Goal: Task Accomplishment & Management: Complete application form

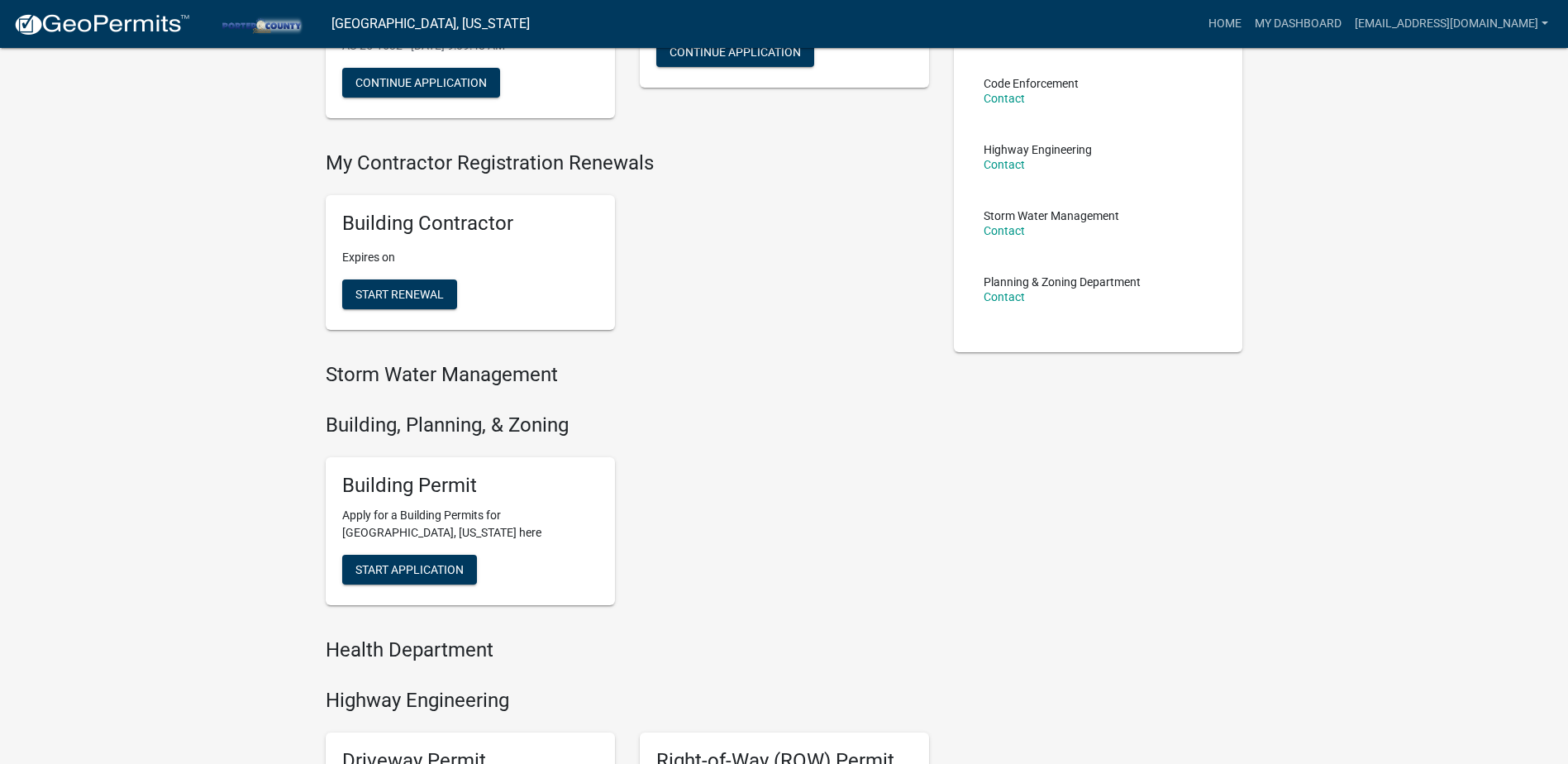
scroll to position [331, 0]
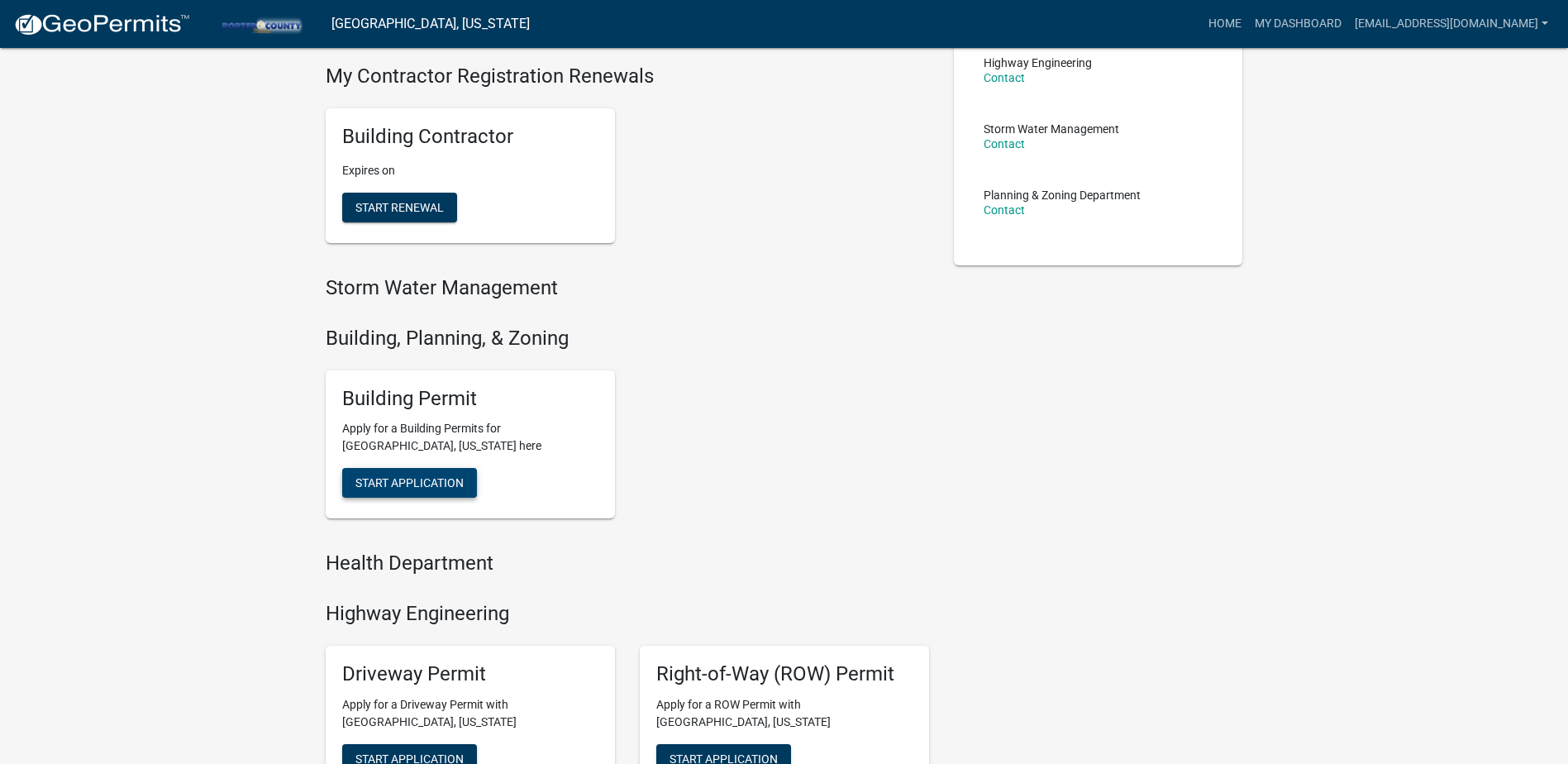
click at [427, 482] on span "Start Application" at bounding box center [410, 482] width 109 height 13
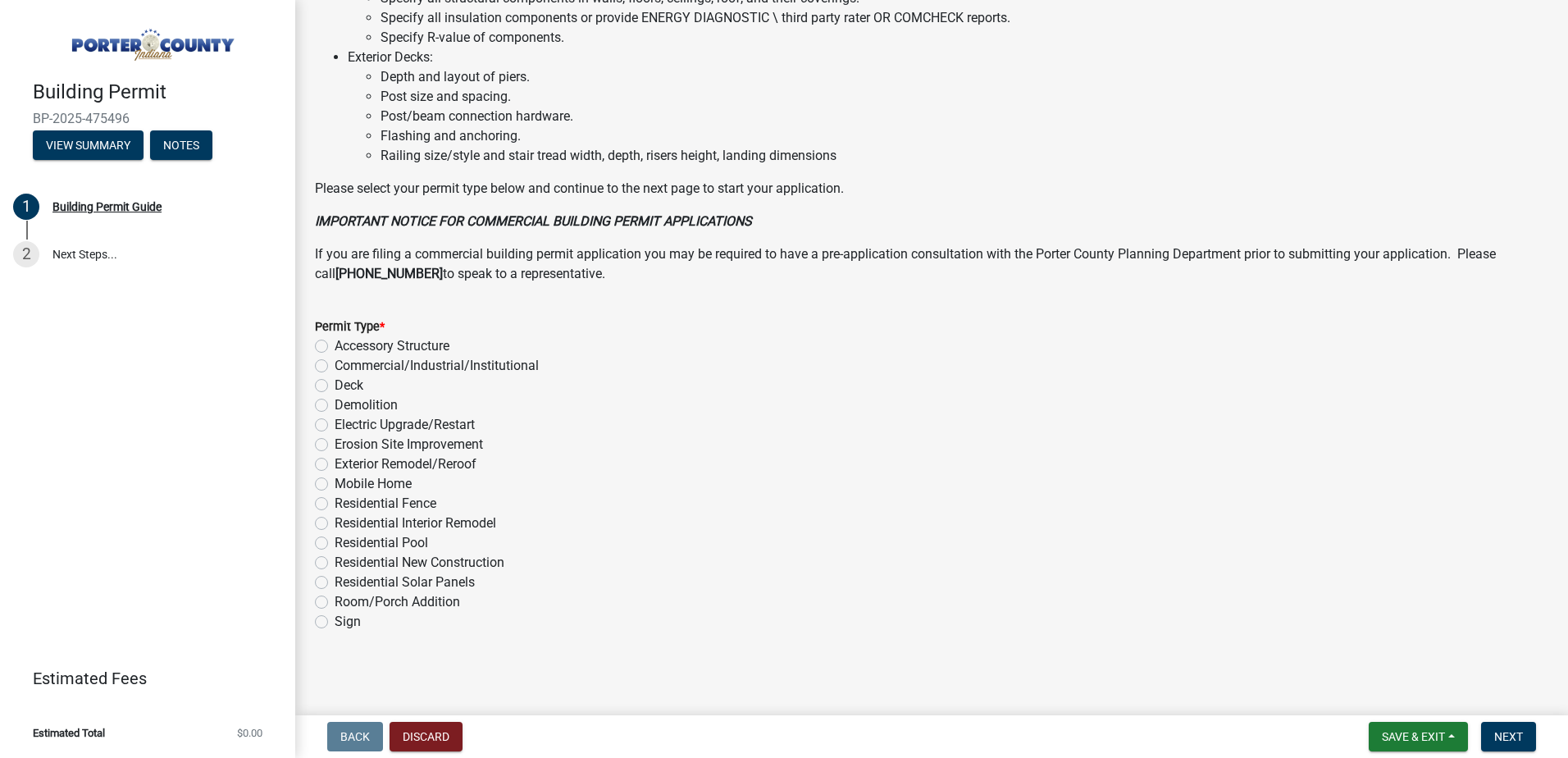
scroll to position [1097, 0]
click at [334, 580] on label "Residential Solar Panels" at bounding box center [404, 581] width 140 height 19
click at [334, 580] on input "Residential Solar Panels" at bounding box center [340, 576] width 11 height 11
radio input "true"
click at [1497, 736] on span "Next" at bounding box center [1508, 736] width 29 height 13
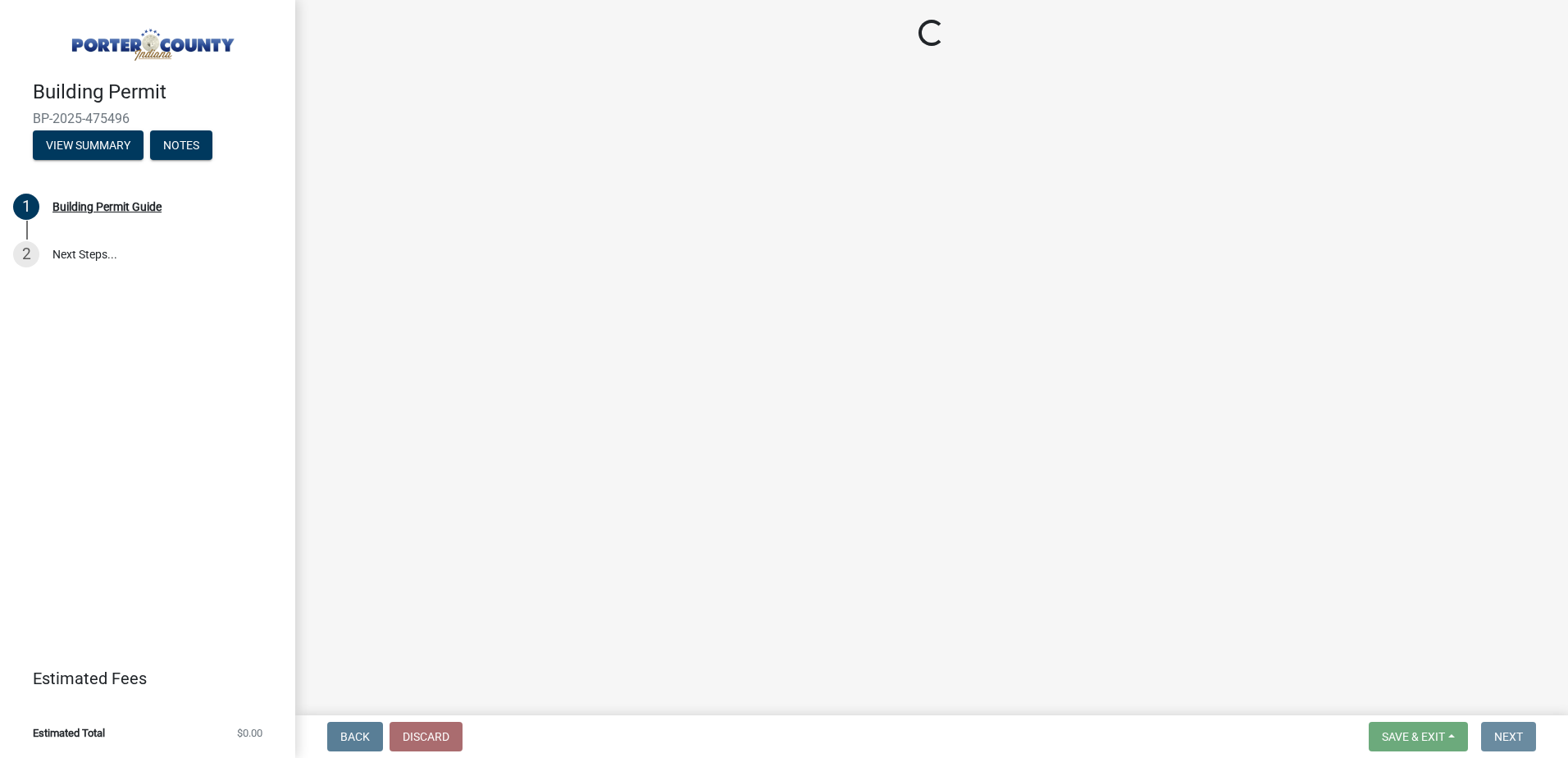
scroll to position [0, 0]
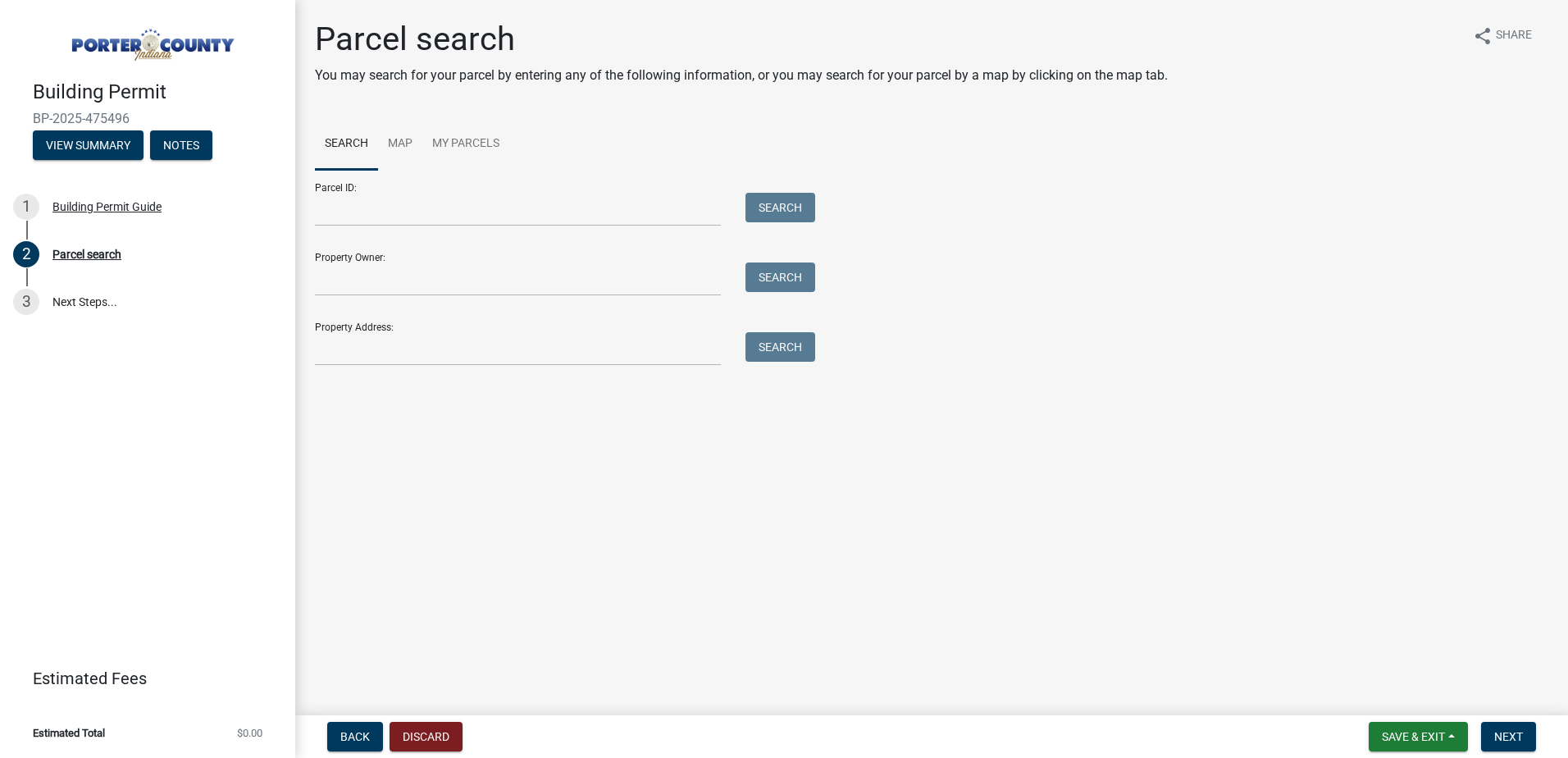
click at [384, 327] on div "Property Address: Search" at bounding box center [561, 337] width 492 height 56
click at [362, 344] on input "Property Address:" at bounding box center [518, 349] width 406 height 34
paste input "[STREET_ADDRESS][PERSON_NAME]"
click at [773, 338] on button "Search" at bounding box center [780, 346] width 70 height 29
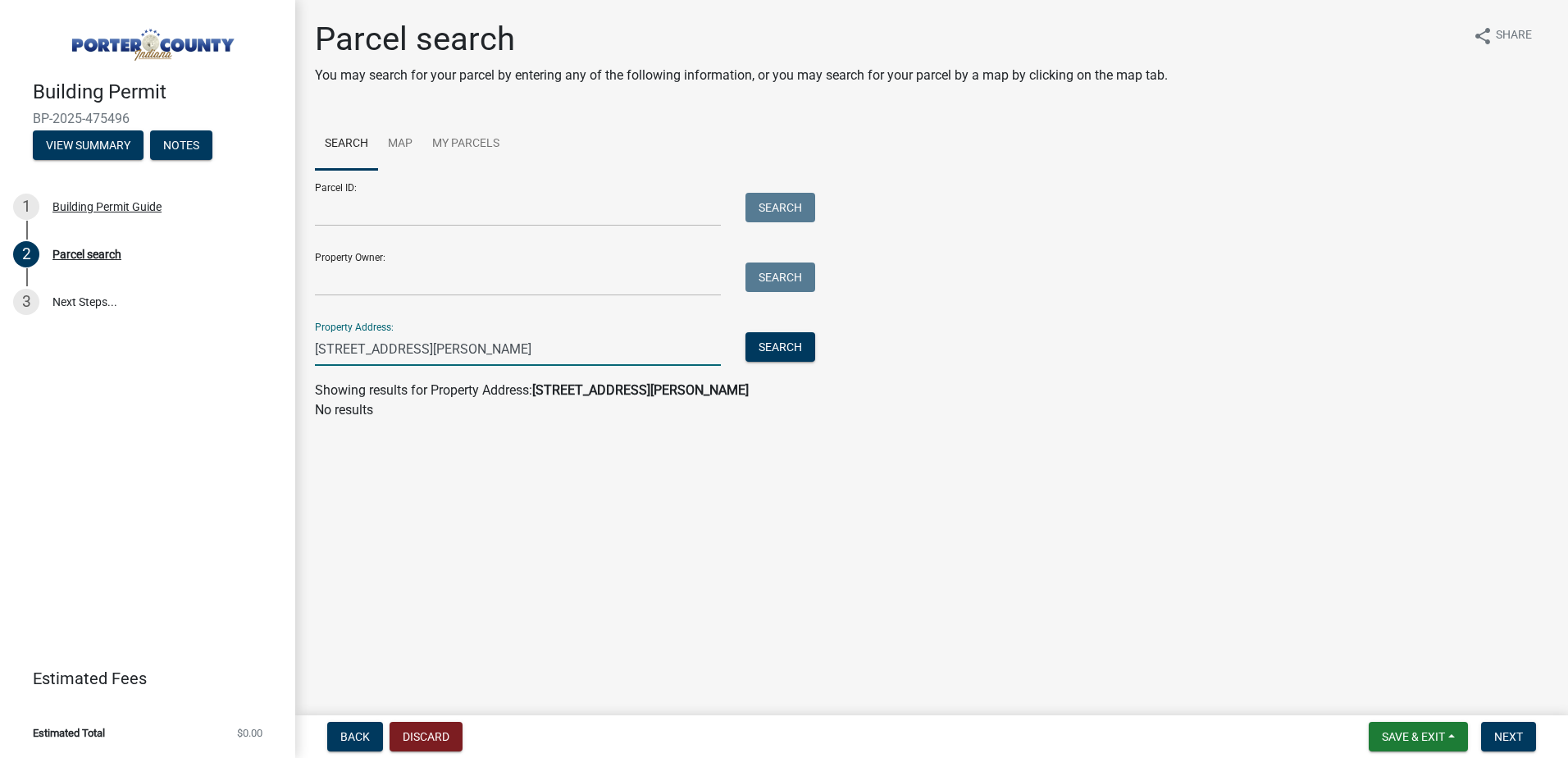
drag, startPoint x: 514, startPoint y: 353, endPoint x: 462, endPoint y: 353, distance: 52.0
click at [462, 353] on input "[STREET_ADDRESS][PERSON_NAME]" at bounding box center [518, 349] width 406 height 34
click at [768, 347] on button "Search" at bounding box center [780, 346] width 70 height 29
drag, startPoint x: 474, startPoint y: 345, endPoint x: 382, endPoint y: 349, distance: 92.1
click at [382, 349] on input "[STREET_ADDRESS][PERSON_NAME]" at bounding box center [518, 349] width 406 height 34
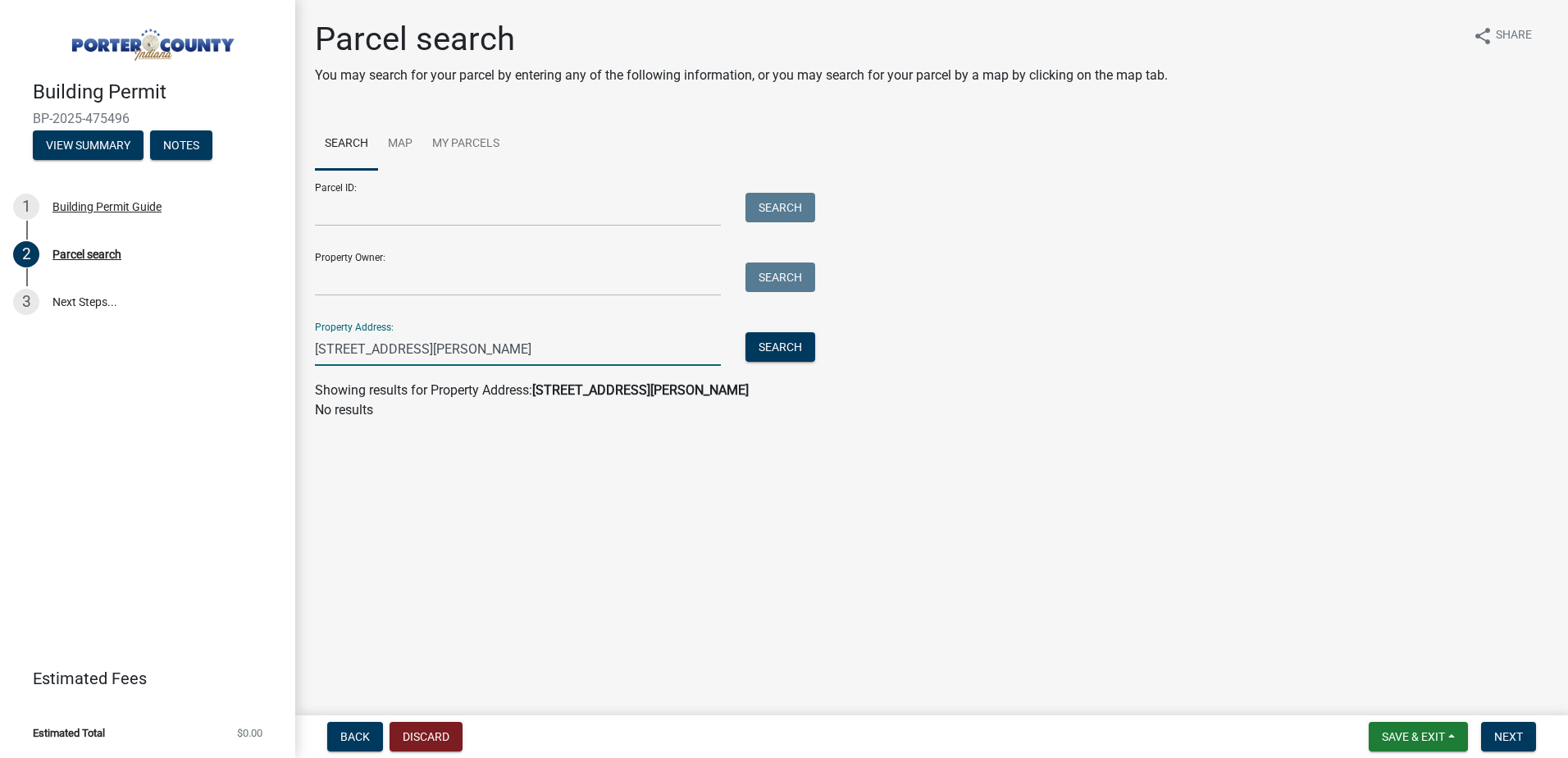
click at [386, 349] on input "[STREET_ADDRESS][PERSON_NAME]" at bounding box center [518, 349] width 406 height 34
drag, startPoint x: 387, startPoint y: 349, endPoint x: 506, endPoint y: 342, distance: 119.2
click at [504, 342] on input "[STREET_ADDRESS][PERSON_NAME]" at bounding box center [518, 349] width 406 height 34
click at [506, 344] on input "[STREET_ADDRESS][PERSON_NAME]" at bounding box center [518, 349] width 406 height 34
click at [499, 347] on input "[STREET_ADDRESS][PERSON_NAME]" at bounding box center [518, 349] width 406 height 34
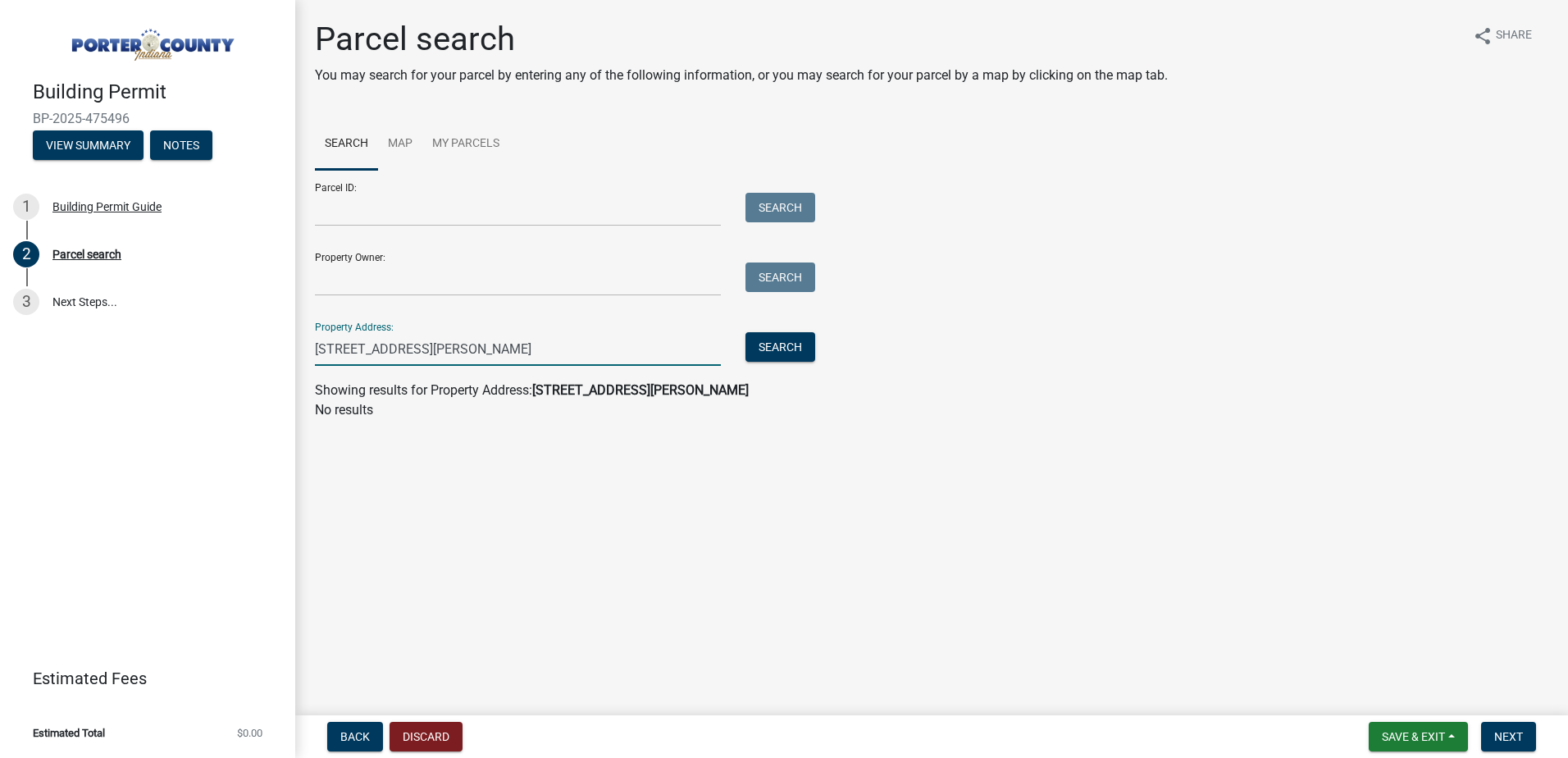
drag, startPoint x: 403, startPoint y: 353, endPoint x: 604, endPoint y: 356, distance: 201.0
click at [604, 356] on input "[STREET_ADDRESS][PERSON_NAME]" at bounding box center [518, 349] width 406 height 34
type input "[STREET_ADDRESS]"
click at [783, 351] on button "Search" at bounding box center [780, 346] width 70 height 29
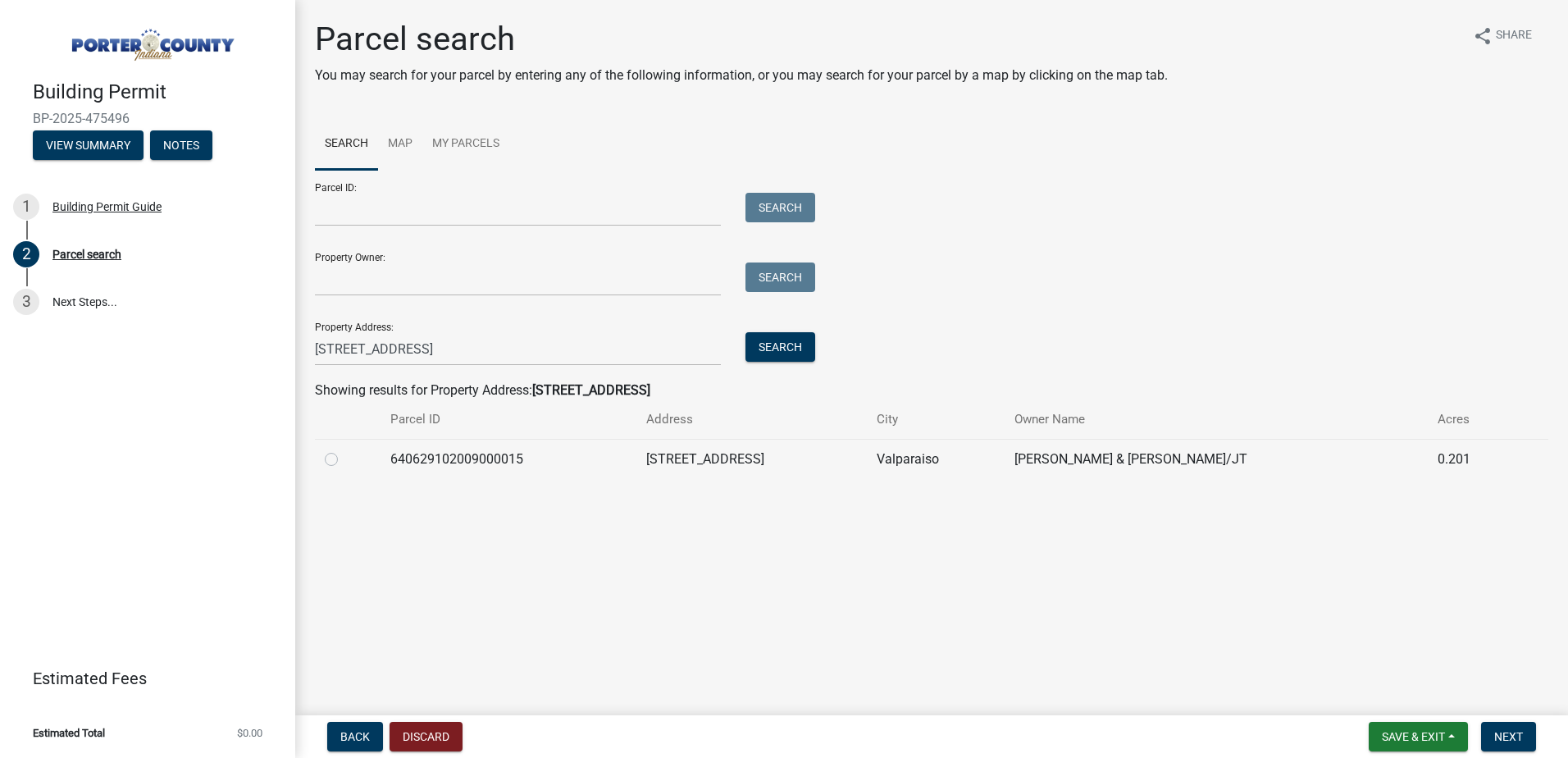
click at [344, 449] on label at bounding box center [344, 449] width 0 height 0
click at [344, 460] on input "radio" at bounding box center [349, 454] width 11 height 11
radio input "true"
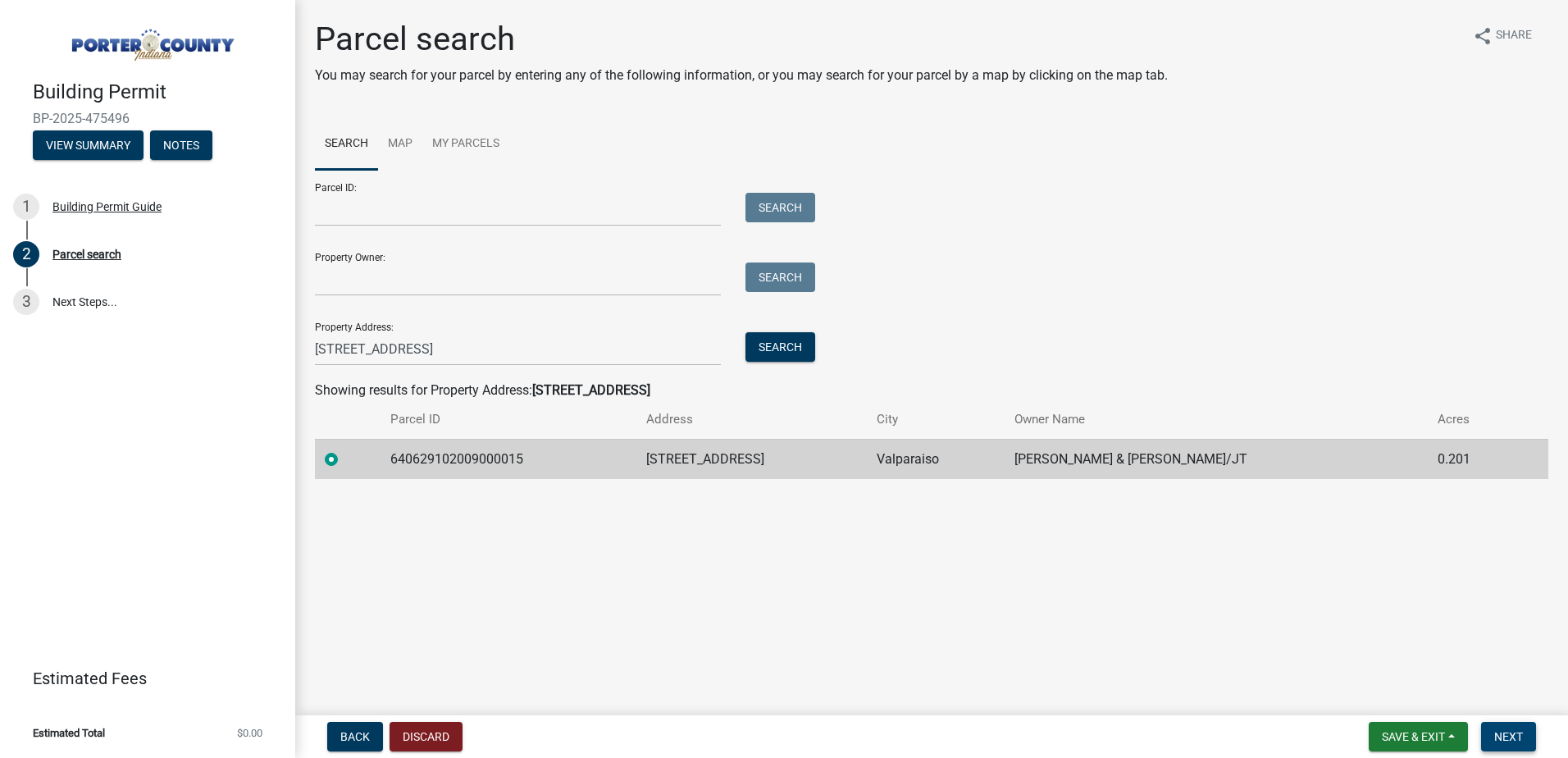
click at [1516, 737] on span "Next" at bounding box center [1508, 736] width 29 height 13
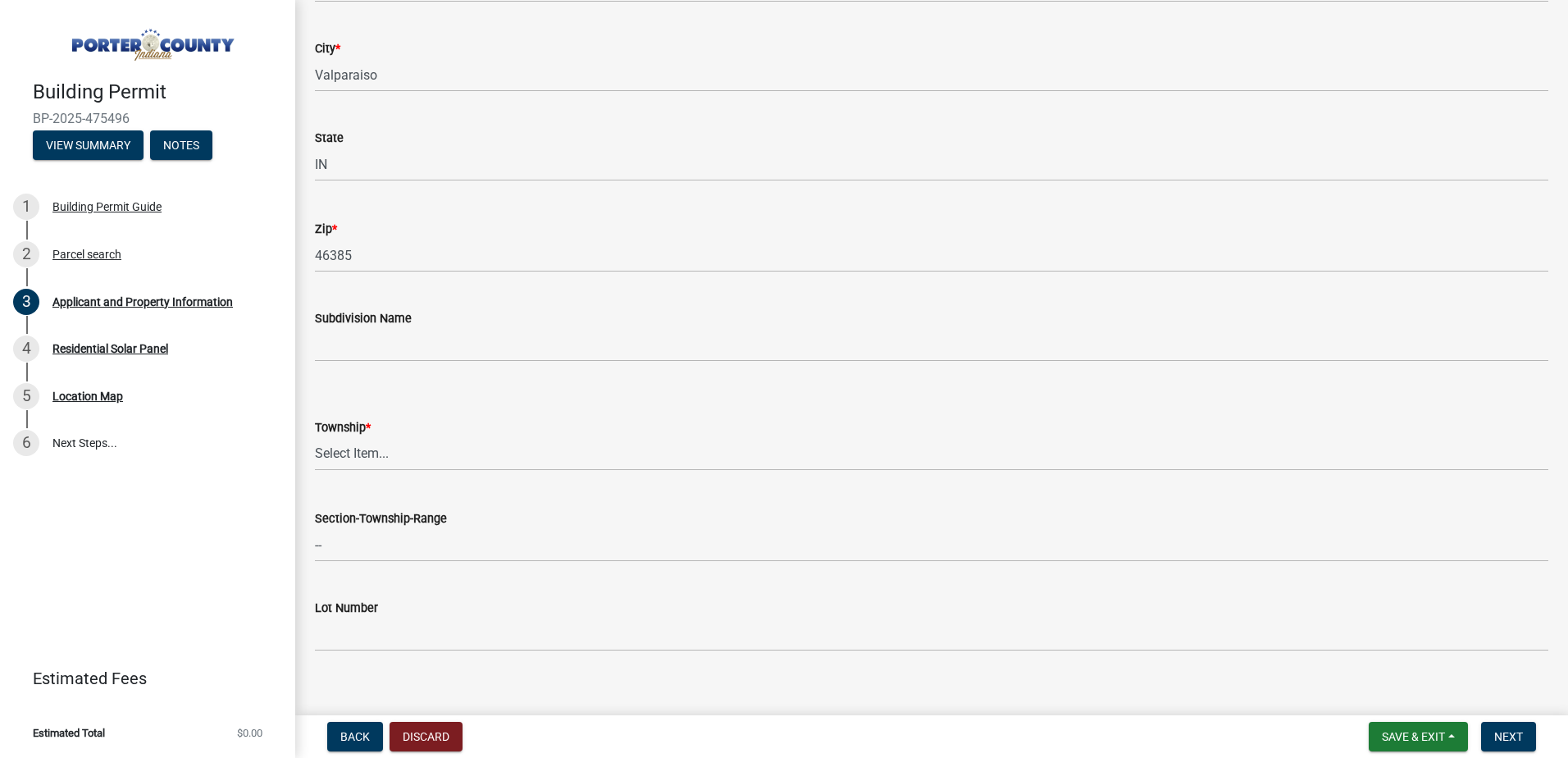
scroll to position [410, 0]
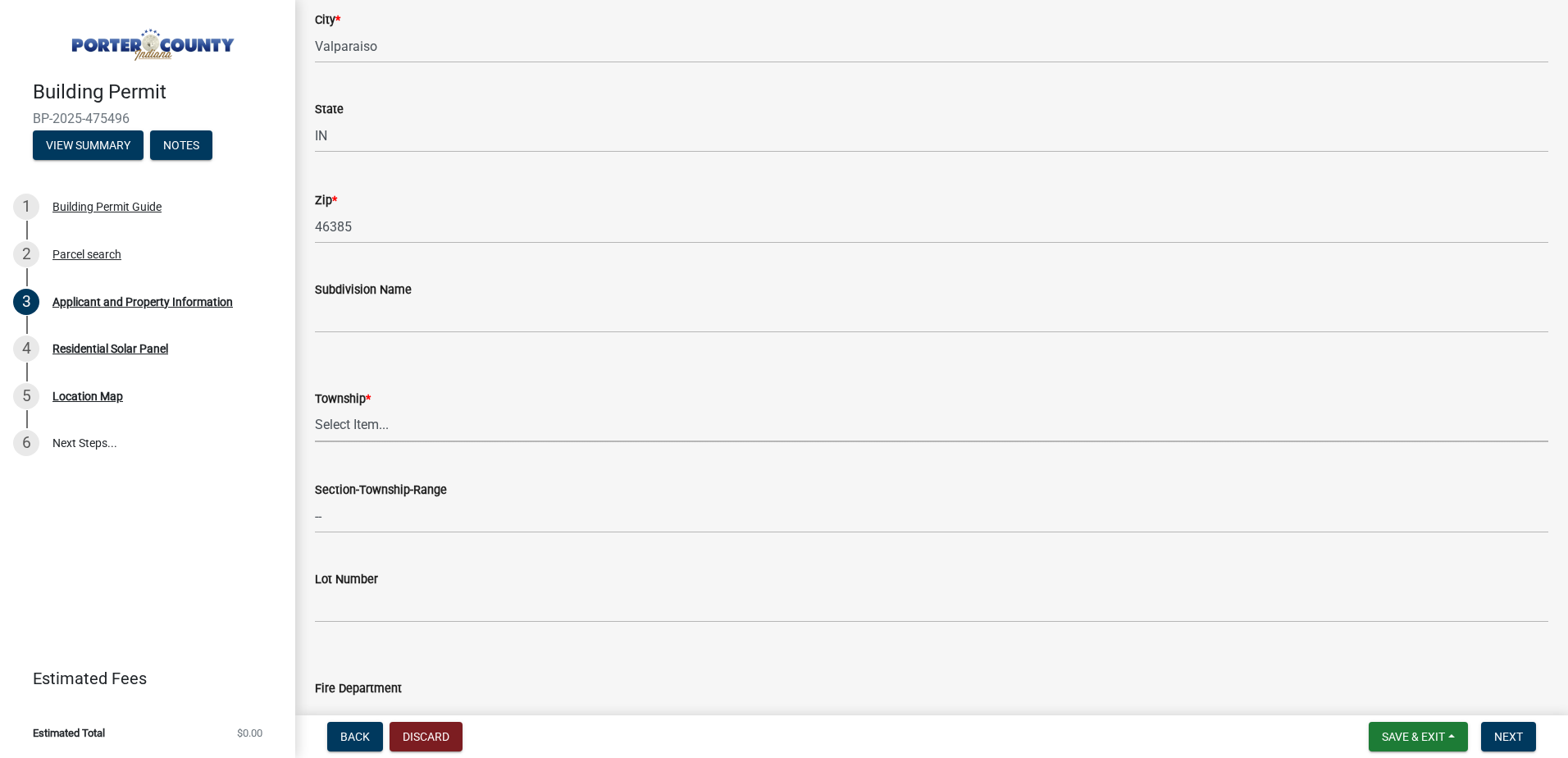
click at [488, 432] on select "Select Item... [PERSON_NAME][GEOGRAPHIC_DATA] [PERSON_NAME][GEOGRAPHIC_DATA] [G…" at bounding box center [932, 425] width 1234 height 34
click at [315, 409] on select "Select Item... [PERSON_NAME][GEOGRAPHIC_DATA] [PERSON_NAME][GEOGRAPHIC_DATA] [G…" at bounding box center [932, 425] width 1234 height 34
select select "3ef279d8-364d-4472-9edf-8c32643de6c0"
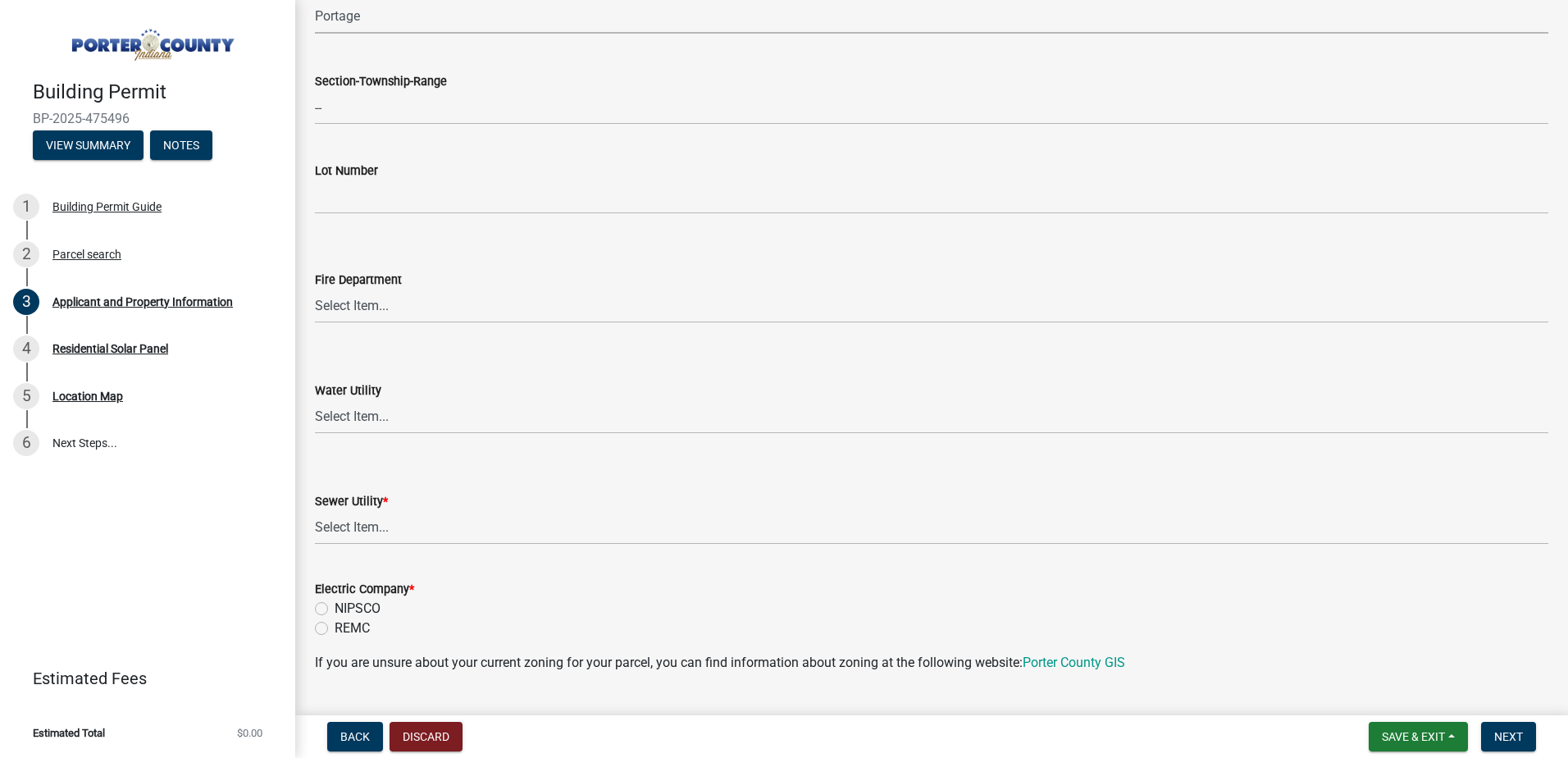
scroll to position [820, 0]
click at [364, 502] on label "Sewer Utility *" at bounding box center [351, 499] width 73 height 11
click at [364, 509] on select "Select Item... Aqua [US_STATE] Inc Damon Run Falling Waters Lake Eliza - LEACD …" at bounding box center [932, 526] width 1234 height 34
click at [357, 522] on select "Select Item... Aqua [US_STATE] Inc Damon Run Falling Waters Lake Eliza - LEACD …" at bounding box center [932, 526] width 1234 height 34
click at [315, 509] on select "Select Item... Aqua [US_STATE] Inc Damon Run Falling Waters Lake Eliza - LEACD …" at bounding box center [932, 526] width 1234 height 34
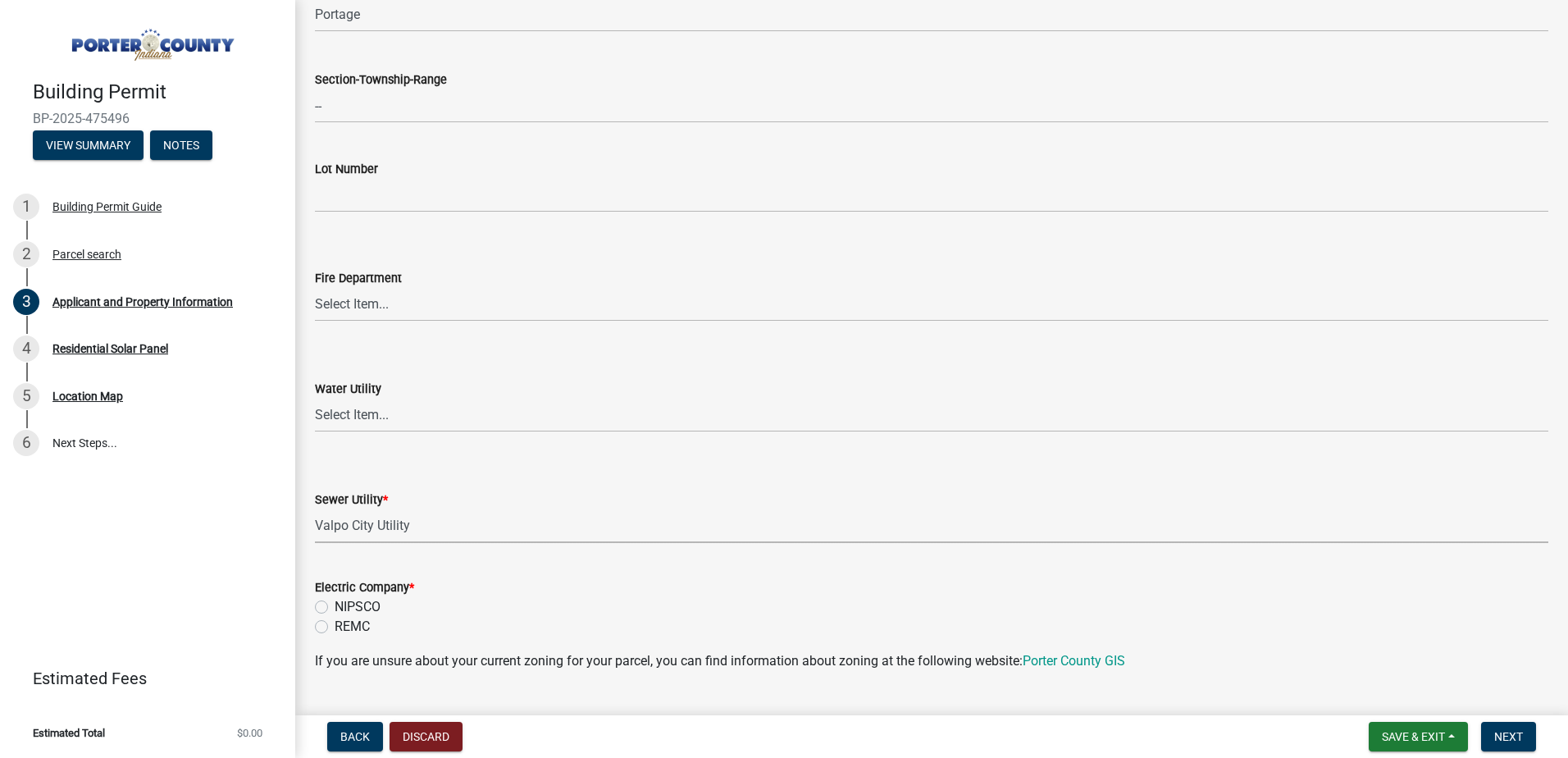
select select "c796f995-08fe-487b-a20e-70ab553361d3"
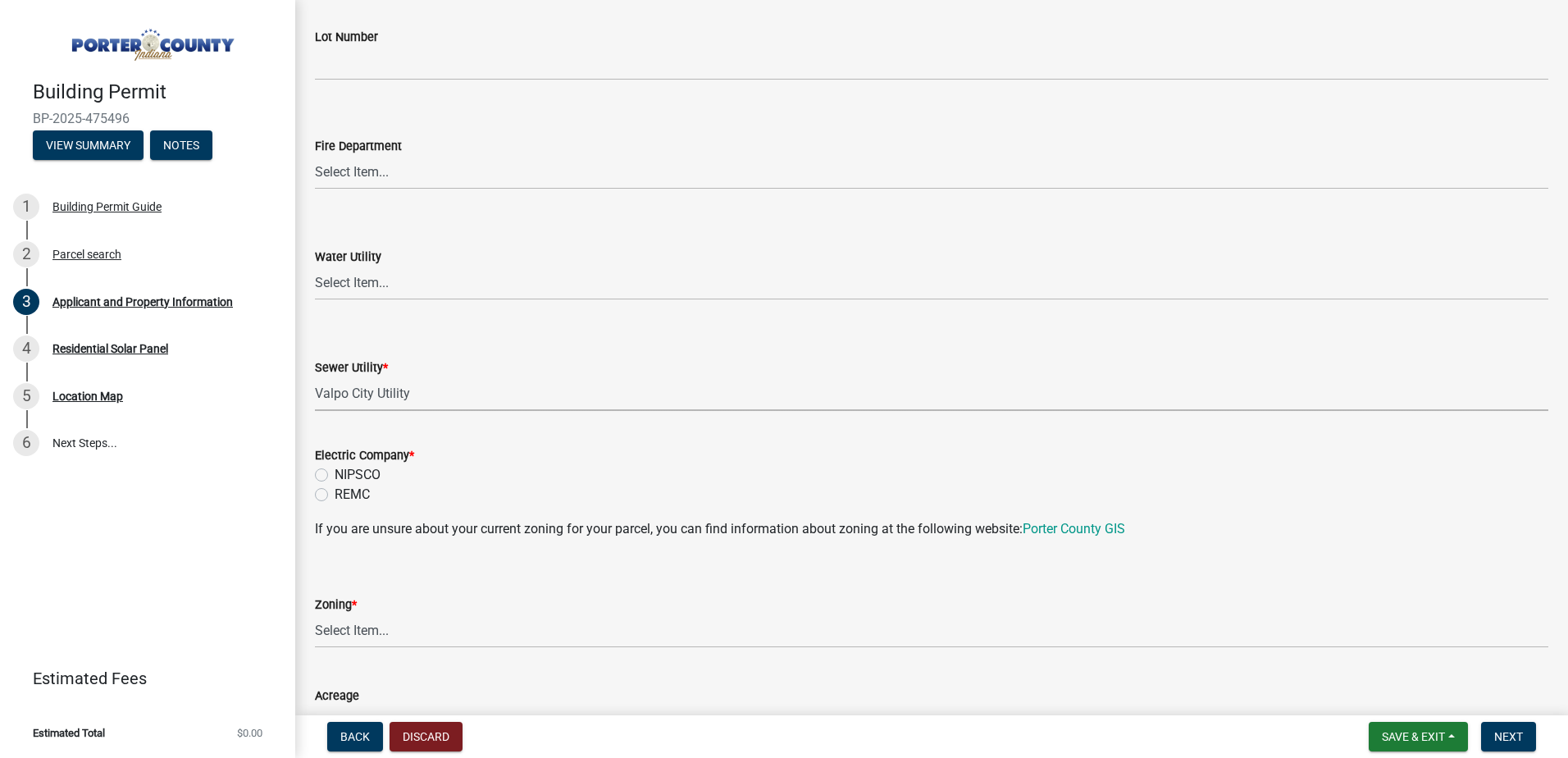
scroll to position [984, 0]
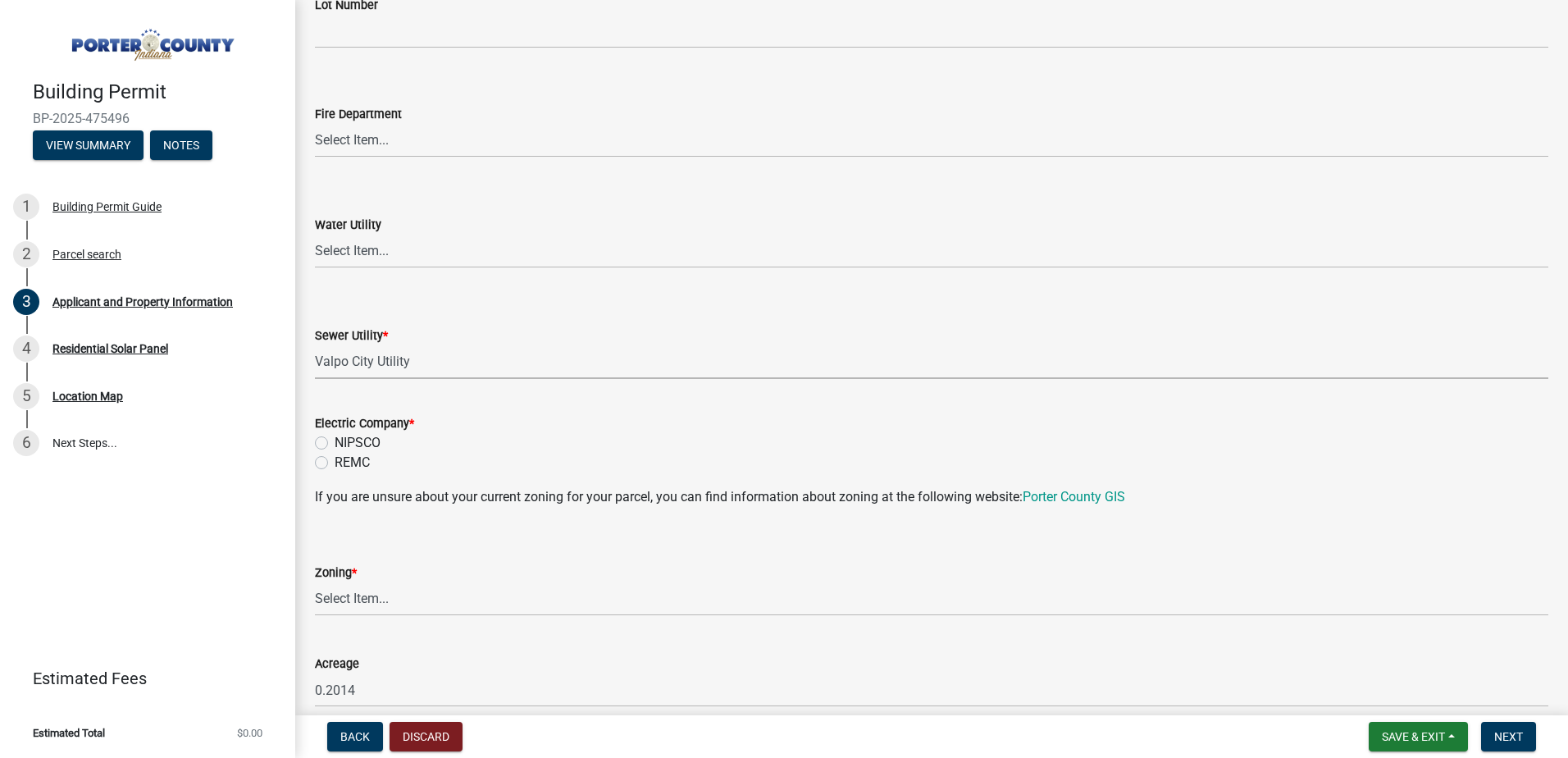
click at [334, 436] on label "NIPSCO" at bounding box center [357, 443] width 46 height 19
click at [334, 436] on input "NIPSCO" at bounding box center [340, 439] width 11 height 11
radio input "true"
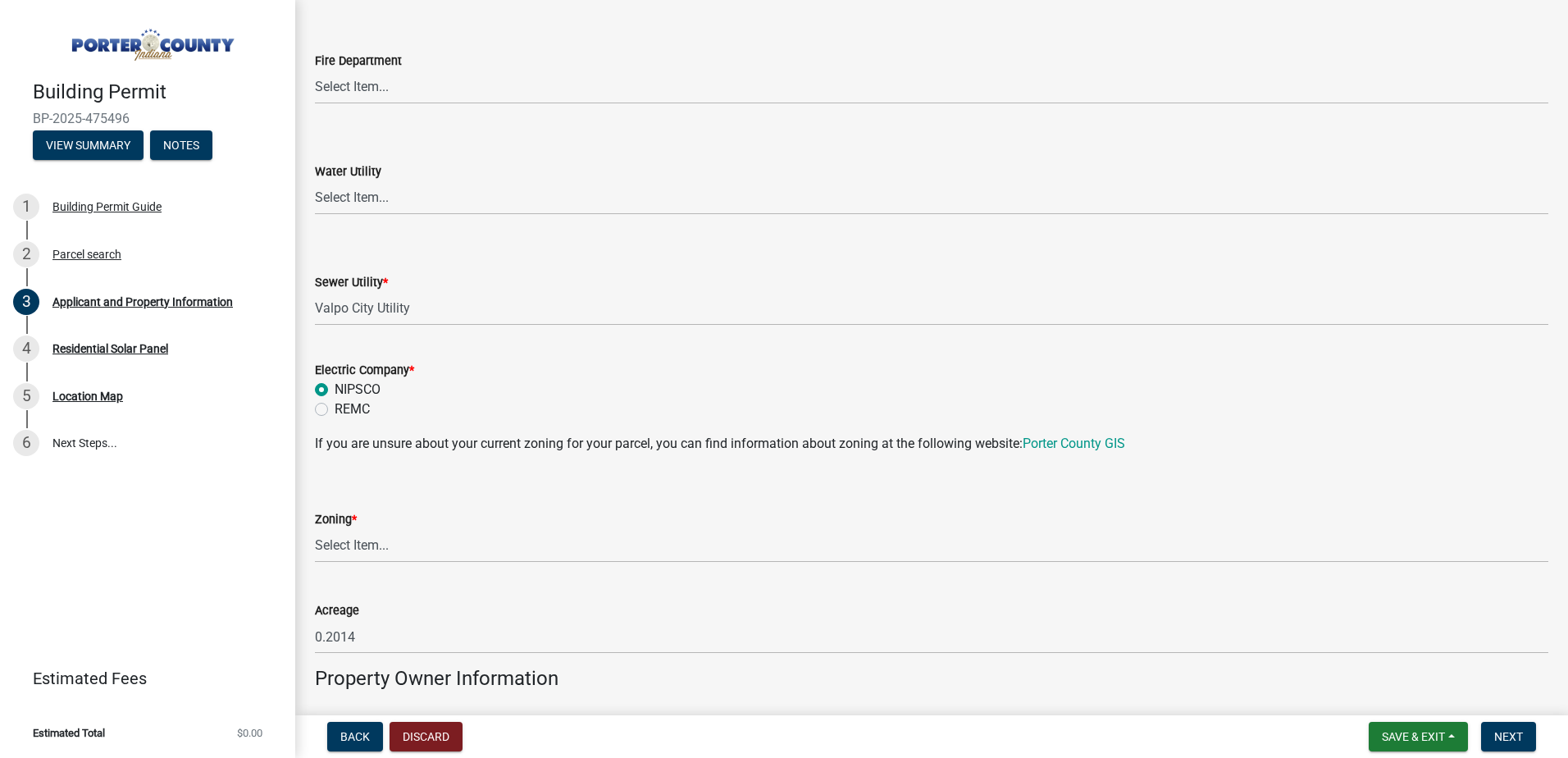
scroll to position [1066, 0]
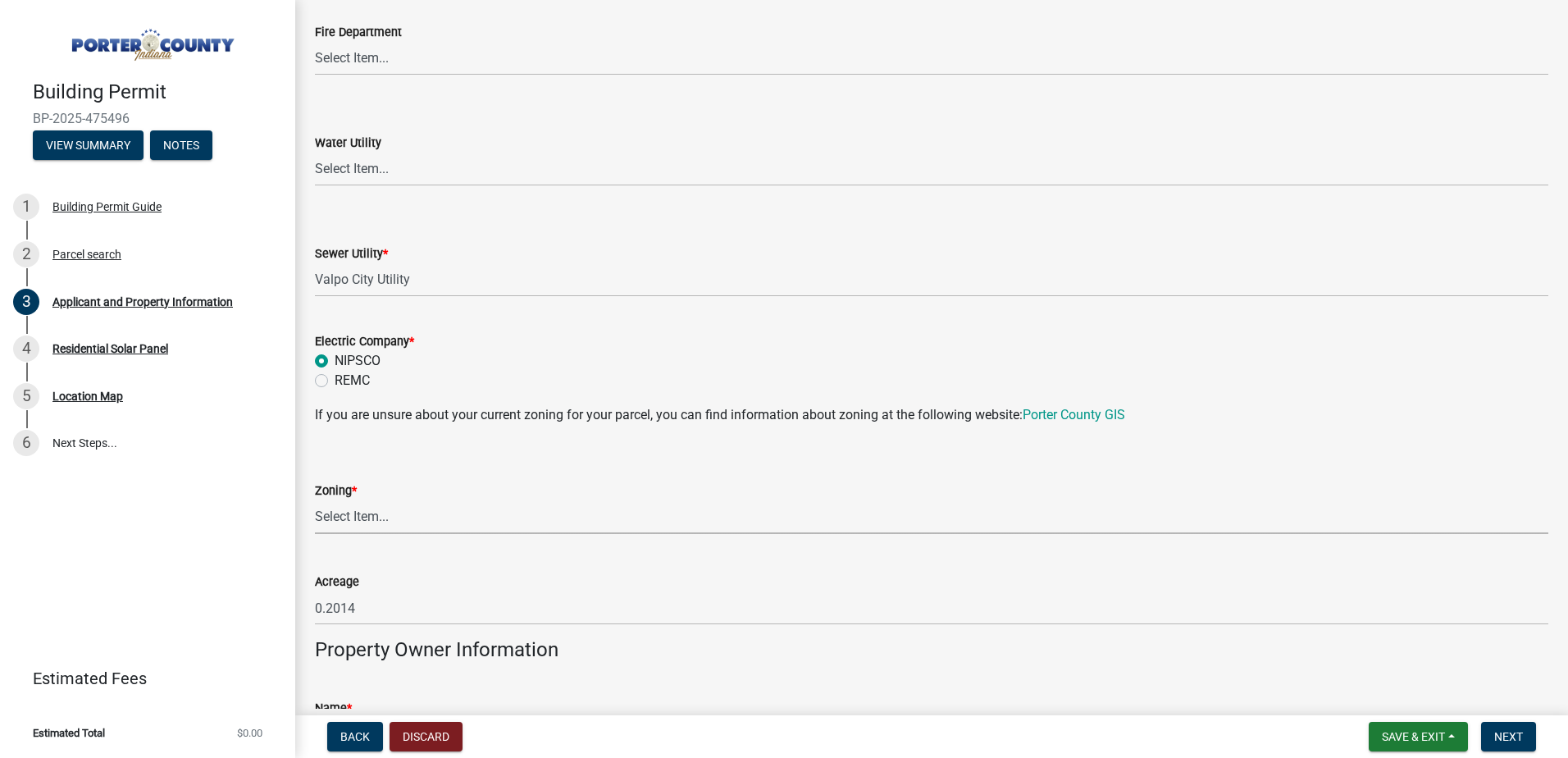
click at [354, 523] on select "Select Item... A1 A2 CH CM CN I1 I2 I3 IN MP OT P1 P2 PUD R1 R2 R3 R4 RL RR" at bounding box center [932, 517] width 1234 height 34
click at [315, 500] on select "Select Item... A1 A2 CH CM CN I1 I2 I3 IN MP OT P1 P2 PUD R1 R2 R3 R4 RL RR" at bounding box center [932, 517] width 1234 height 34
select select "0d764019-f1ff-4f3b-9299-33f0d080acc7"
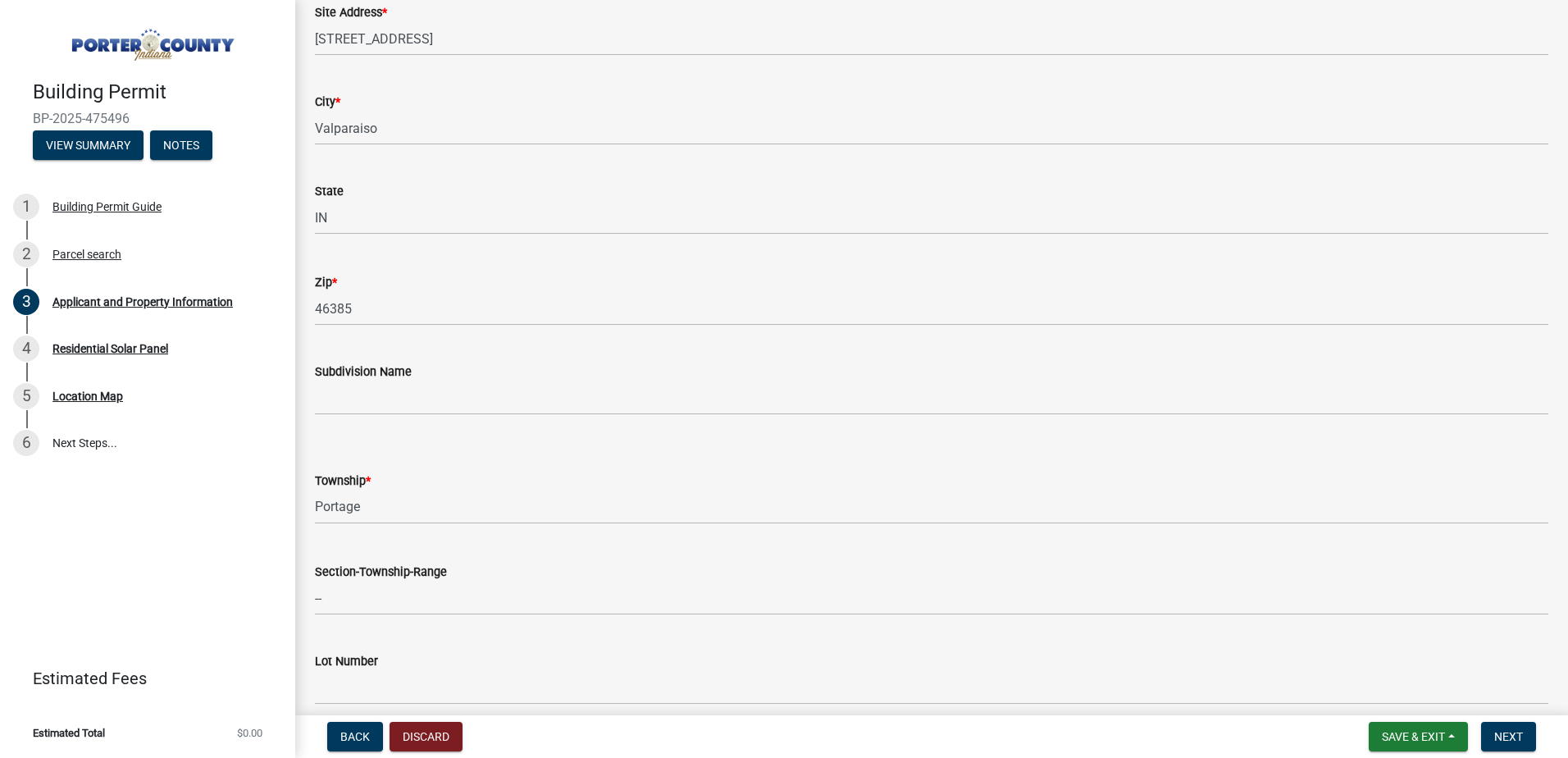
scroll to position [738, 0]
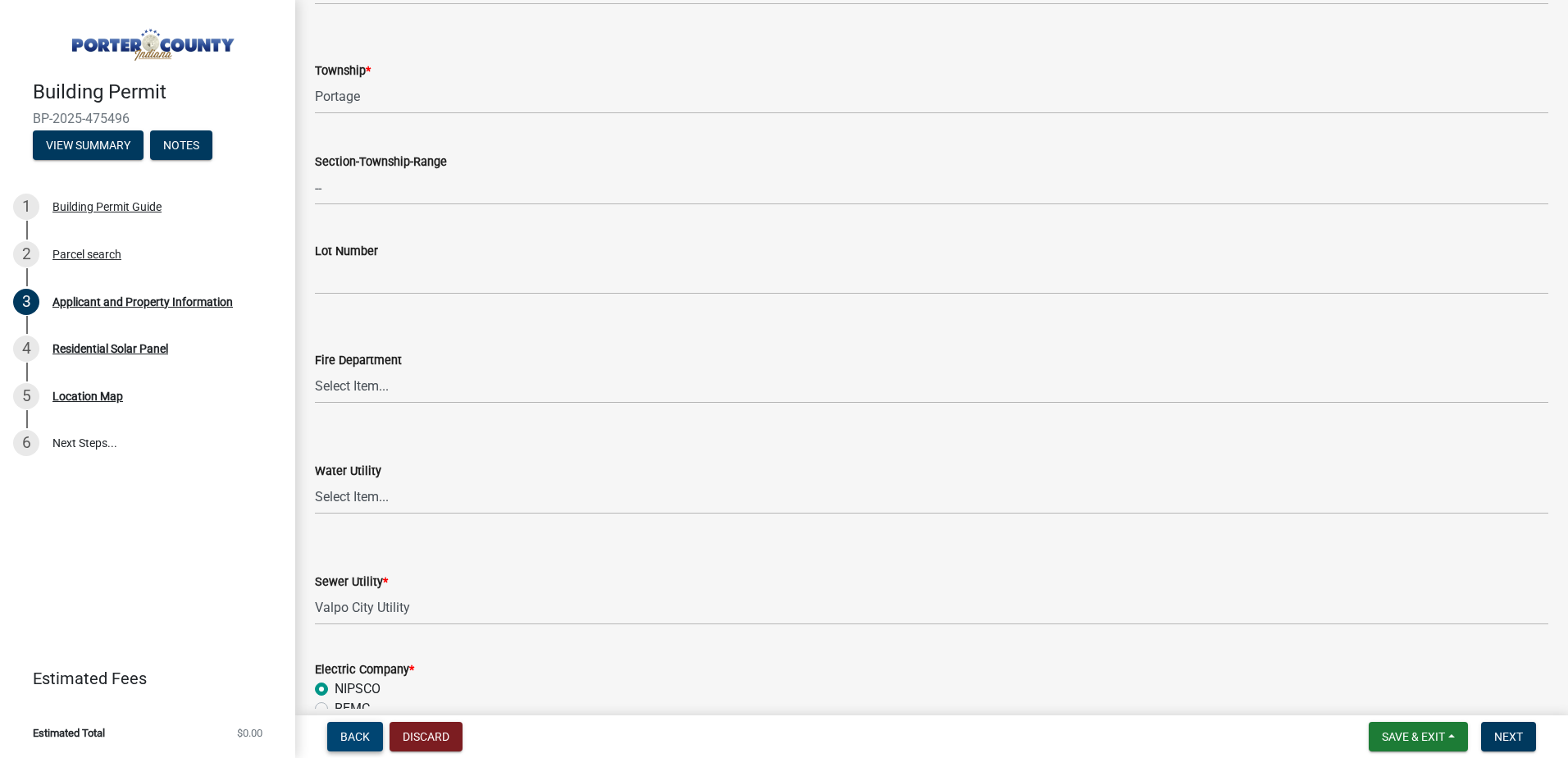
click at [367, 737] on span "Back" at bounding box center [355, 736] width 29 height 13
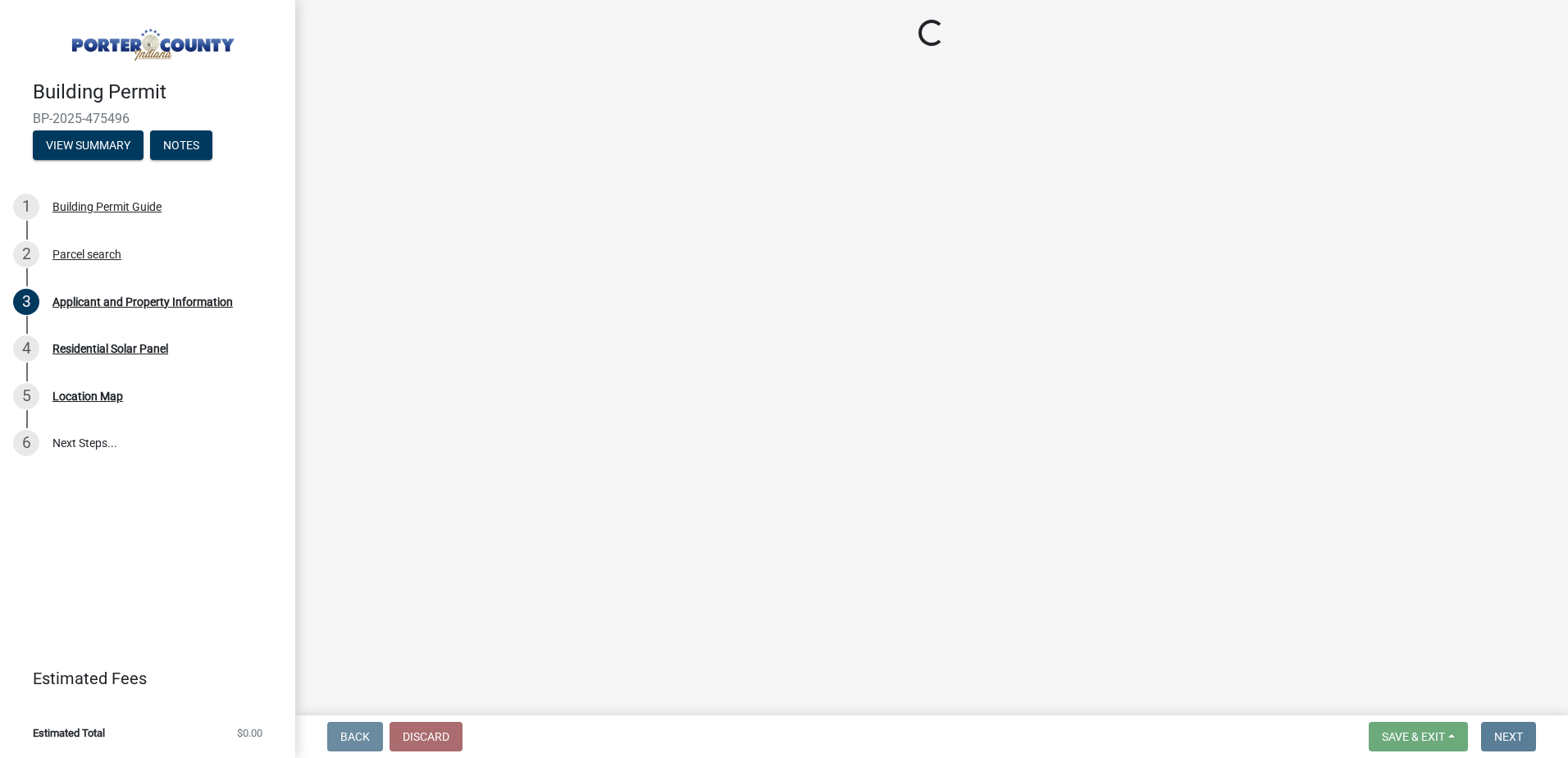
scroll to position [0, 0]
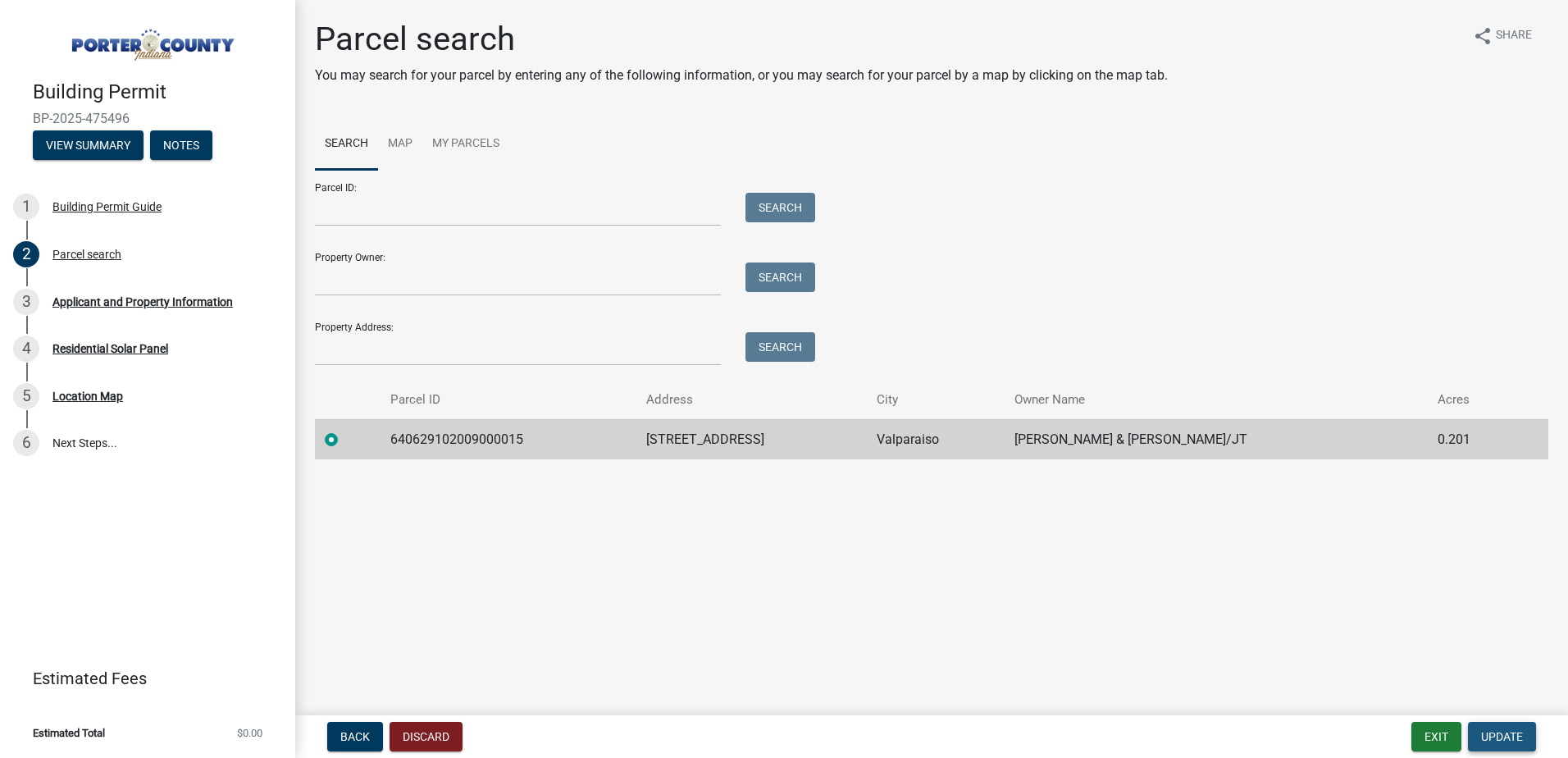
click at [1503, 737] on span "Update" at bounding box center [1501, 736] width 41 height 13
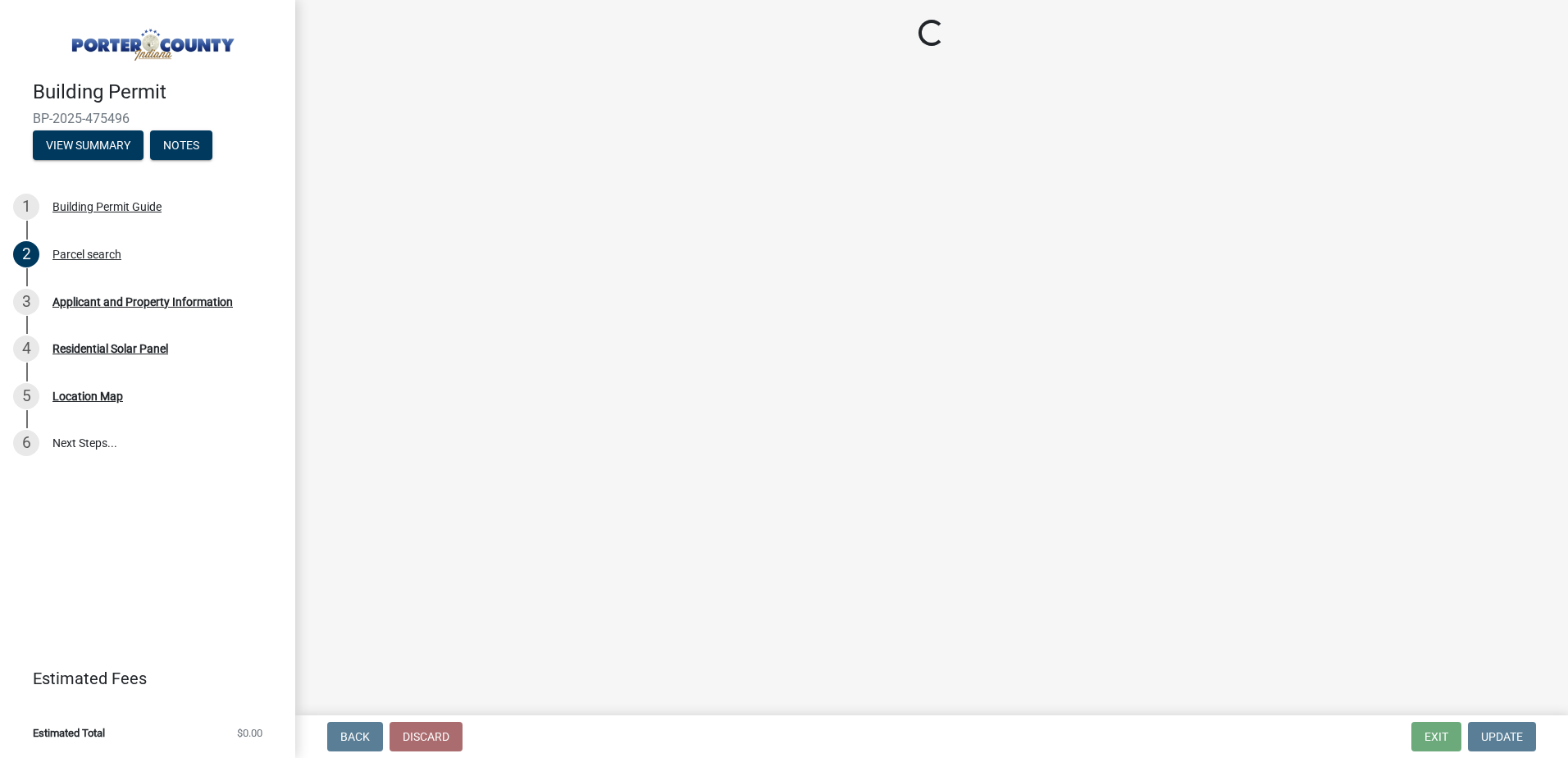
select select "3ef279d8-364d-4472-9edf-8c32643de6c0"
select select "c796f995-08fe-487b-a20e-70ab553361d3"
select select "0d764019-f1ff-4f3b-9299-33f0d080acc7"
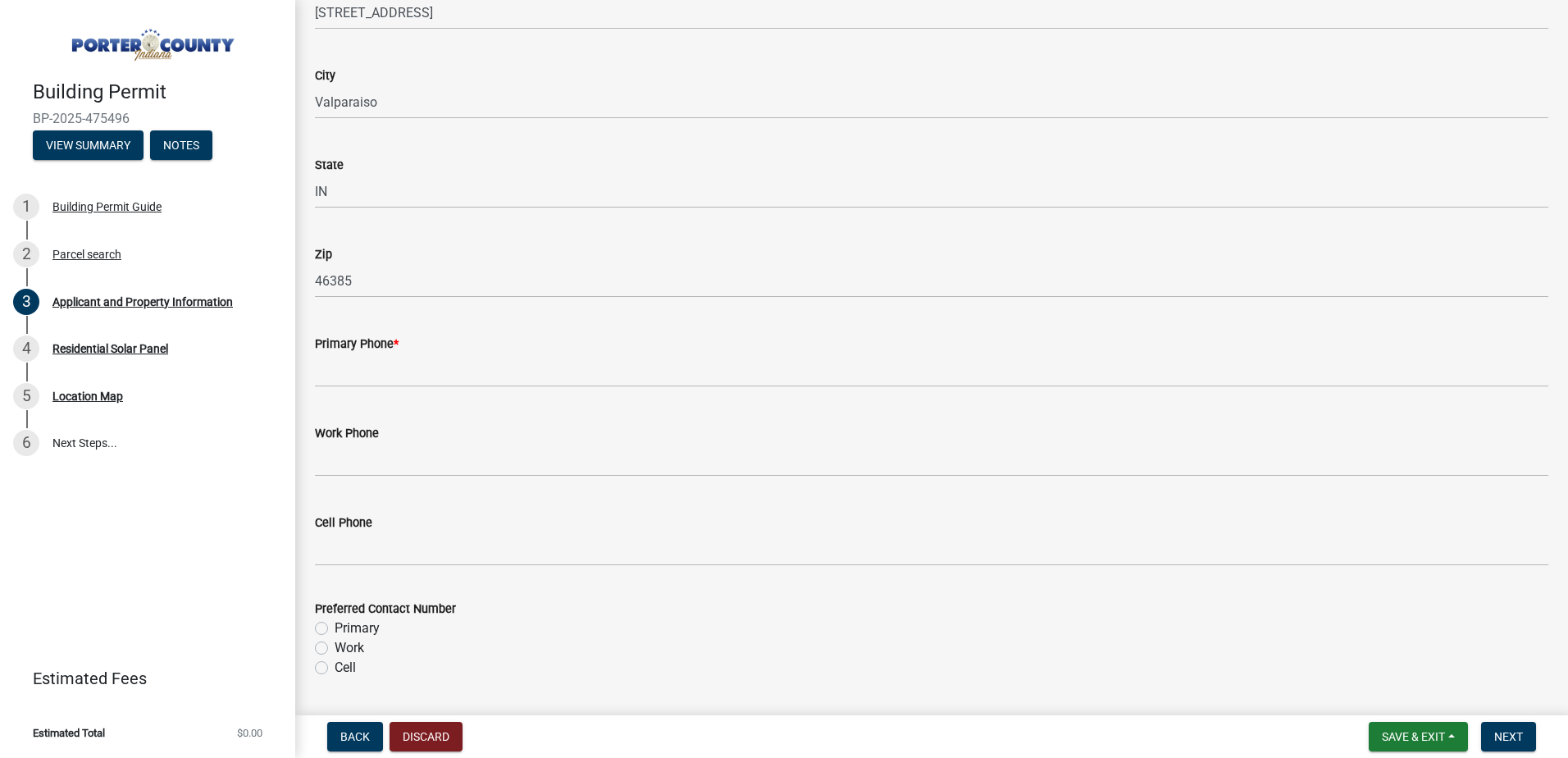
scroll to position [1886, 0]
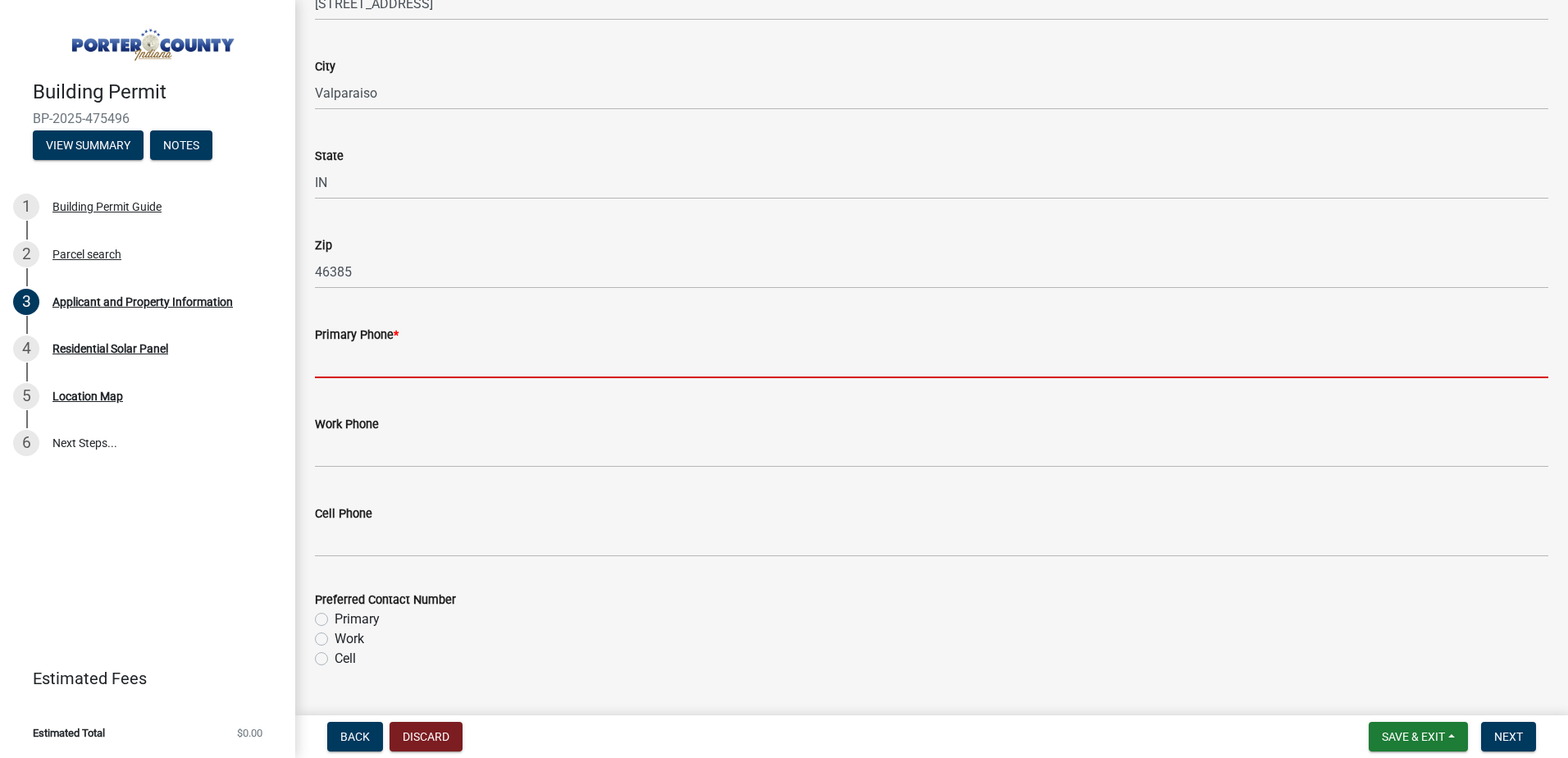
click at [350, 363] on input "Primary Phone *" at bounding box center [932, 361] width 1234 height 34
paste input "[PHONE_NUMBER]"
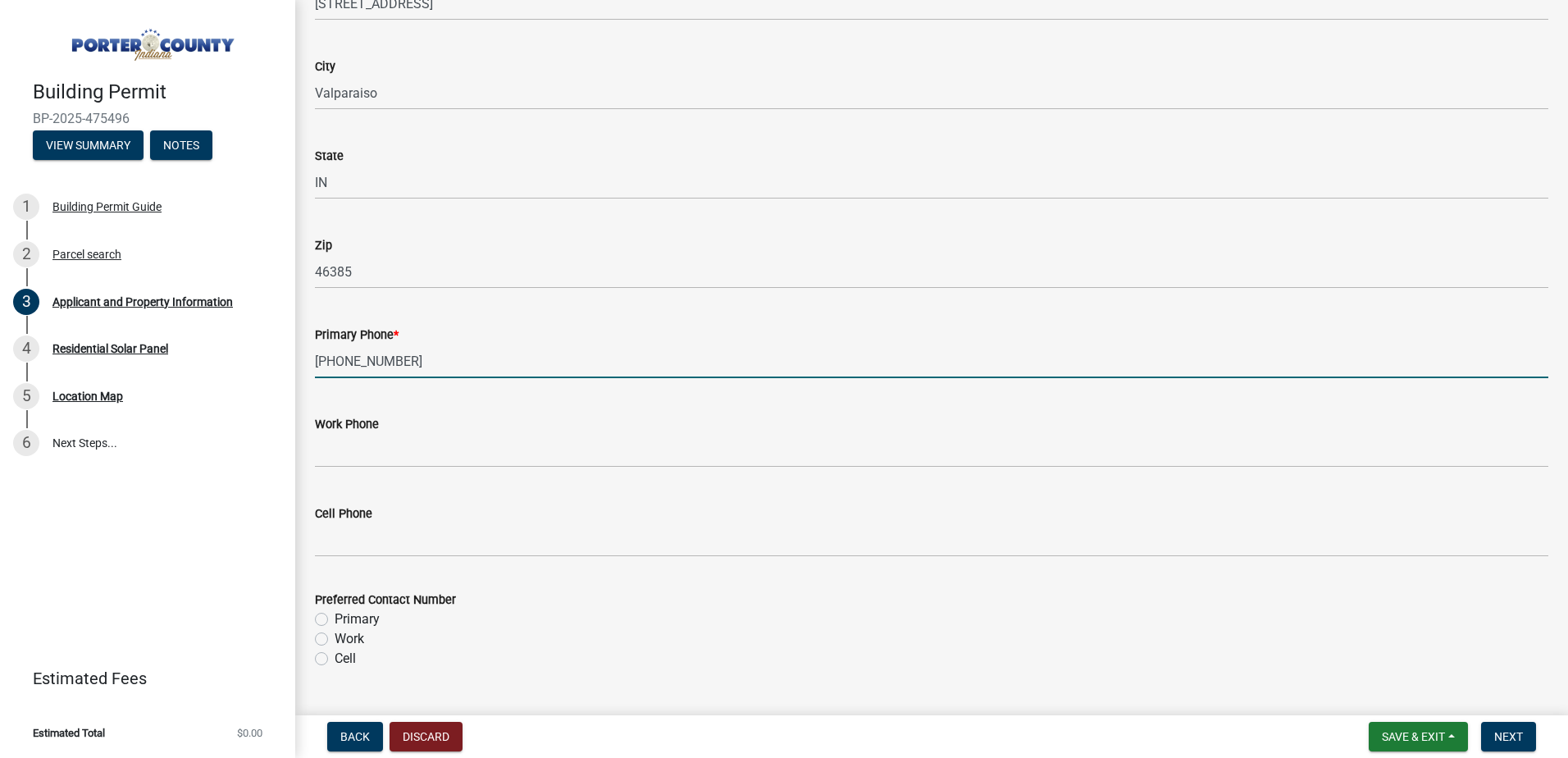
type input "[PHONE_NUMBER]"
click at [454, 514] on div "Cell Phone" at bounding box center [932, 514] width 1234 height 19
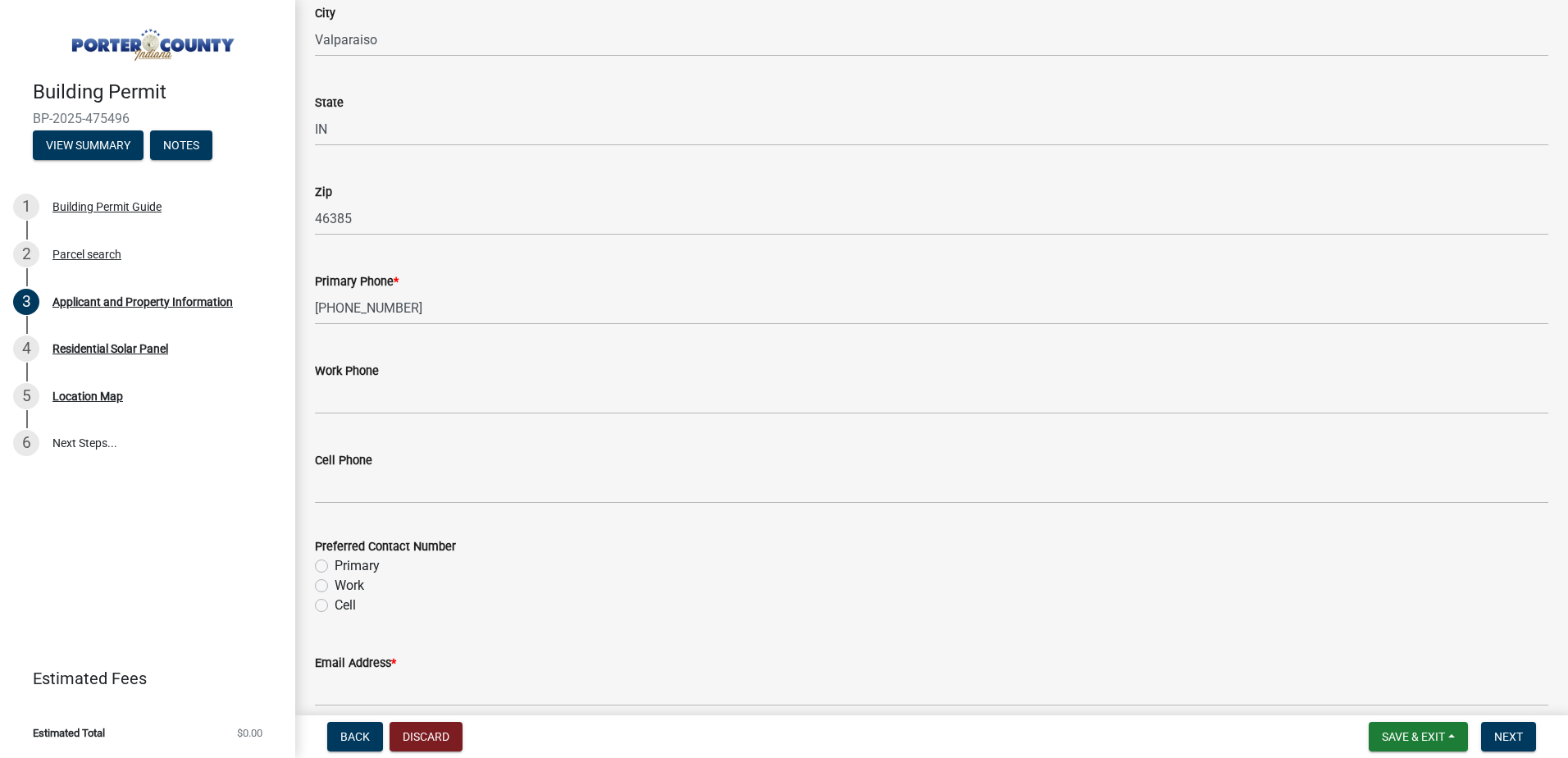
scroll to position [1968, 0]
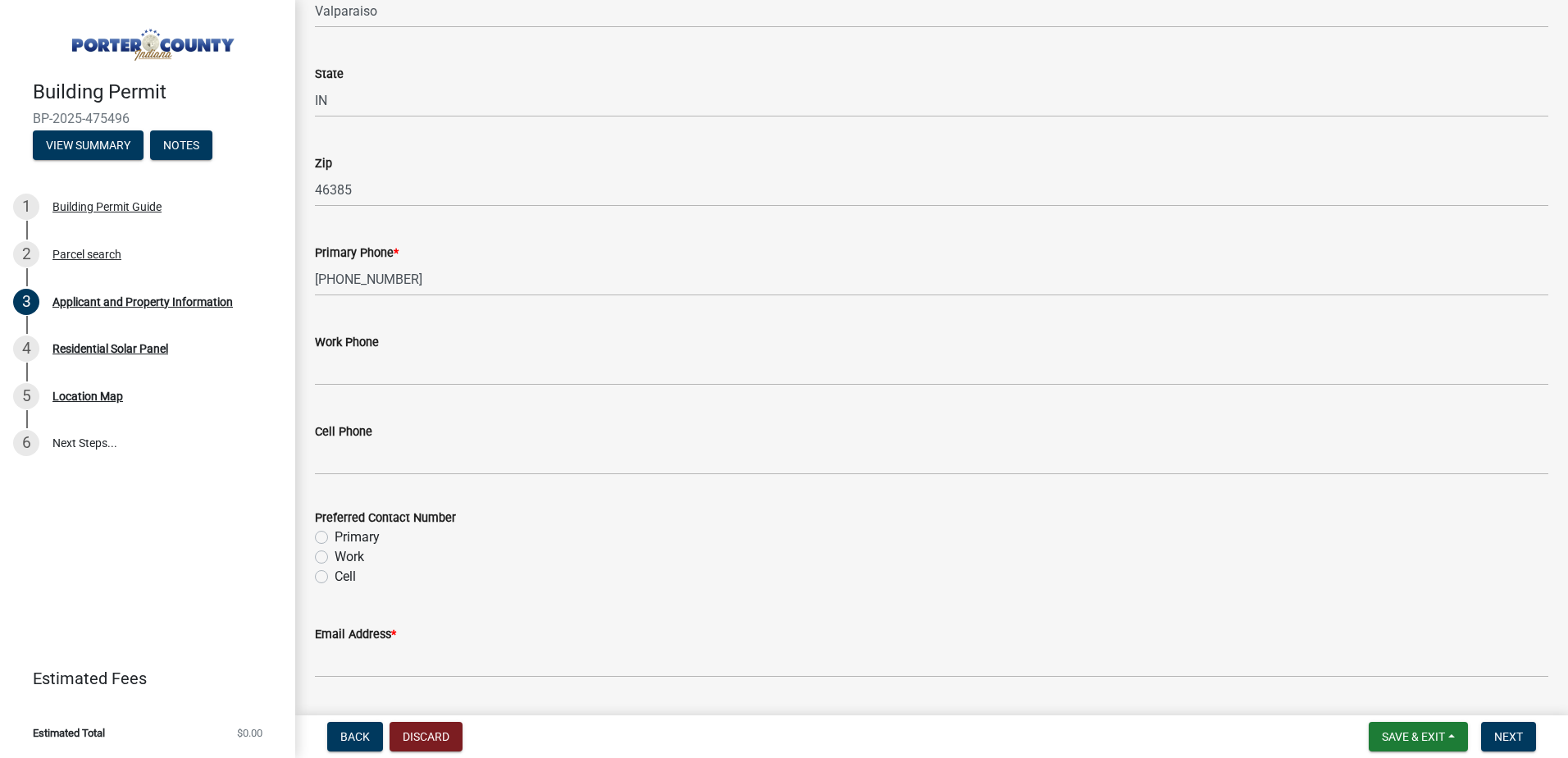
click at [331, 538] on div "Primary" at bounding box center [932, 537] width 1234 height 19
click at [334, 532] on label "Primary" at bounding box center [356, 537] width 45 height 19
click at [334, 532] on input "Primary" at bounding box center [340, 533] width 11 height 11
radio input "true"
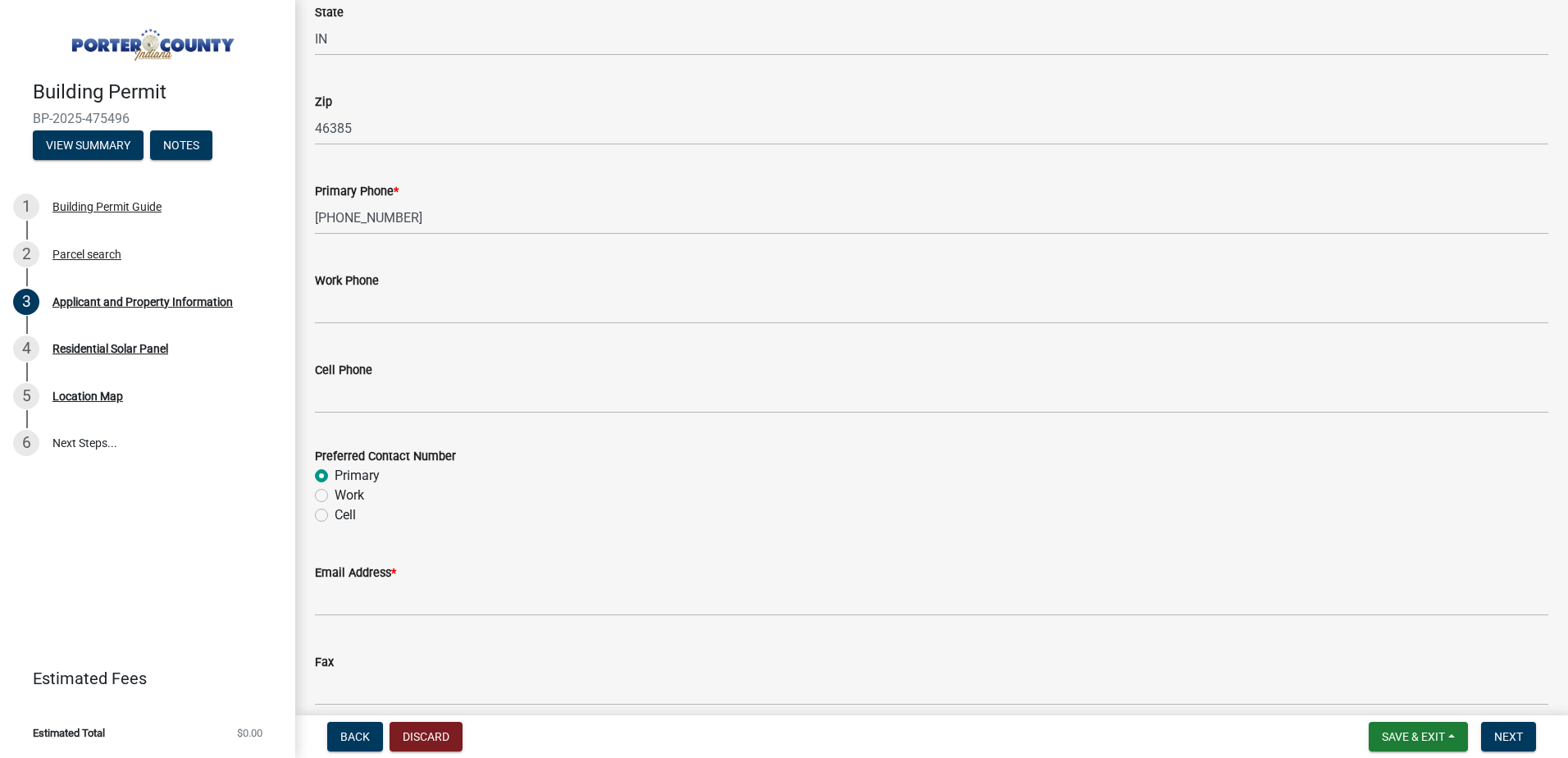
scroll to position [2214, 0]
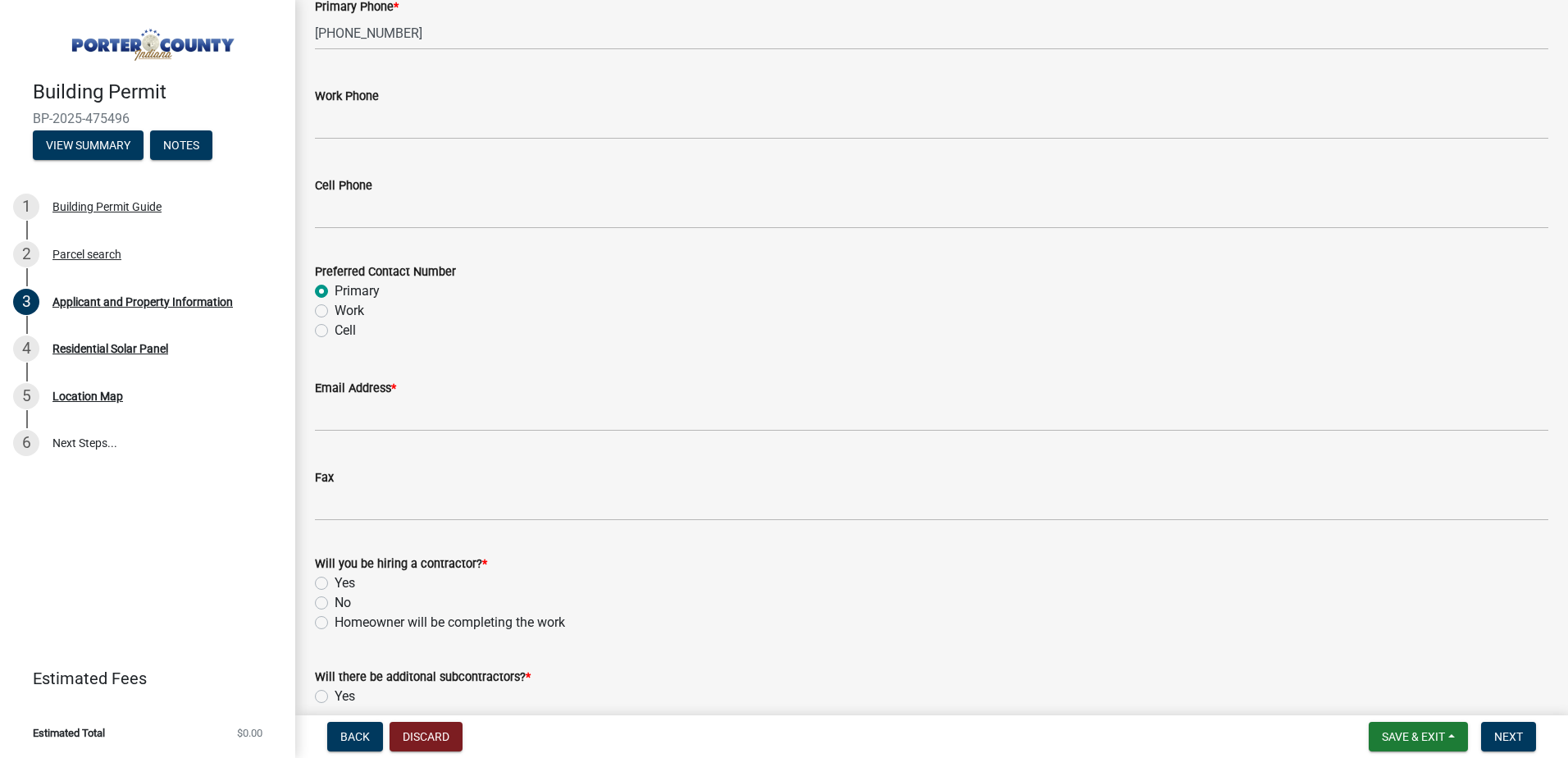
click at [387, 388] on label "Email Address *" at bounding box center [356, 388] width 81 height 11
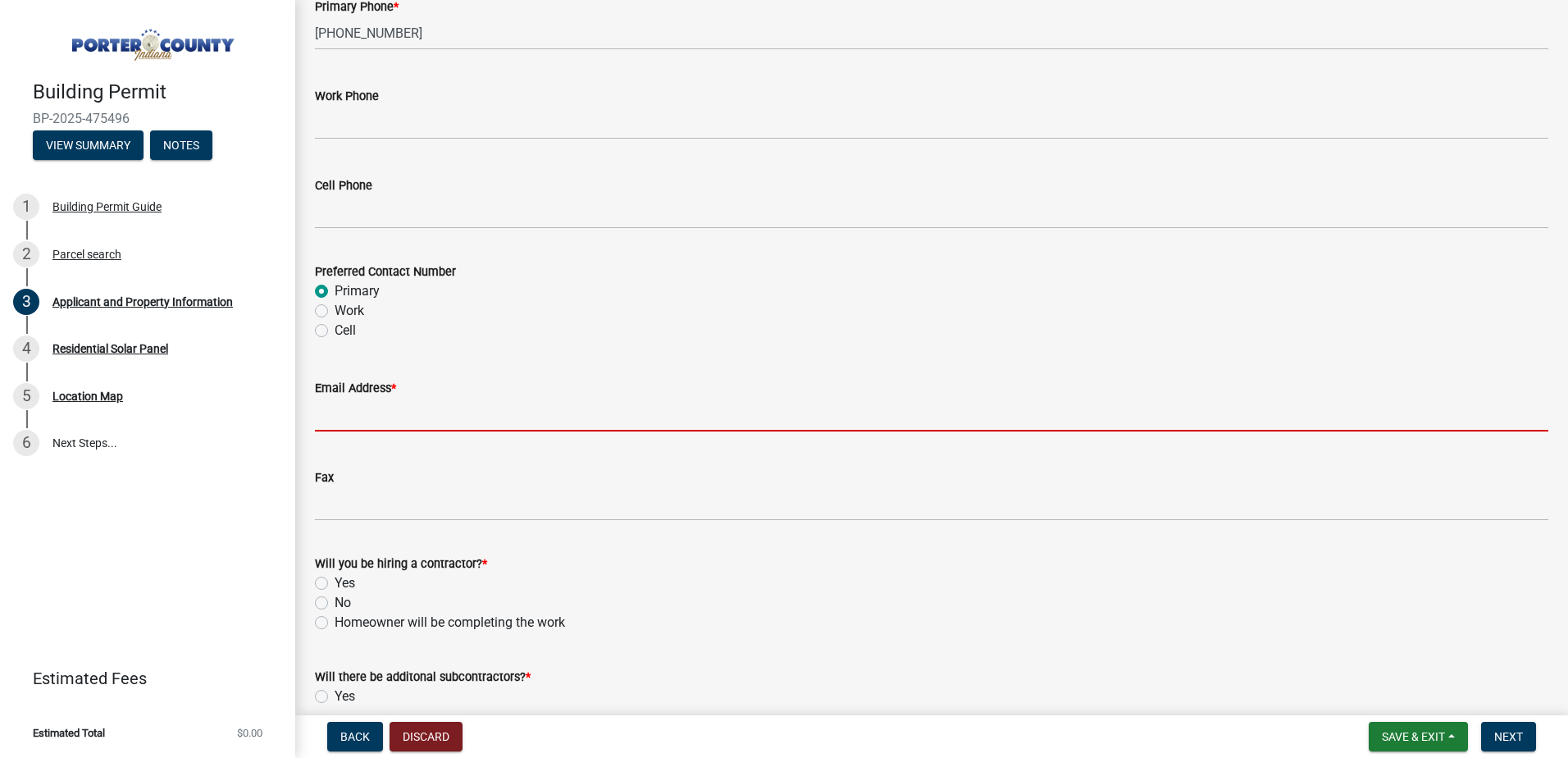
click at [387, 398] on input "Email Address *" at bounding box center [932, 415] width 1234 height 34
click at [372, 401] on input "Email Address *" at bounding box center [932, 415] width 1234 height 34
paste input "[EMAIL_ADDRESS][DOMAIN_NAME]"
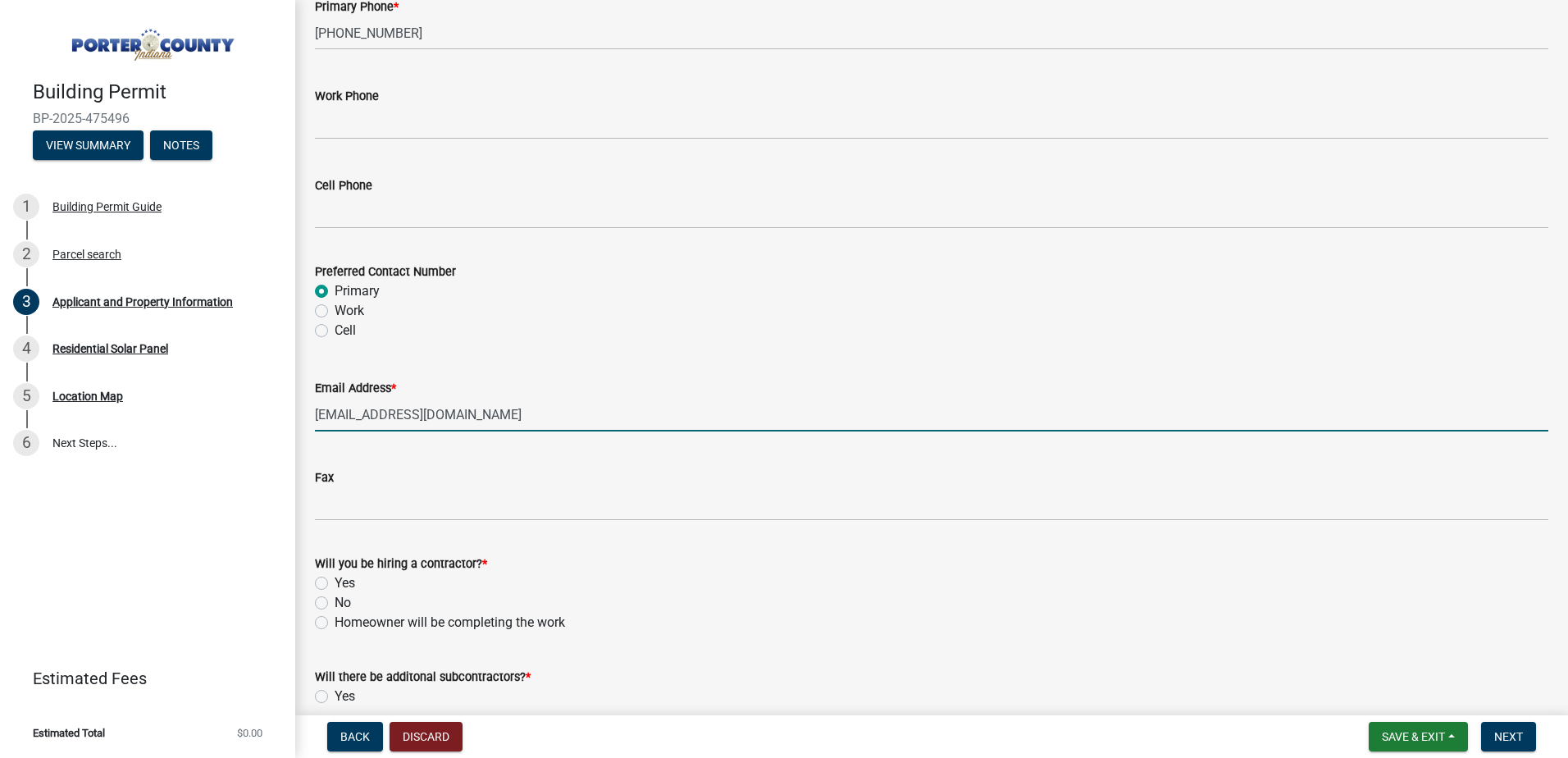
type input "[EMAIL_ADDRESS][DOMAIN_NAME]"
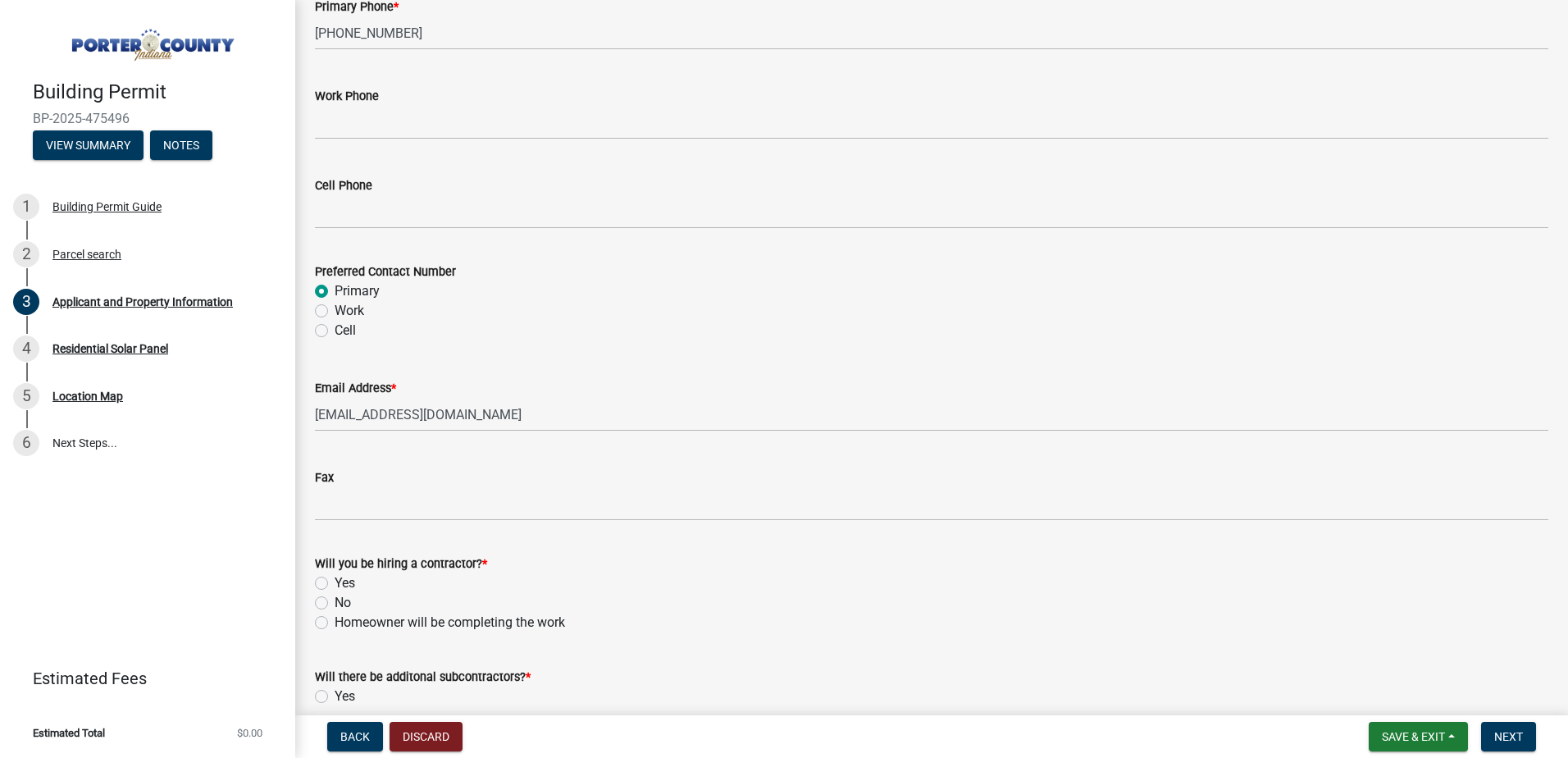
click at [598, 547] on form "Will you be hiring a contractor? * Yes No Homeowner will be completing the work" at bounding box center [932, 583] width 1234 height 99
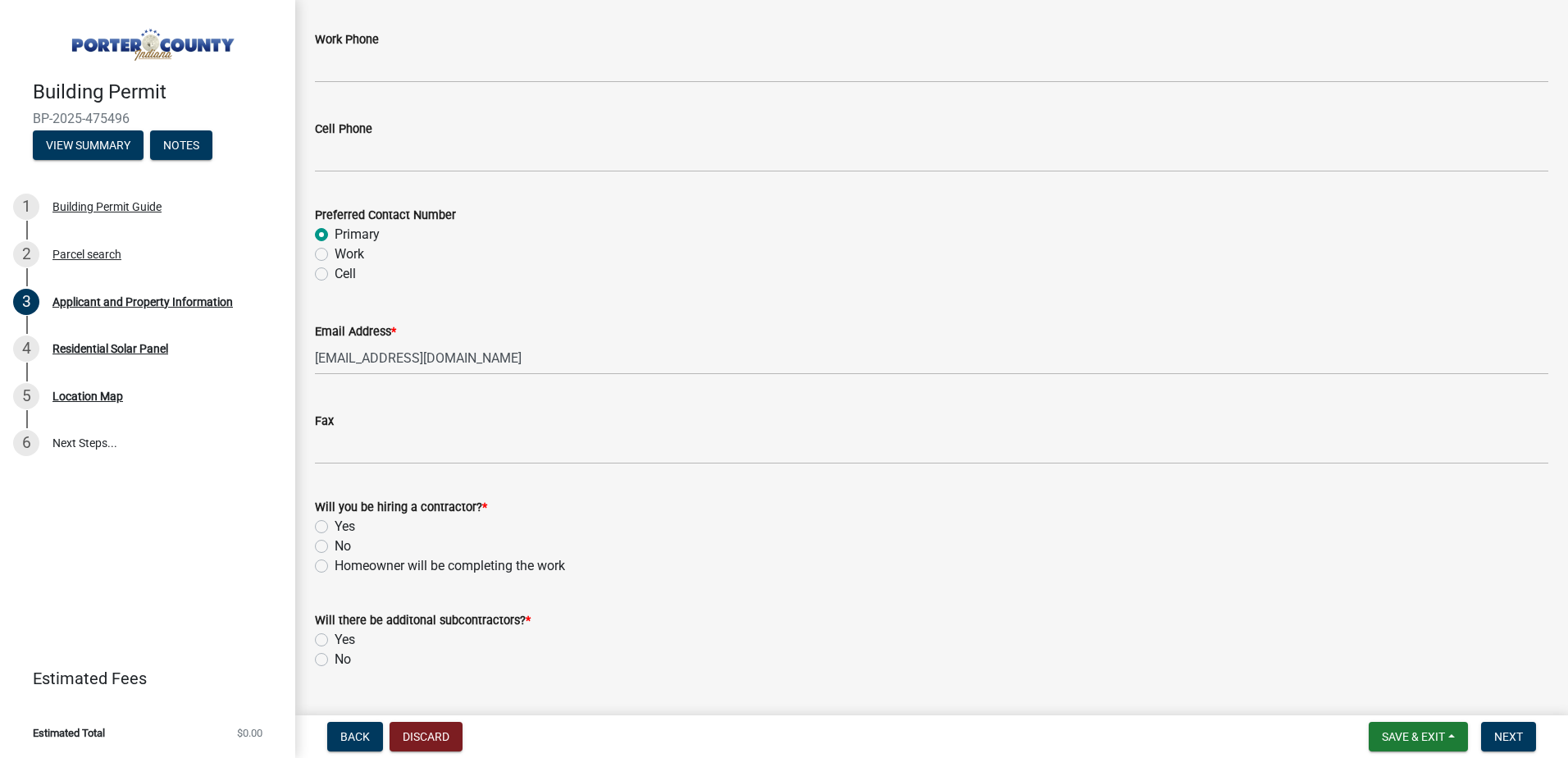
scroll to position [2296, 0]
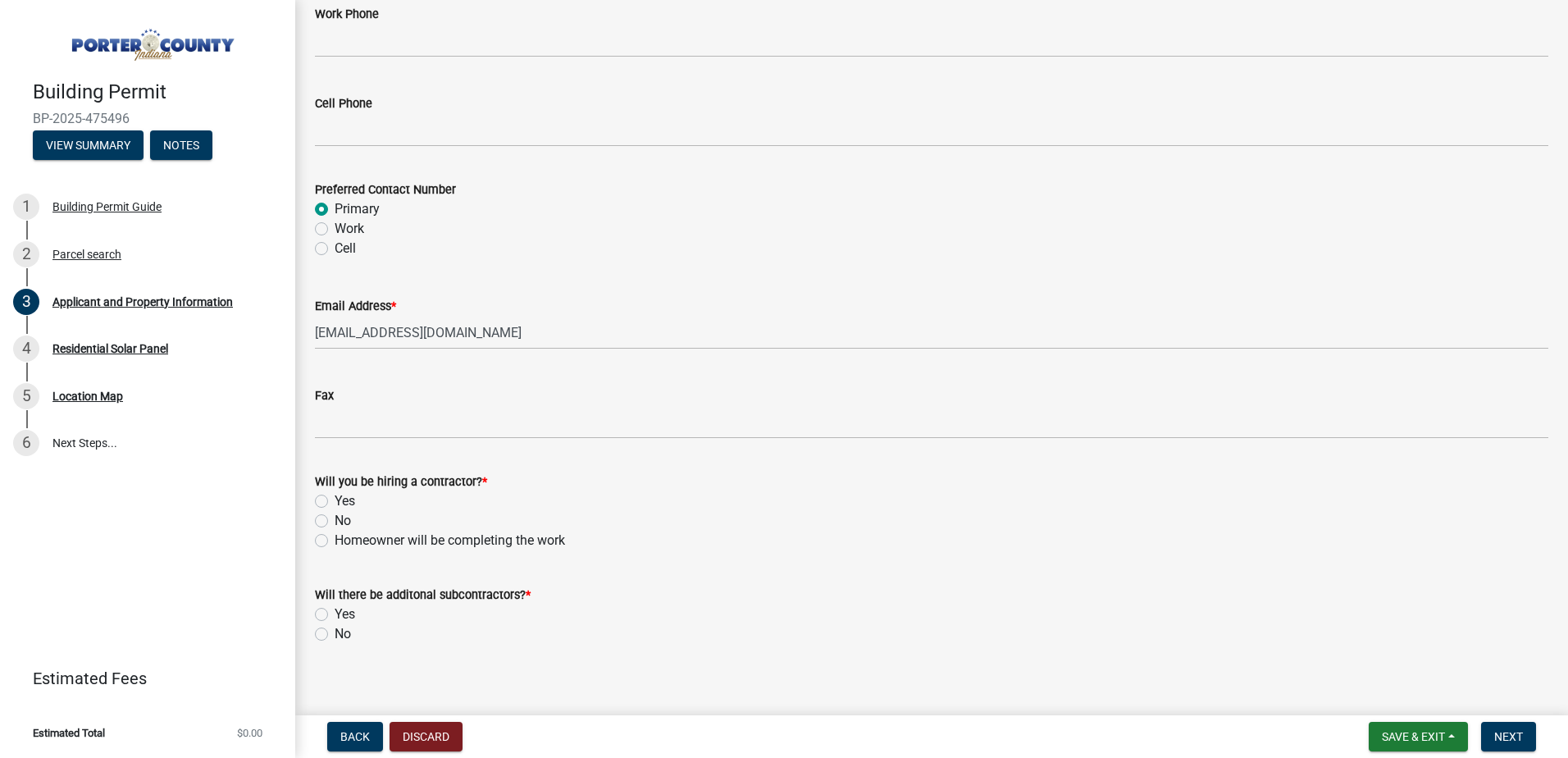
click at [334, 495] on label "Yes" at bounding box center [344, 501] width 20 height 19
click at [334, 495] on input "Yes" at bounding box center [340, 497] width 11 height 11
radio input "true"
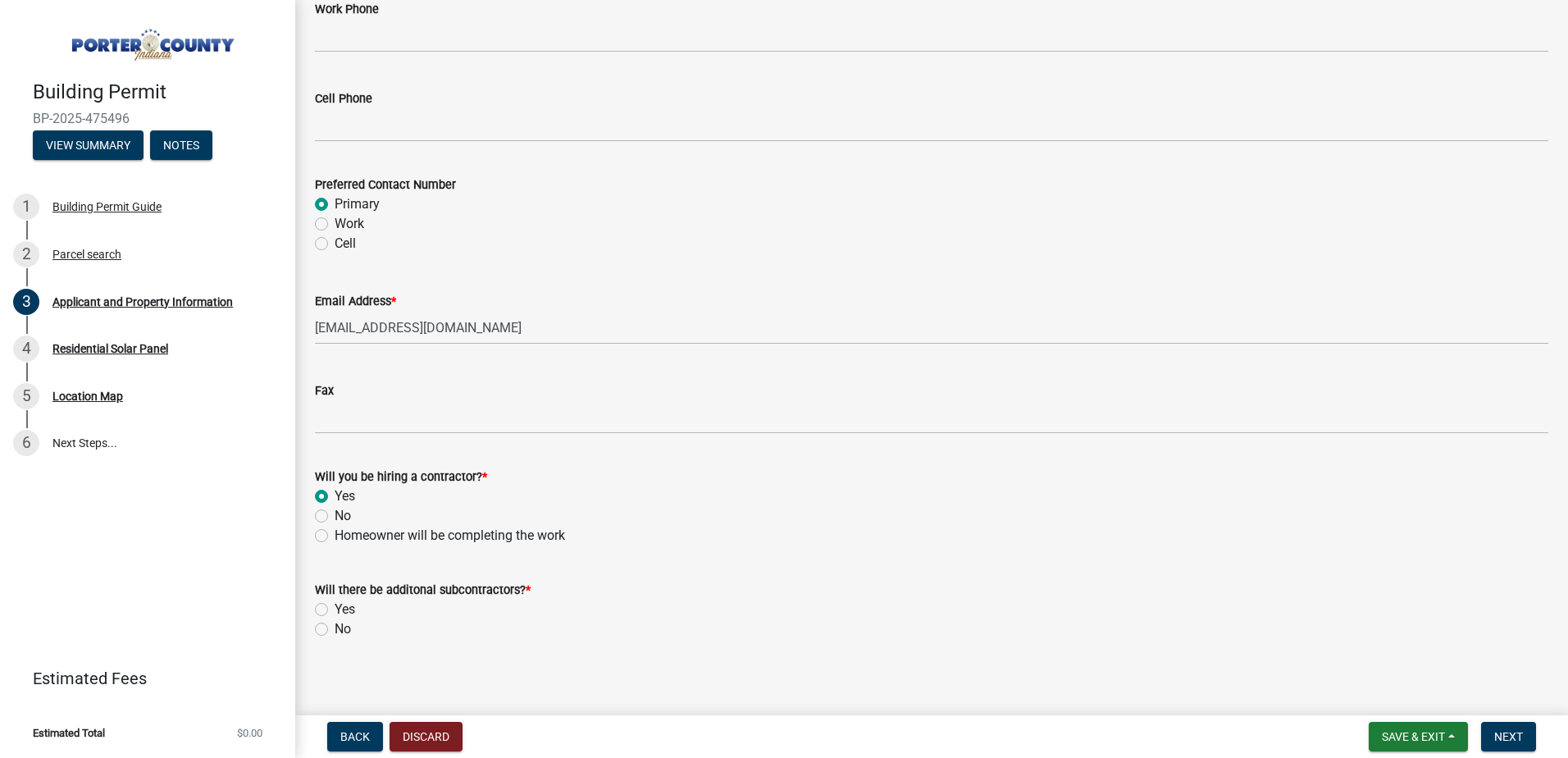
scroll to position [2310, 0]
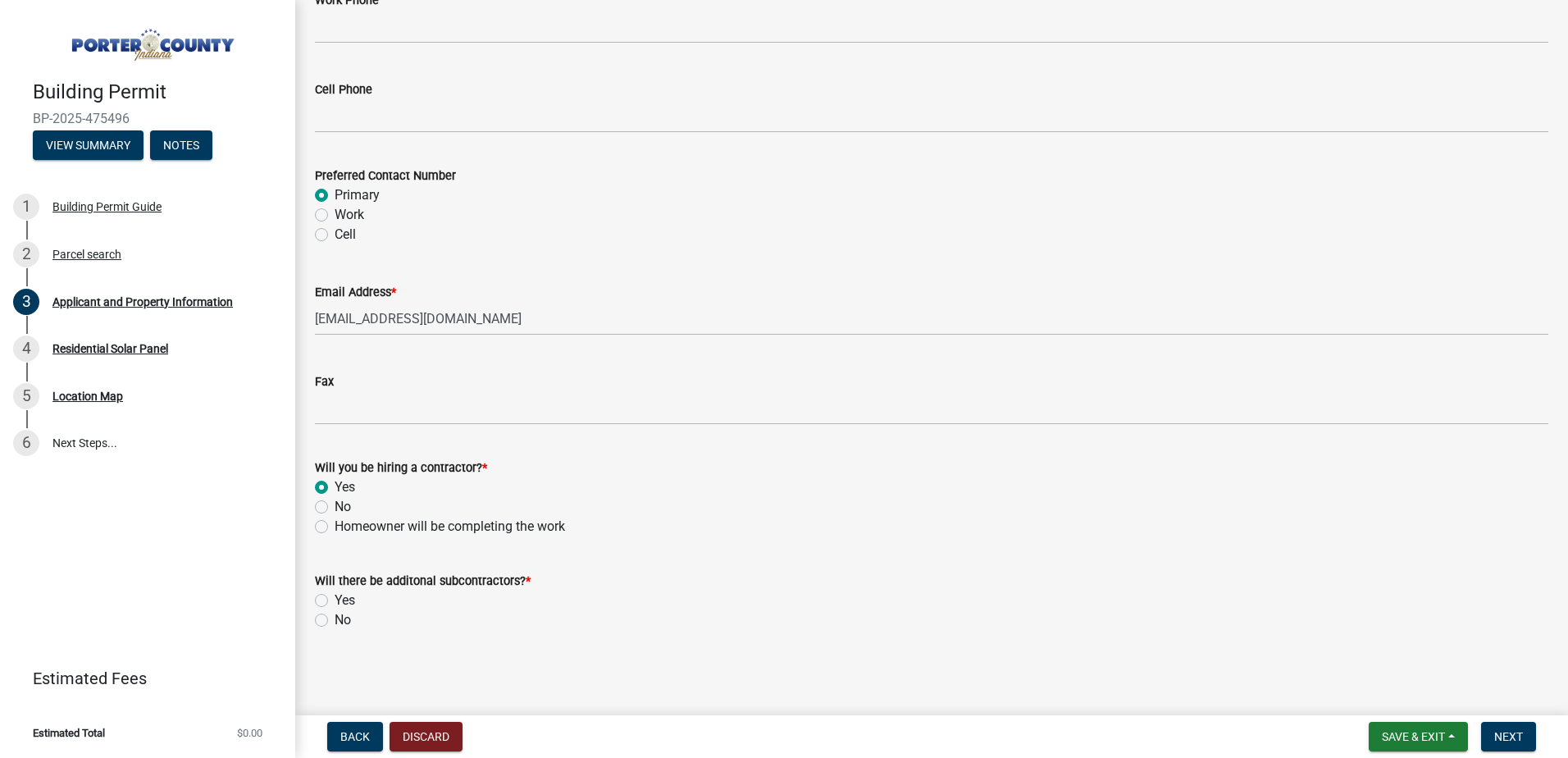
click at [334, 620] on label "No" at bounding box center [342, 619] width 17 height 19
click at [334, 620] on input "No" at bounding box center [340, 615] width 11 height 11
radio input "true"
click at [1504, 746] on button "Next" at bounding box center [1508, 736] width 55 height 29
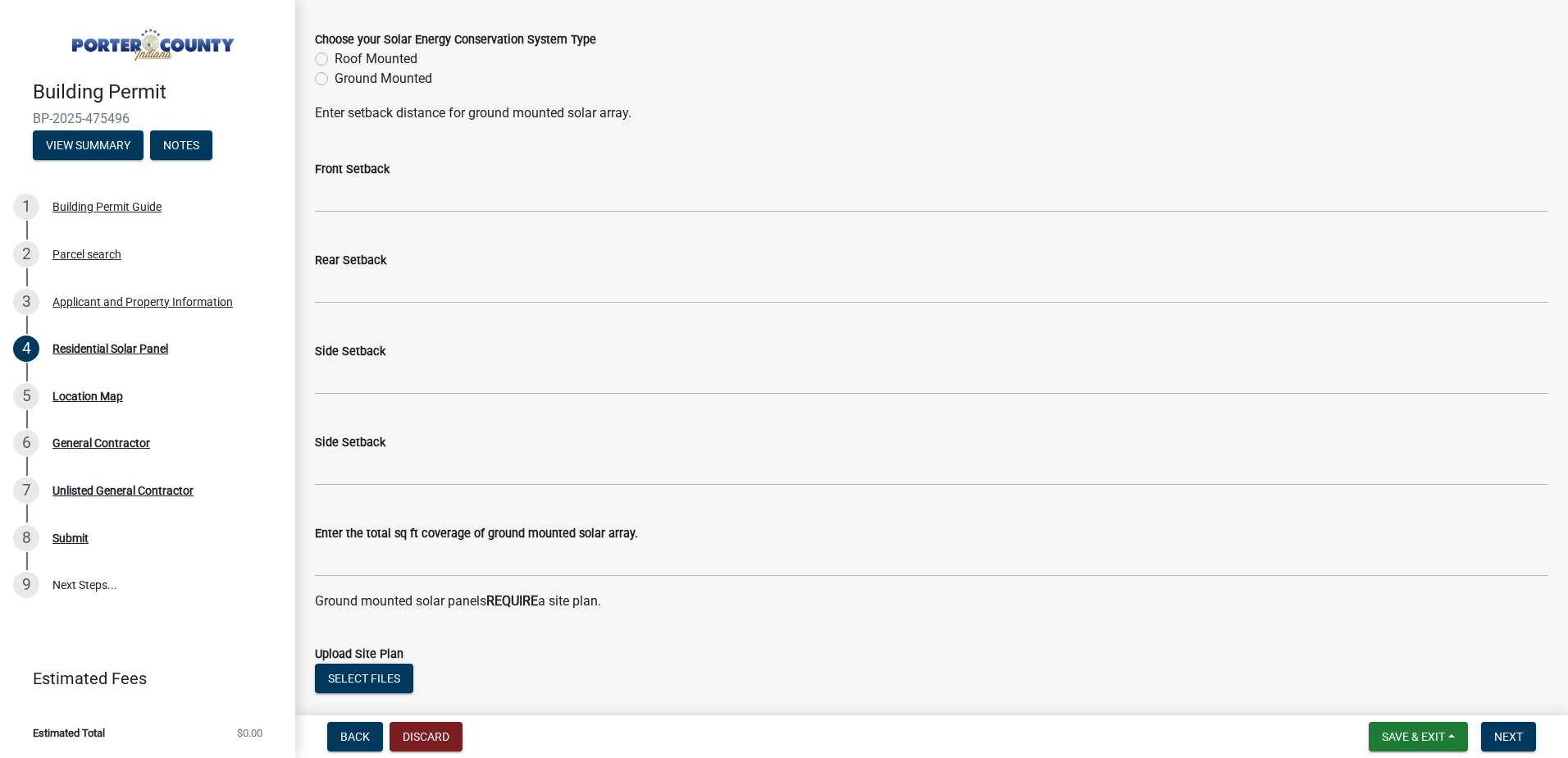
scroll to position [0, 0]
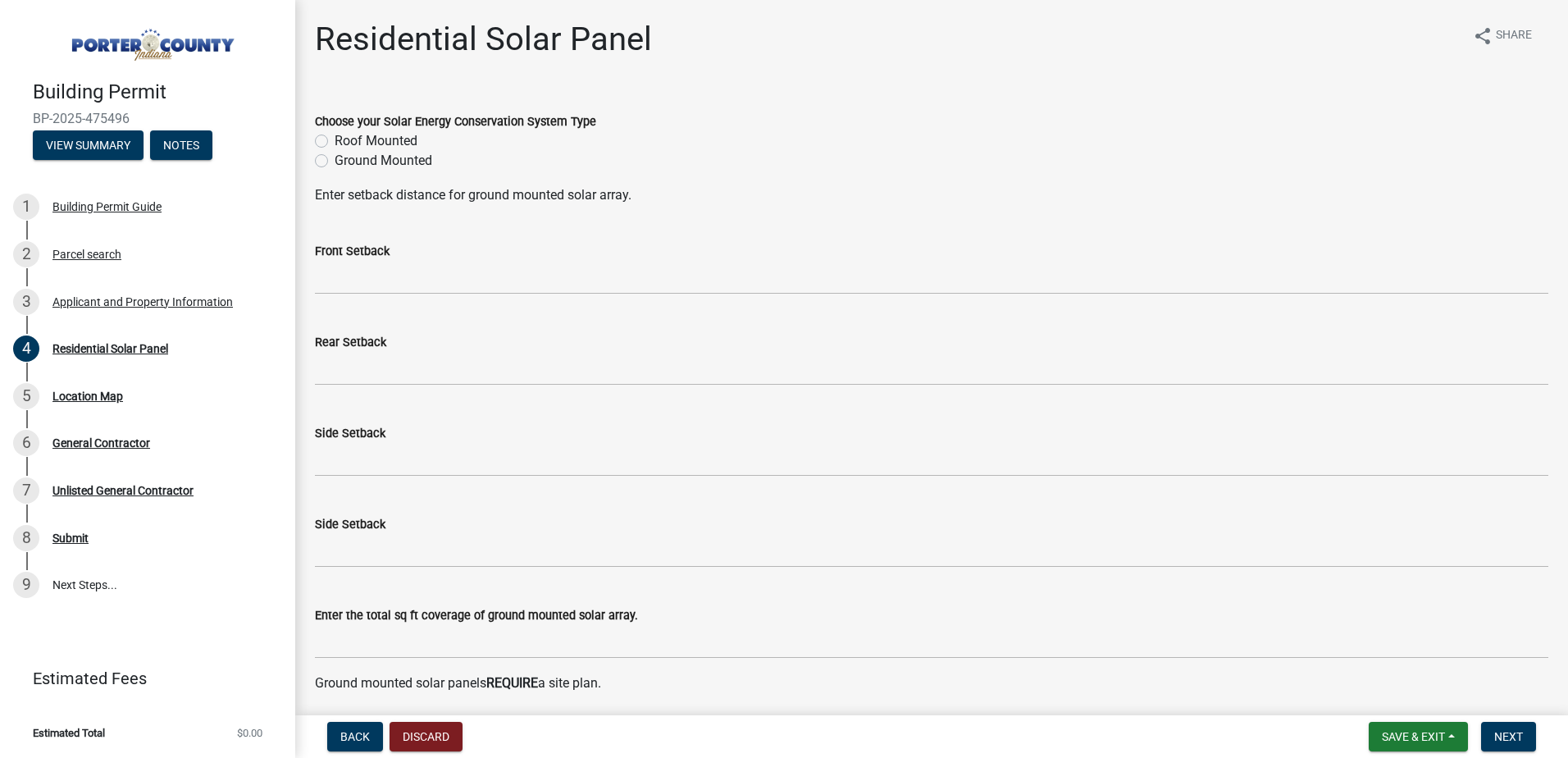
click at [334, 139] on label "Roof Mounted" at bounding box center [376, 141] width 83 height 19
click at [334, 139] on input "Roof Mounted" at bounding box center [340, 137] width 11 height 11
radio input "true"
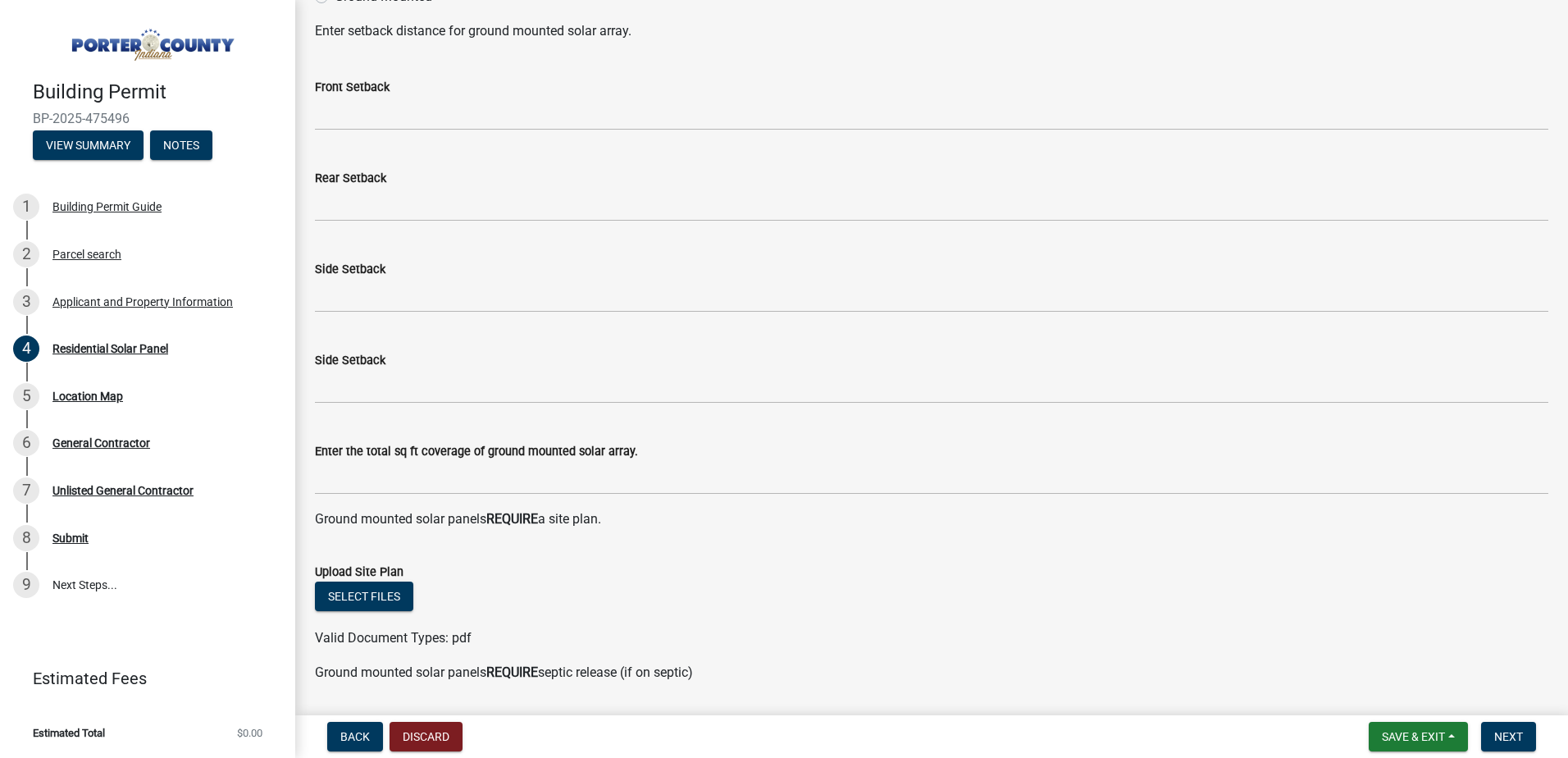
scroll to position [410, 0]
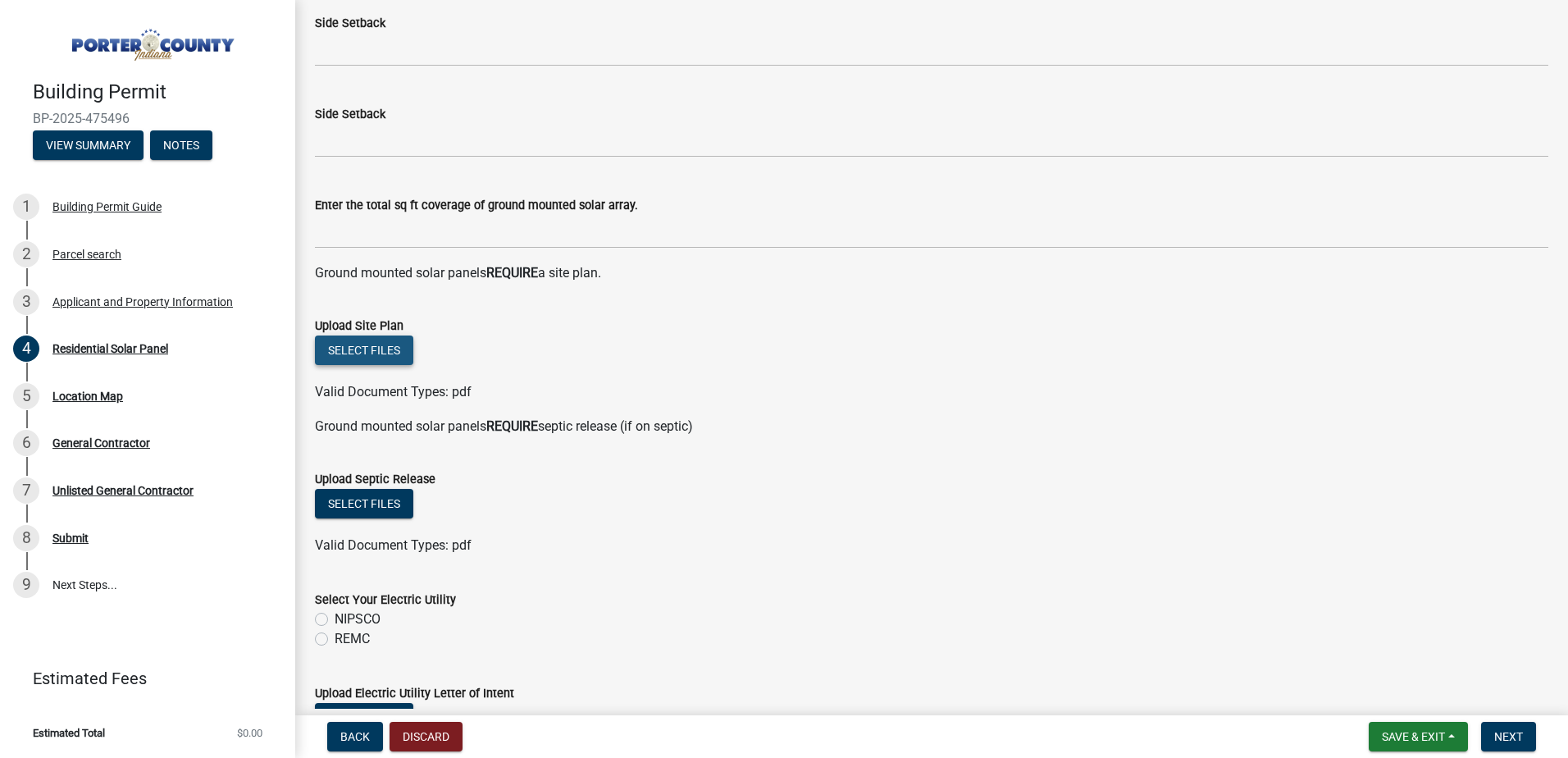
click at [383, 340] on button "Select files" at bounding box center [364, 349] width 99 height 29
click at [388, 352] on button "Select files" at bounding box center [364, 349] width 99 height 29
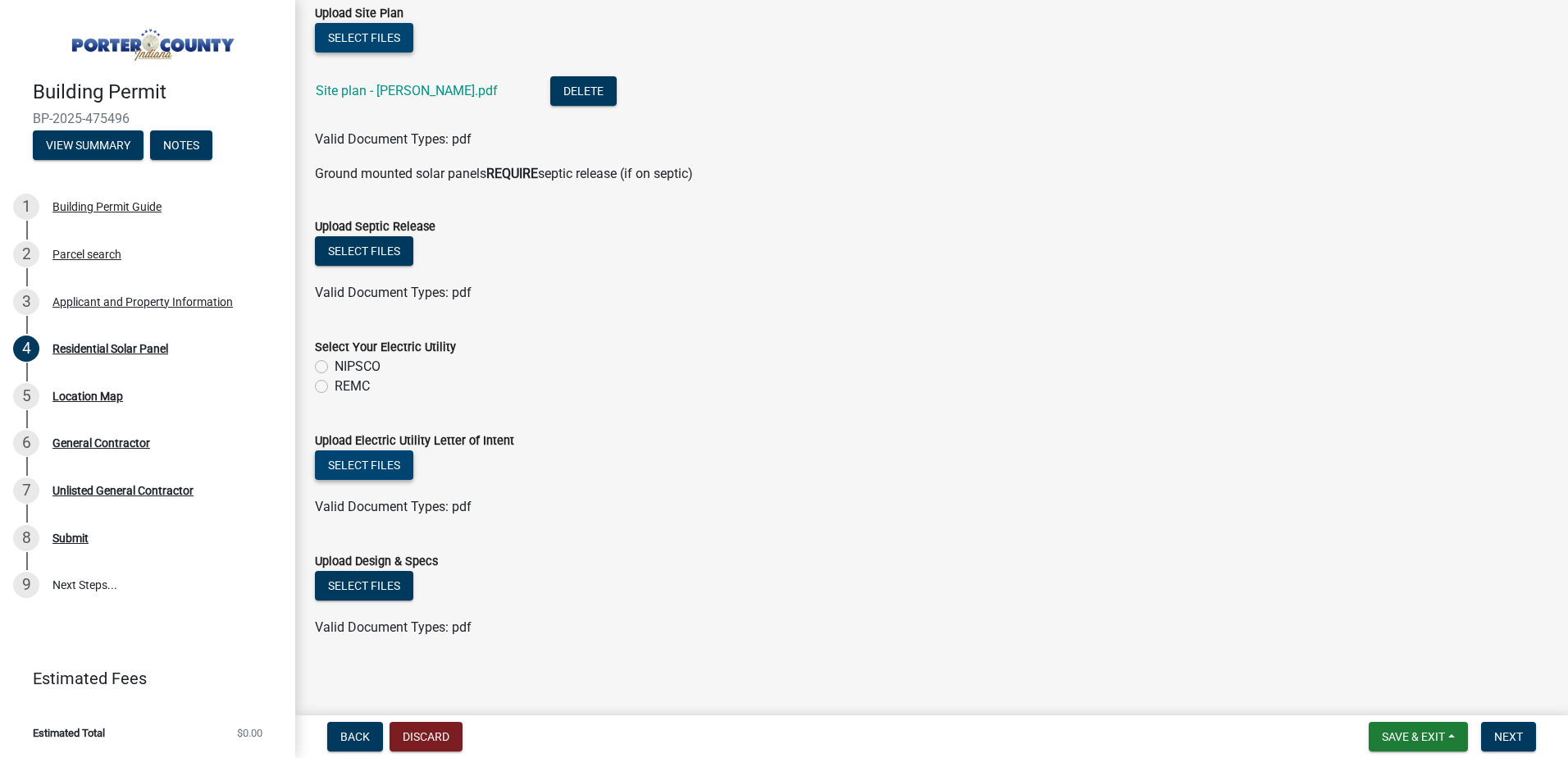
scroll to position [730, 0]
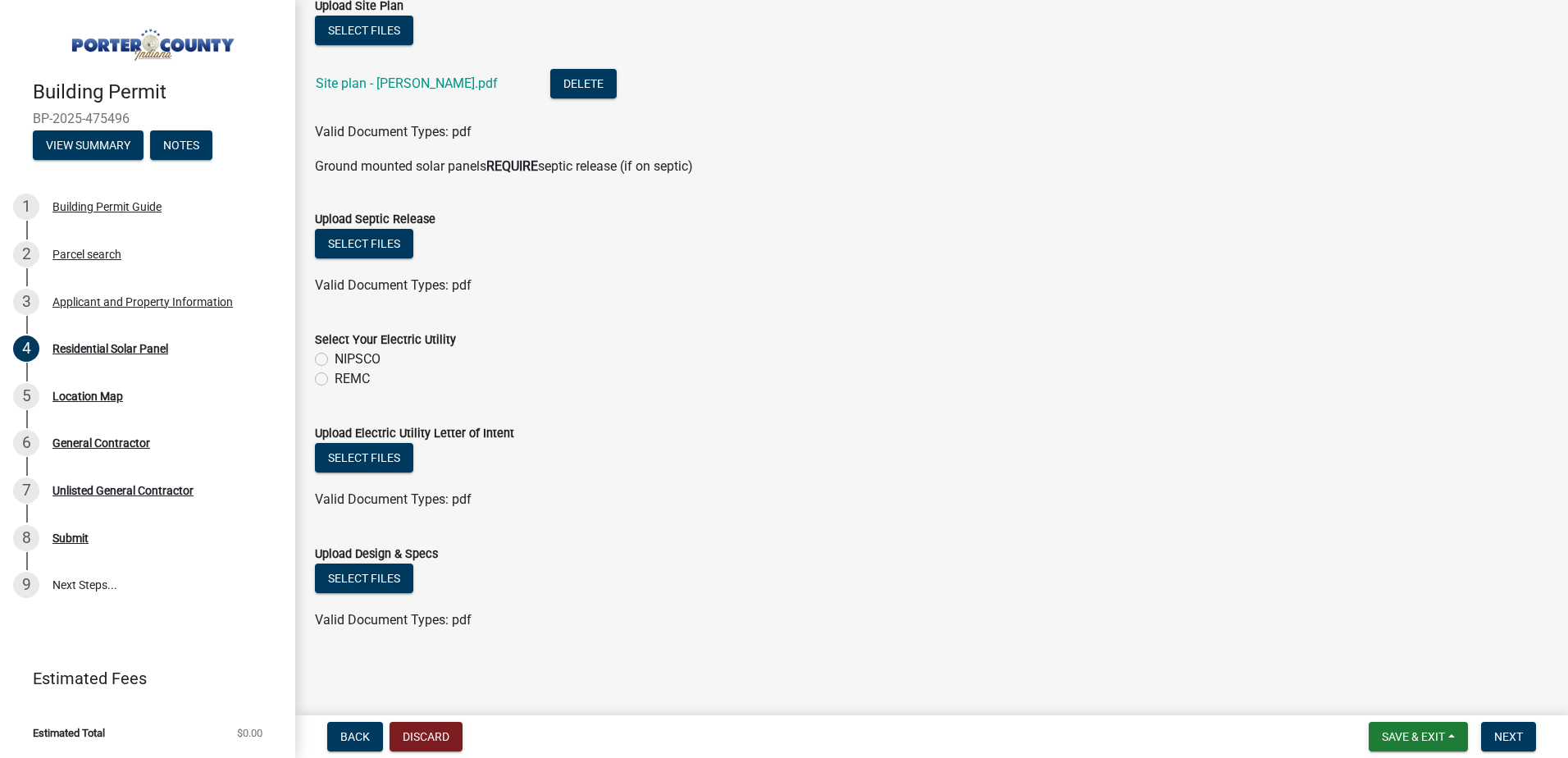
click at [334, 356] on label "NIPSCO" at bounding box center [357, 359] width 46 height 19
click at [334, 356] on input "NIPSCO" at bounding box center [340, 355] width 11 height 11
radio input "true"
click at [342, 451] on button "Select files" at bounding box center [364, 457] width 99 height 29
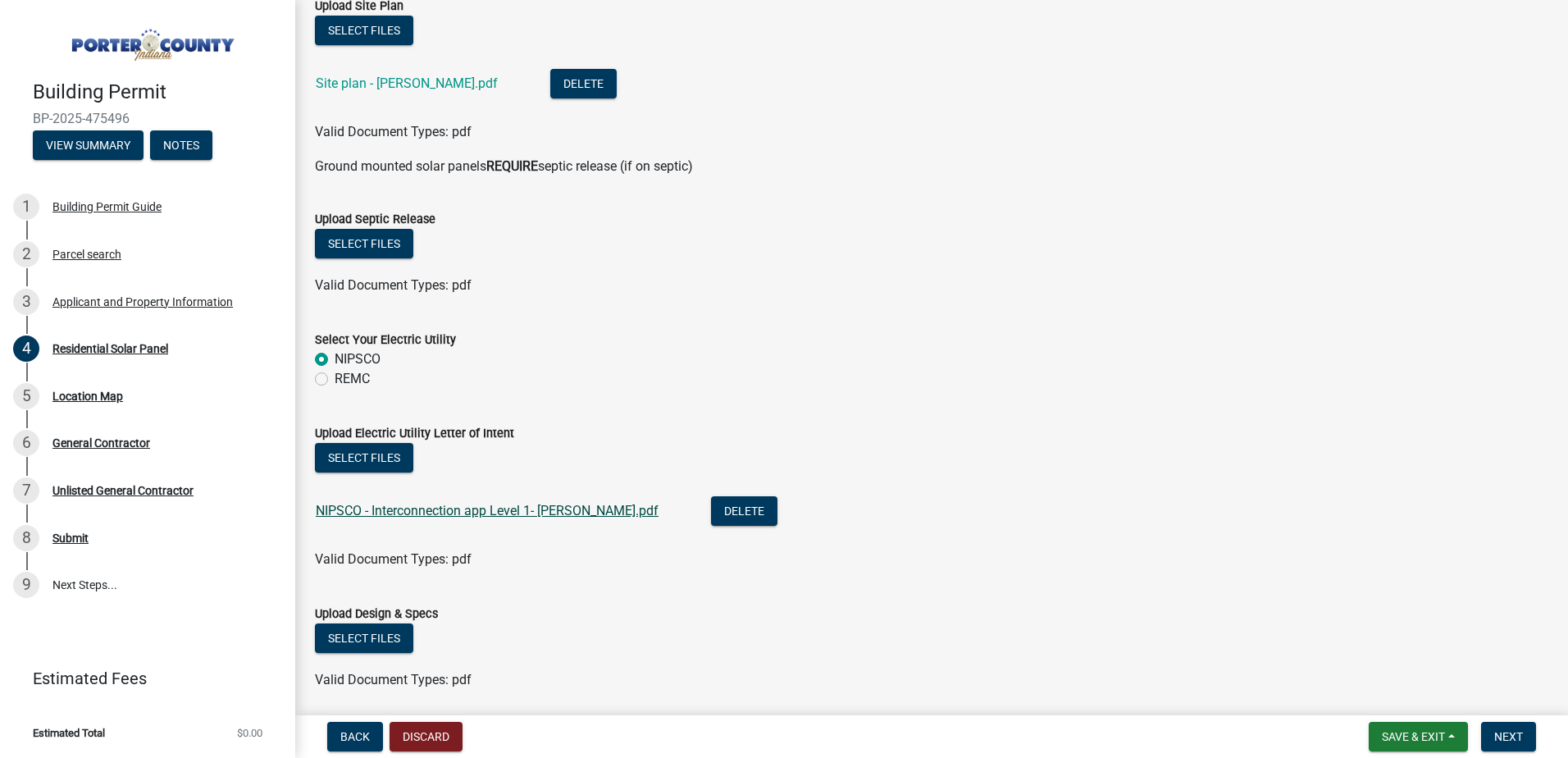
click at [508, 514] on link "NIPSCO - Interconnection app Level 1- [PERSON_NAME].pdf" at bounding box center [487, 511] width 342 height 16
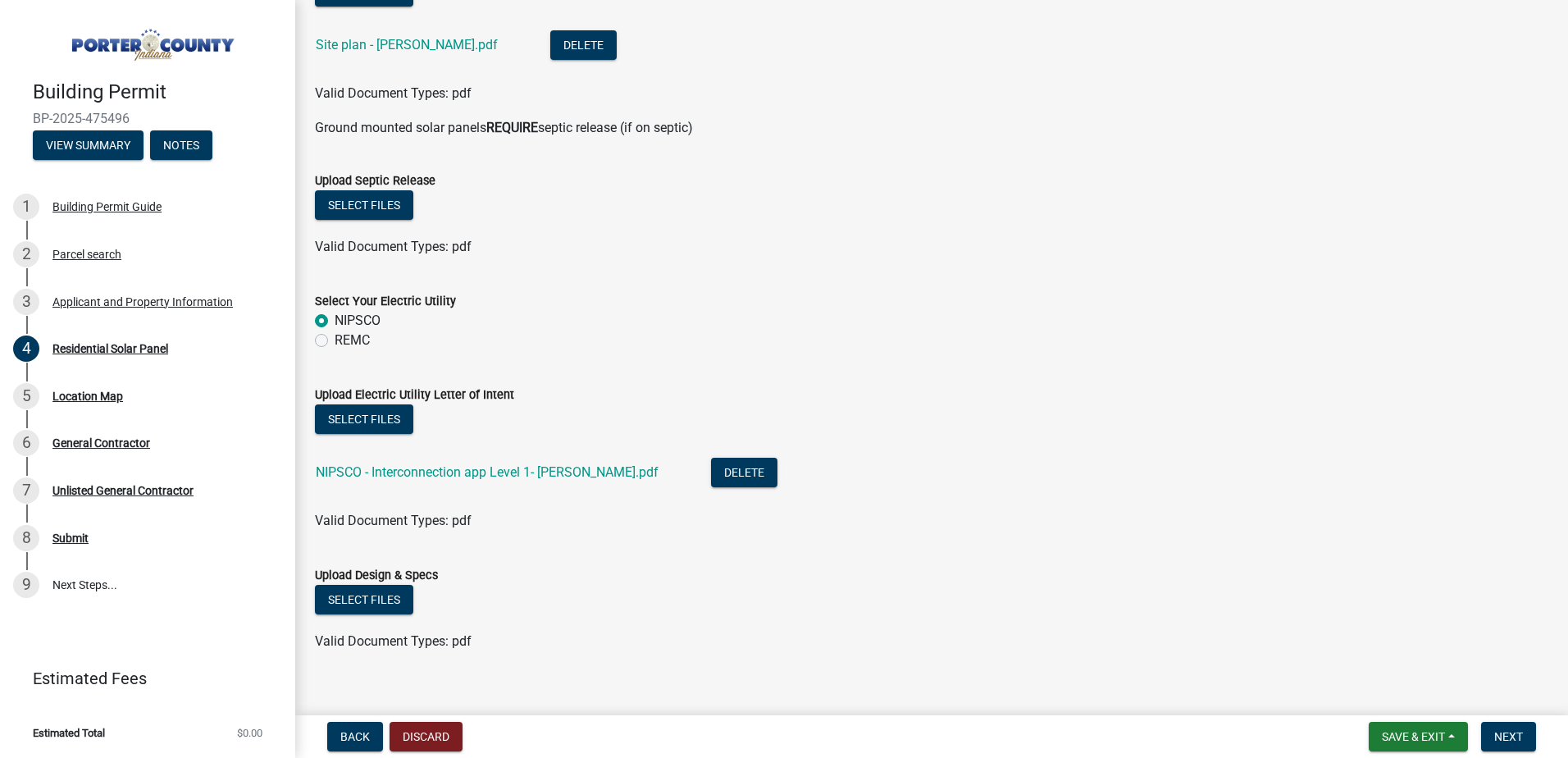
scroll to position [790, 0]
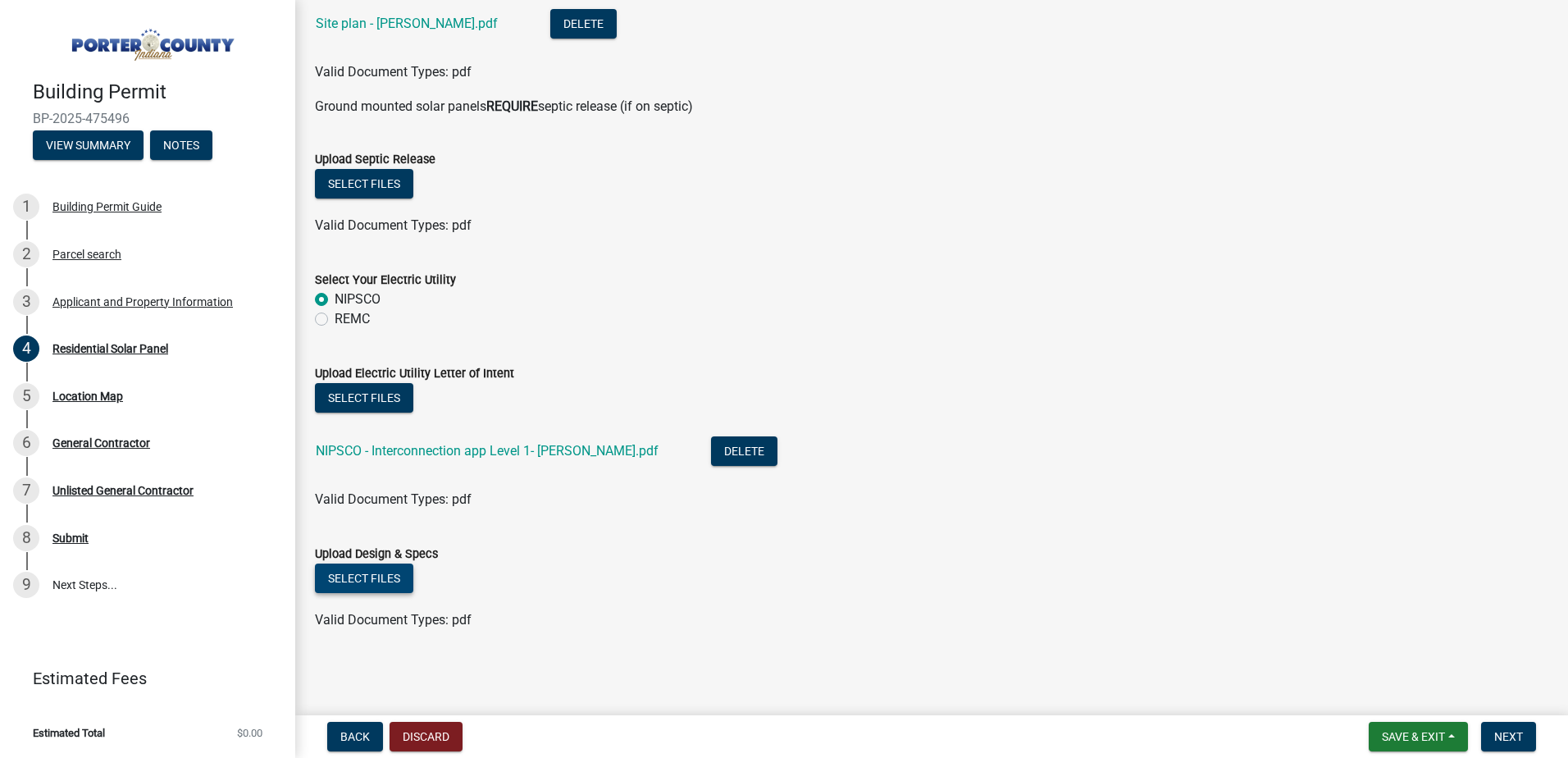
click at [367, 567] on button "Select files" at bounding box center [364, 577] width 99 height 29
click at [366, 72] on span "Valid Document Types: pdf" at bounding box center [393, 71] width 156 height 16
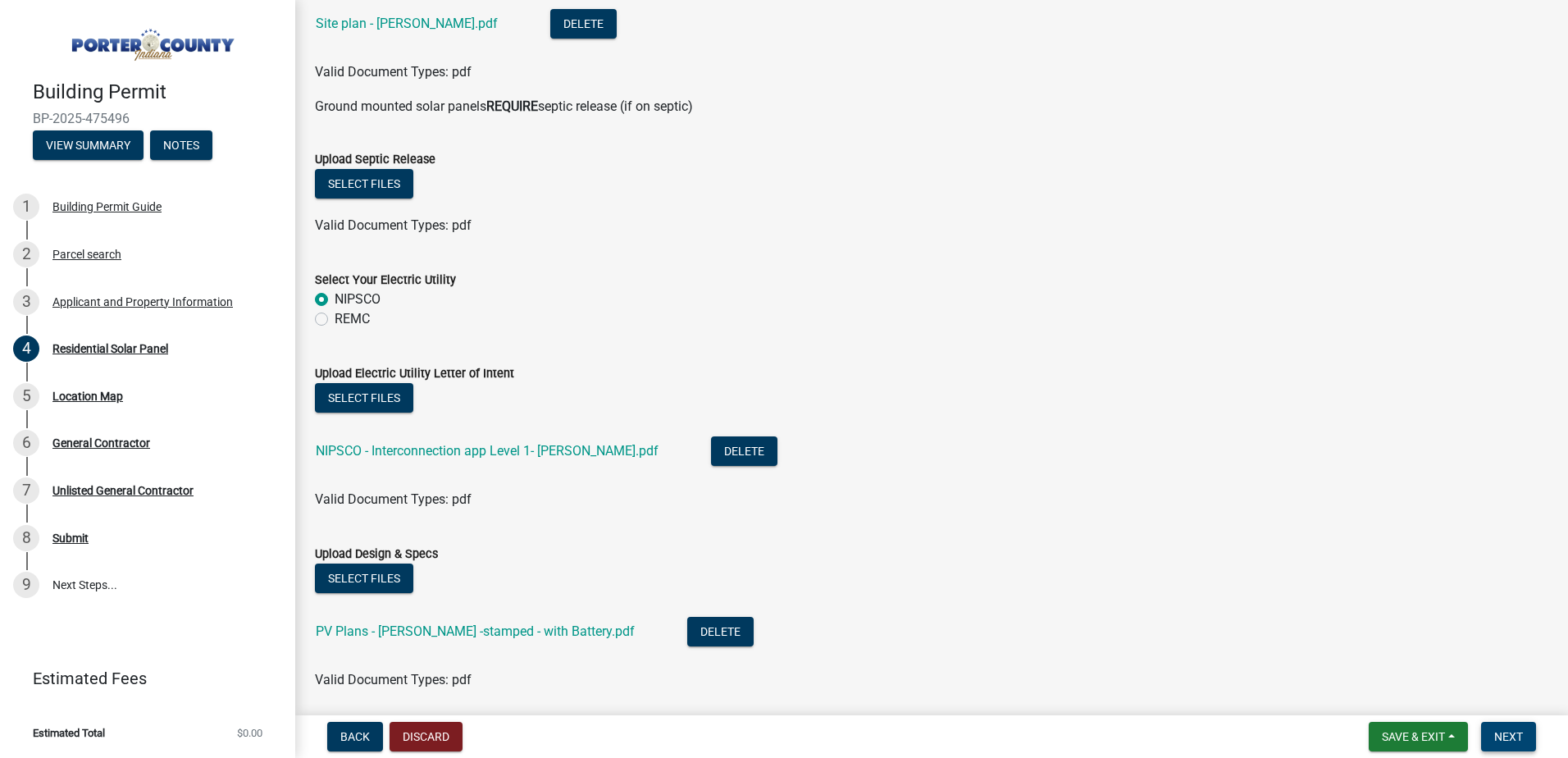
click at [1496, 735] on span "Next" at bounding box center [1508, 736] width 29 height 13
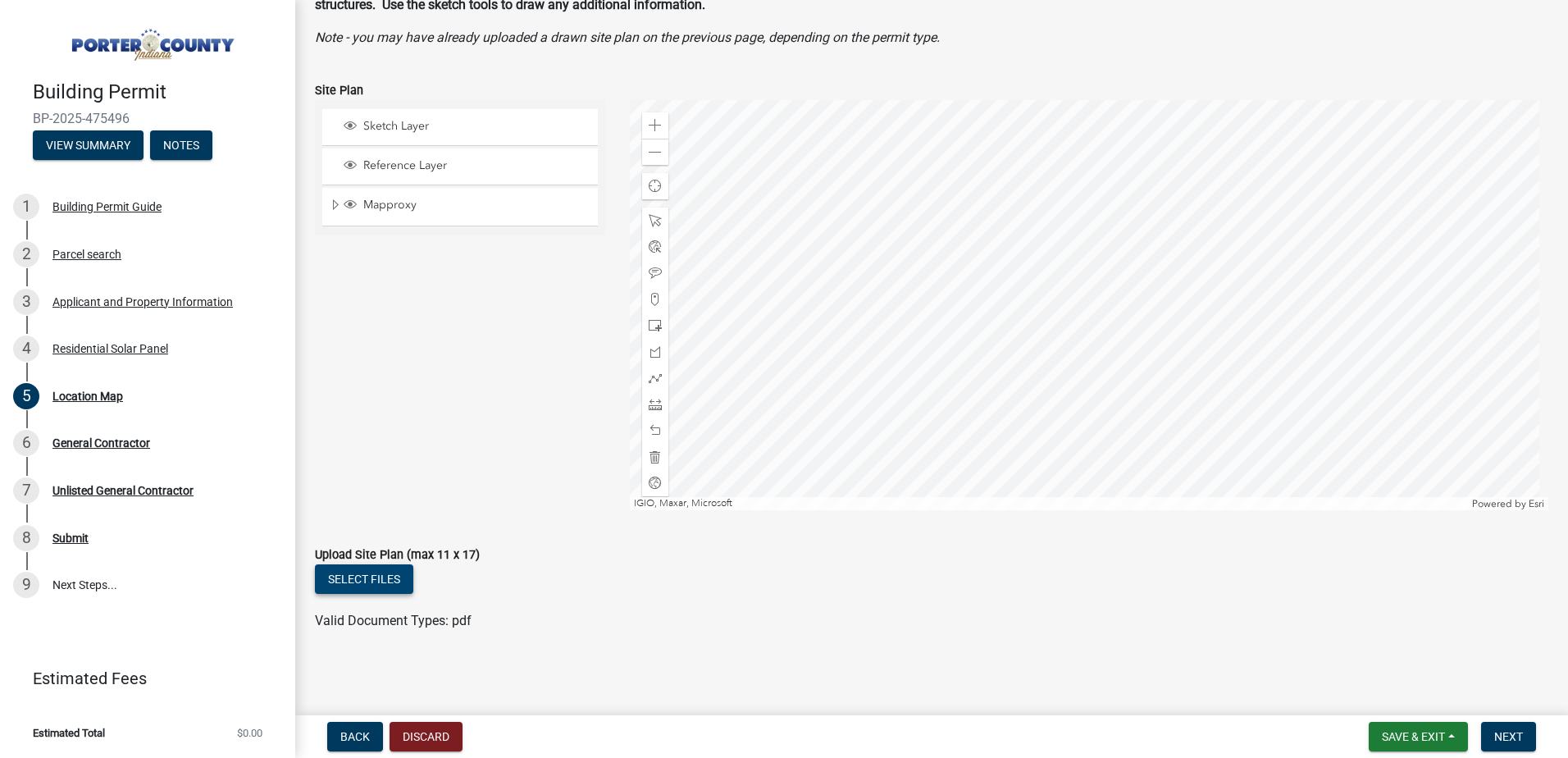
scroll to position [117, 0]
click at [388, 574] on button "Select files" at bounding box center [364, 577] width 99 height 29
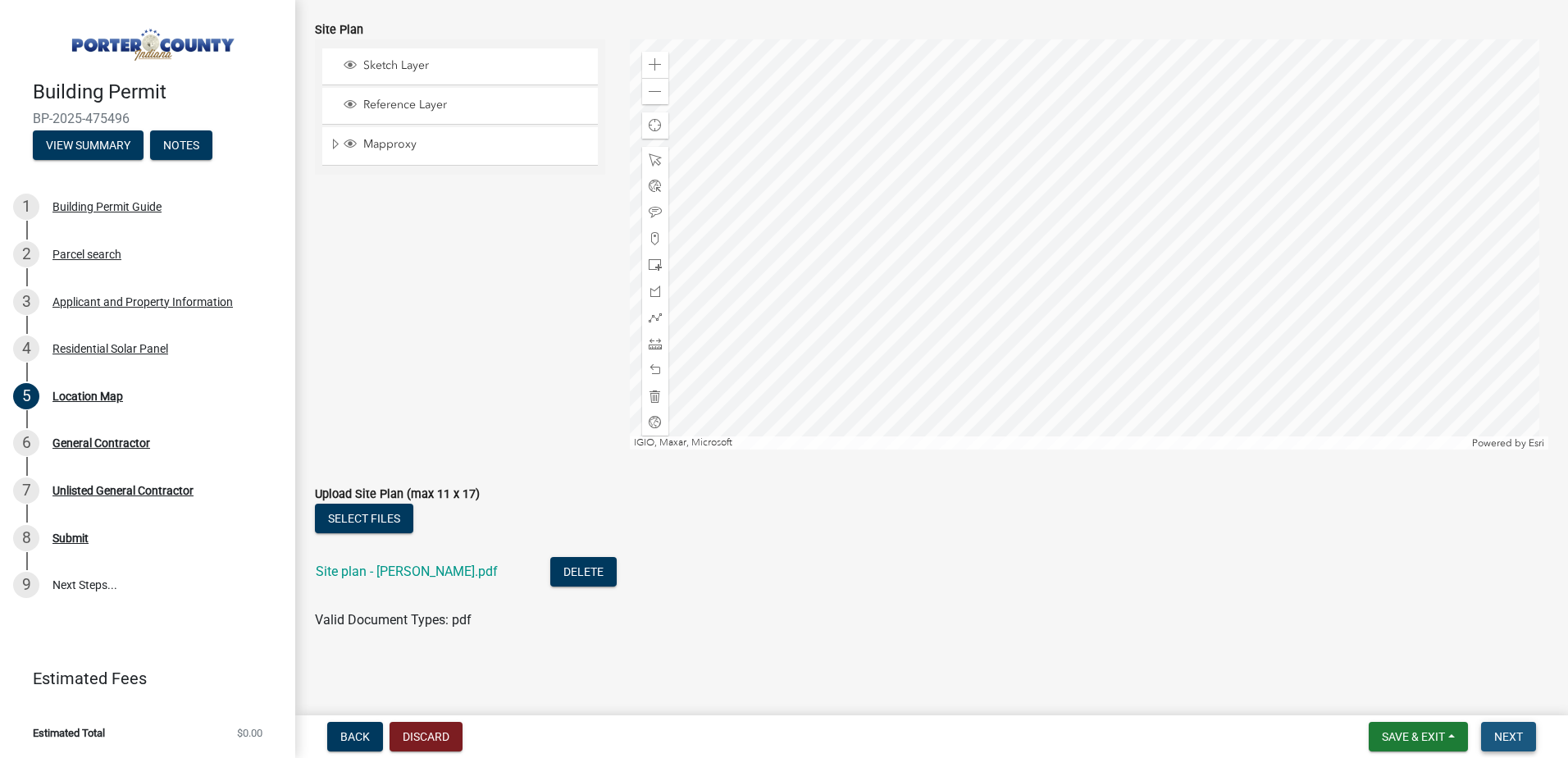
click at [1519, 737] on span "Next" at bounding box center [1508, 736] width 29 height 13
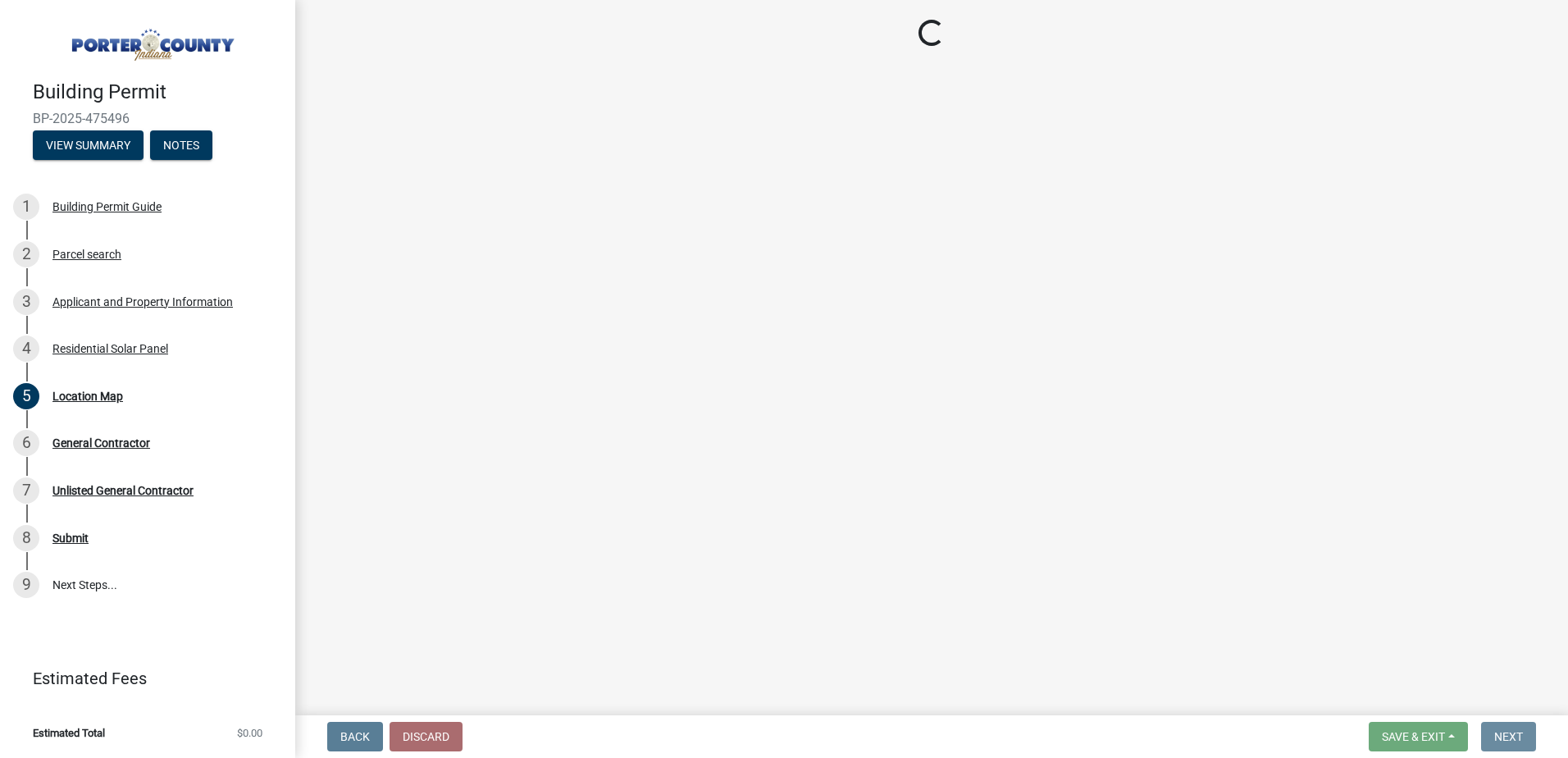
scroll to position [0, 0]
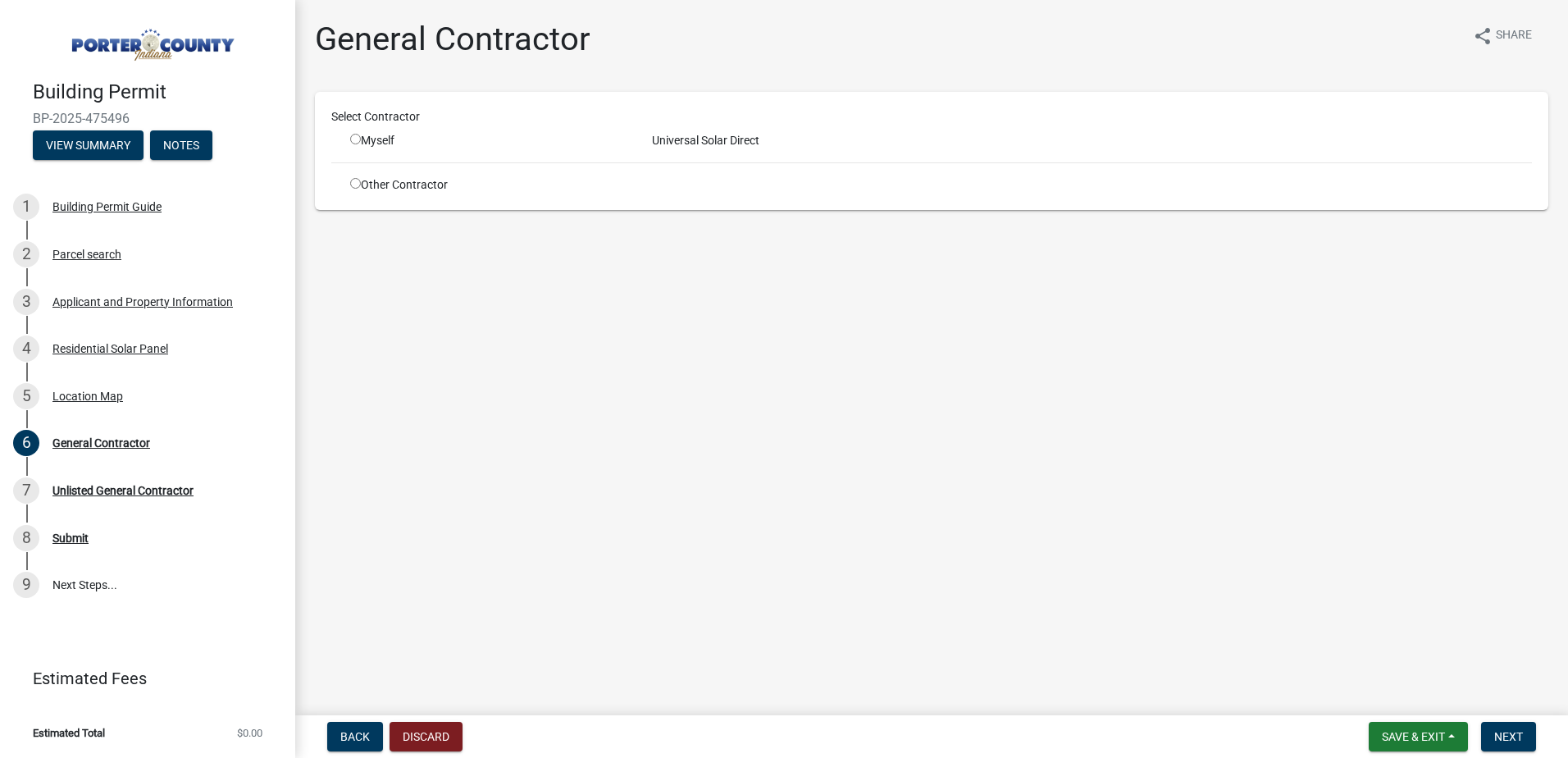
click at [356, 138] on input "radio" at bounding box center [356, 139] width 11 height 11
radio input "true"
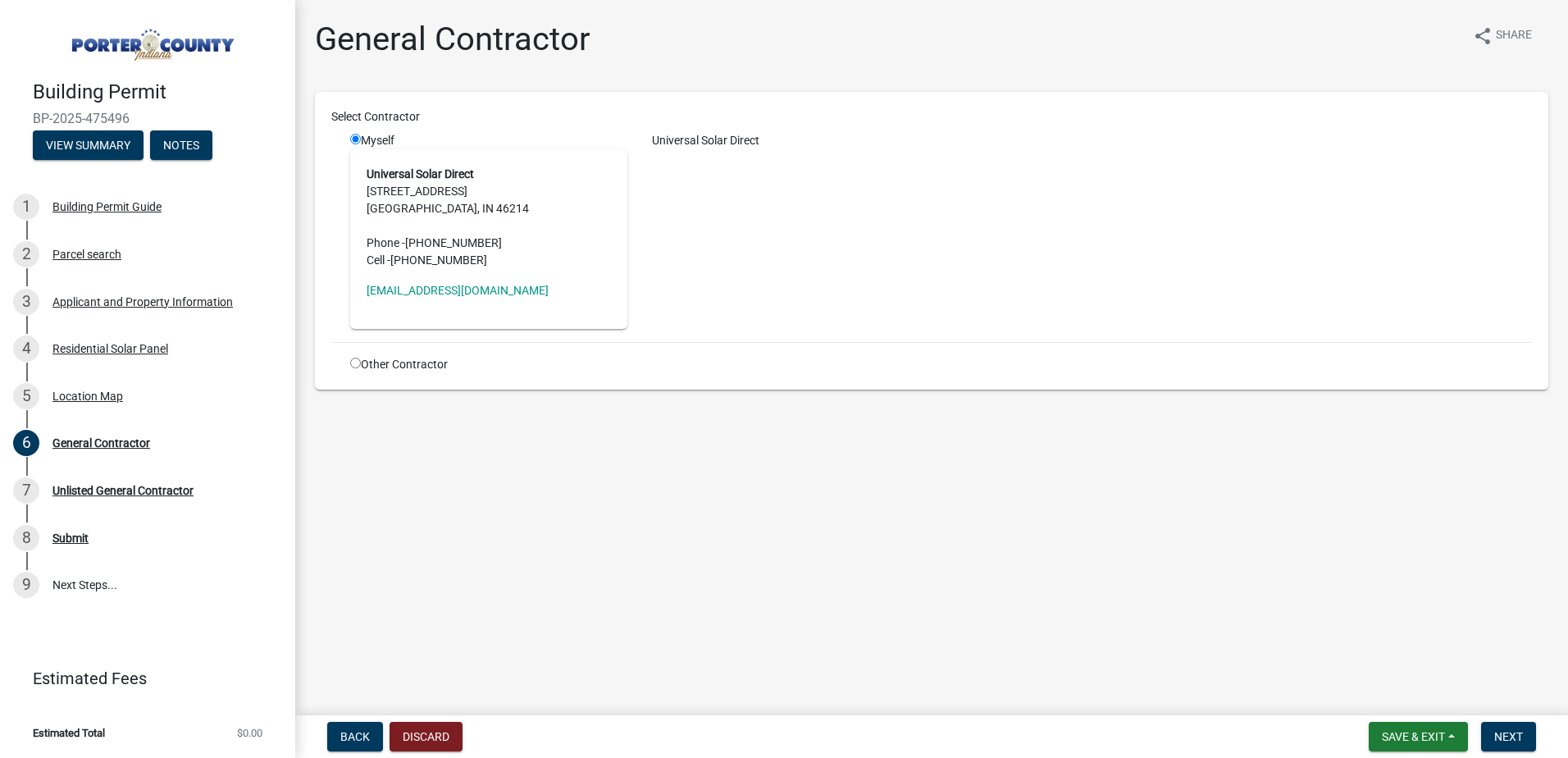
click at [848, 511] on main "General Contractor share Share Select Contractor Myself Universal Solar Direct …" at bounding box center [932, 354] width 1272 height 709
click at [473, 195] on address "Universal Solar Direct [STREET_ADDRESS] Phone - [PHONE_NUMBER] Cell - [PHONE_NU…" at bounding box center [488, 217] width 244 height 103
click at [428, 184] on address "Universal Solar Direct [STREET_ADDRESS] Phone - [PHONE_NUMBER] Cell - [PHONE_NU…" at bounding box center [488, 217] width 244 height 103
click at [427, 174] on strong "Universal Solar Direct" at bounding box center [420, 174] width 108 height 13
click at [469, 250] on span "[PHONE_NUMBER]" at bounding box center [454, 243] width 97 height 13
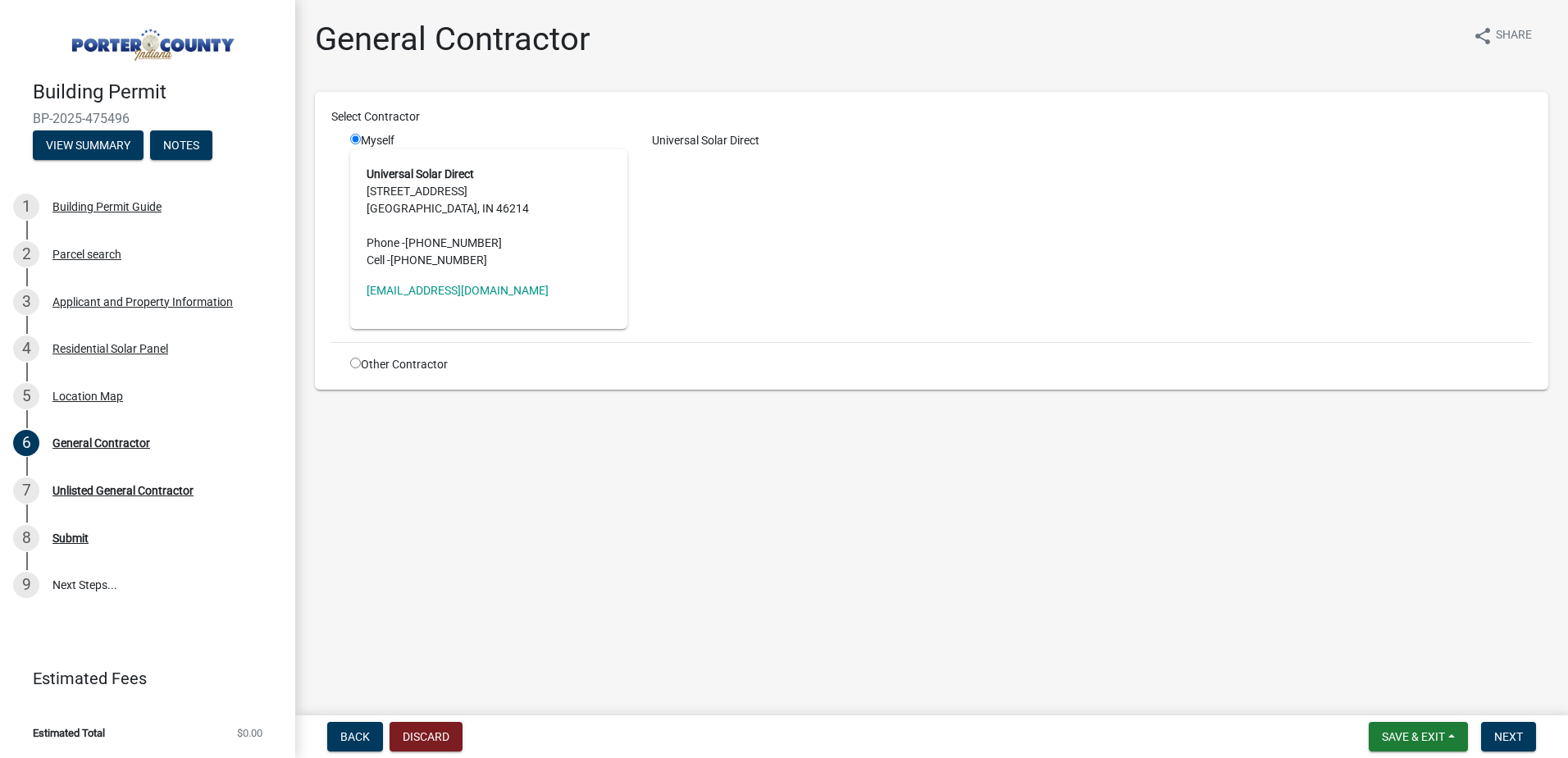
click at [910, 358] on div "Other Contractor" at bounding box center [941, 364] width 1206 height 18
click at [1510, 732] on span "Next" at bounding box center [1508, 736] width 29 height 13
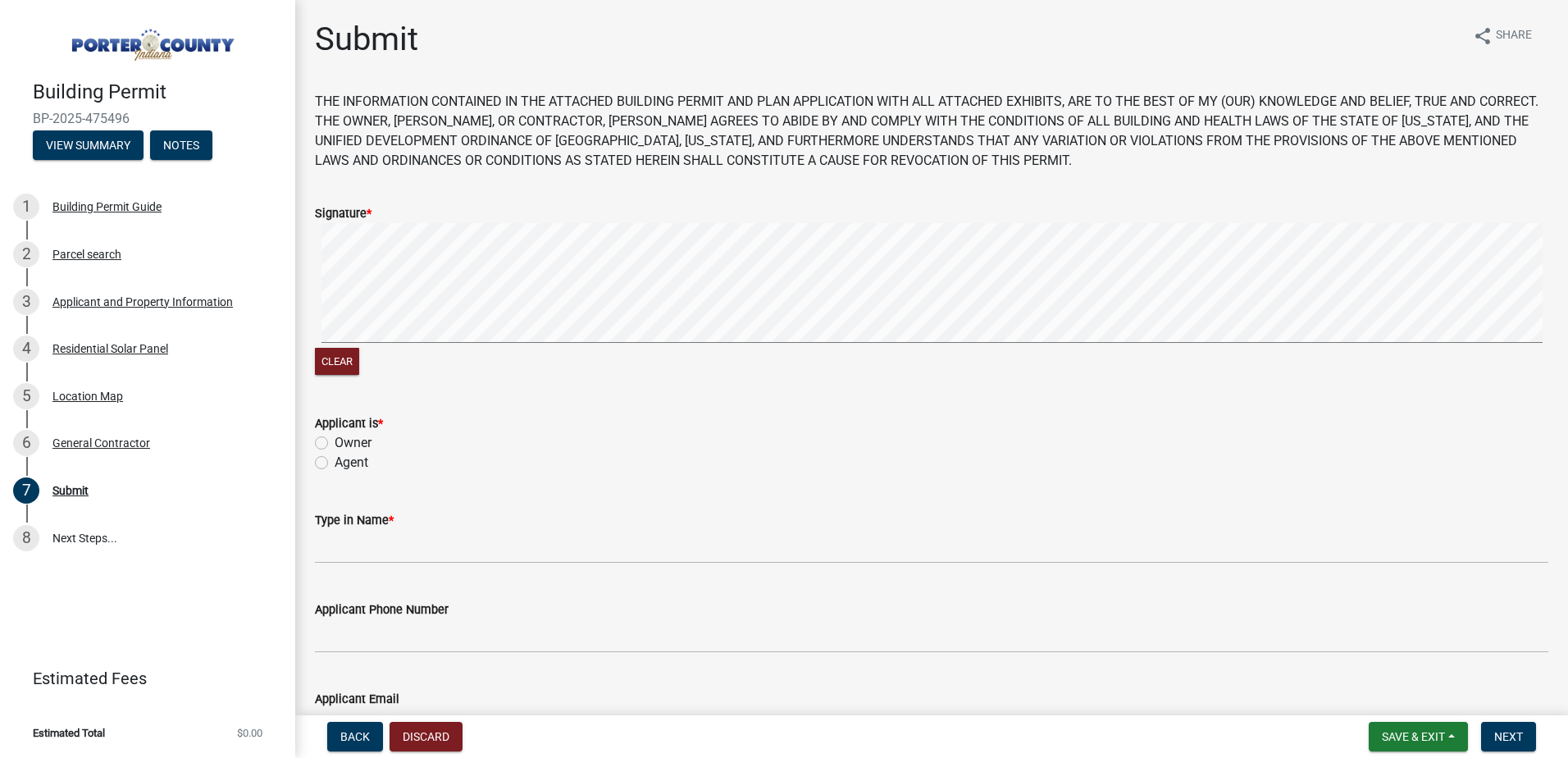
click at [334, 459] on label "Agent" at bounding box center [351, 462] width 34 height 19
click at [334, 459] on input "Agent" at bounding box center [340, 458] width 11 height 11
radio input "true"
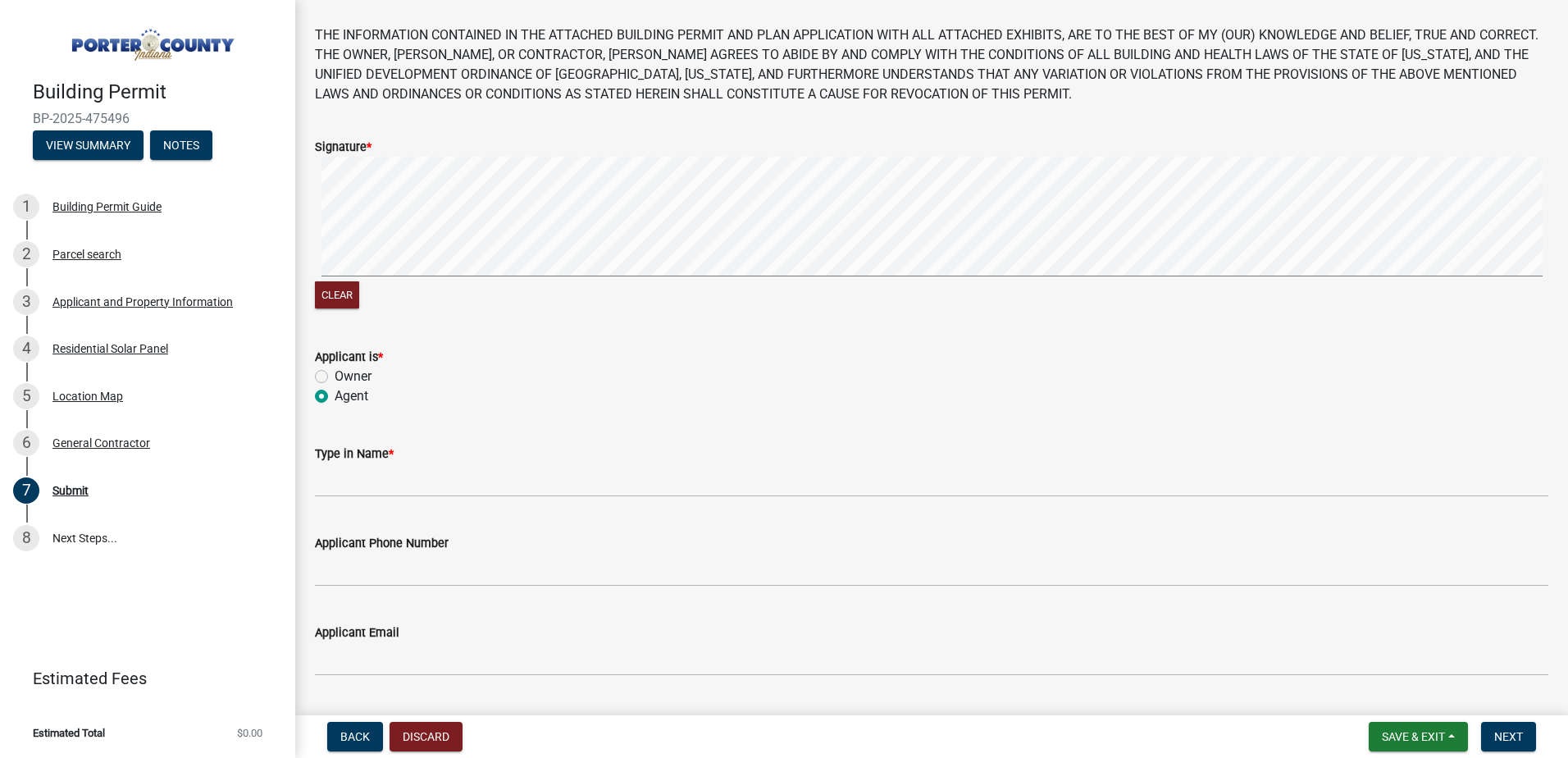
scroll to position [164, 0]
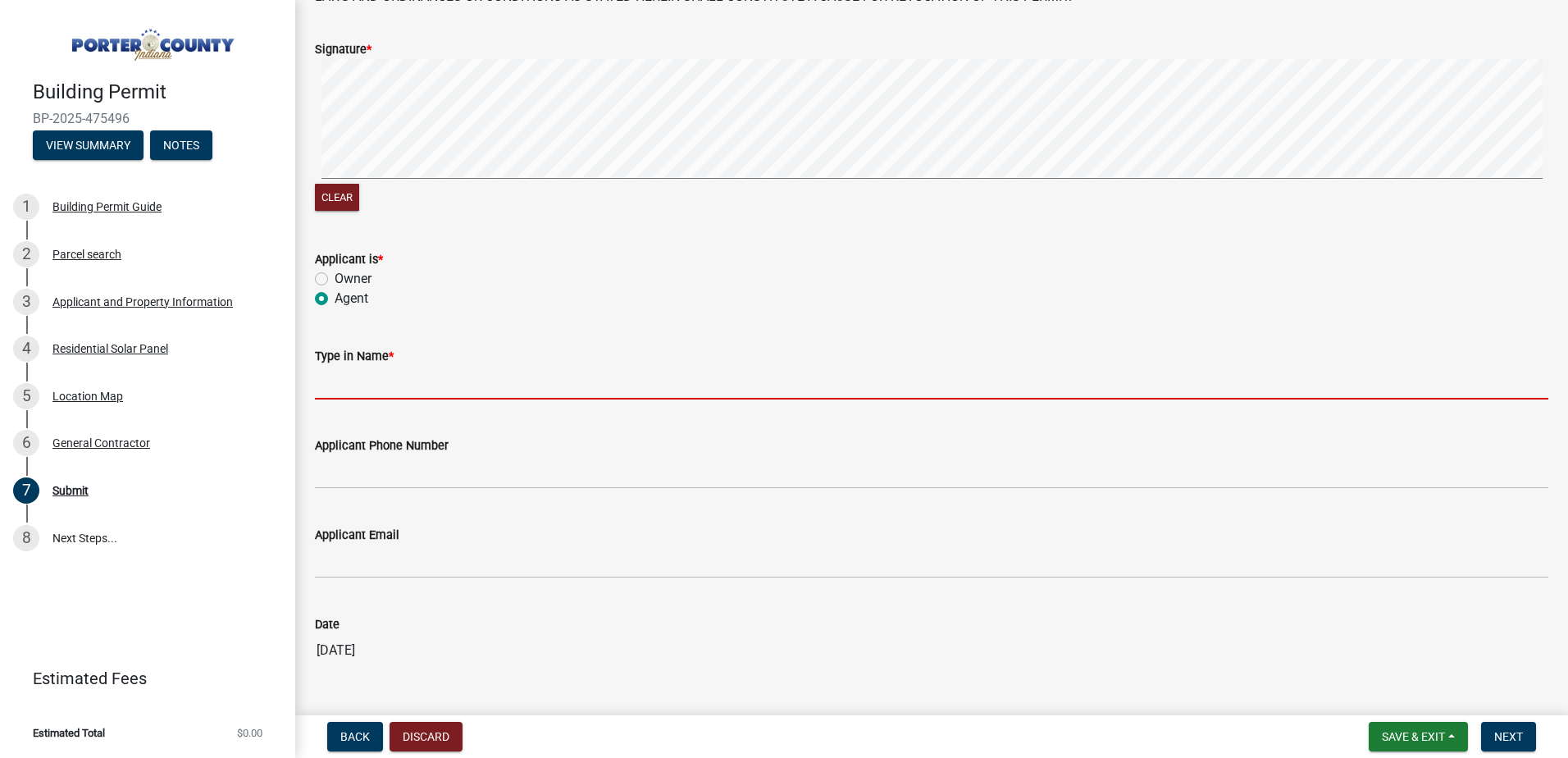
click at [395, 379] on input "Type in Name *" at bounding box center [932, 382] width 1234 height 34
type input "[PERSON_NAME]"
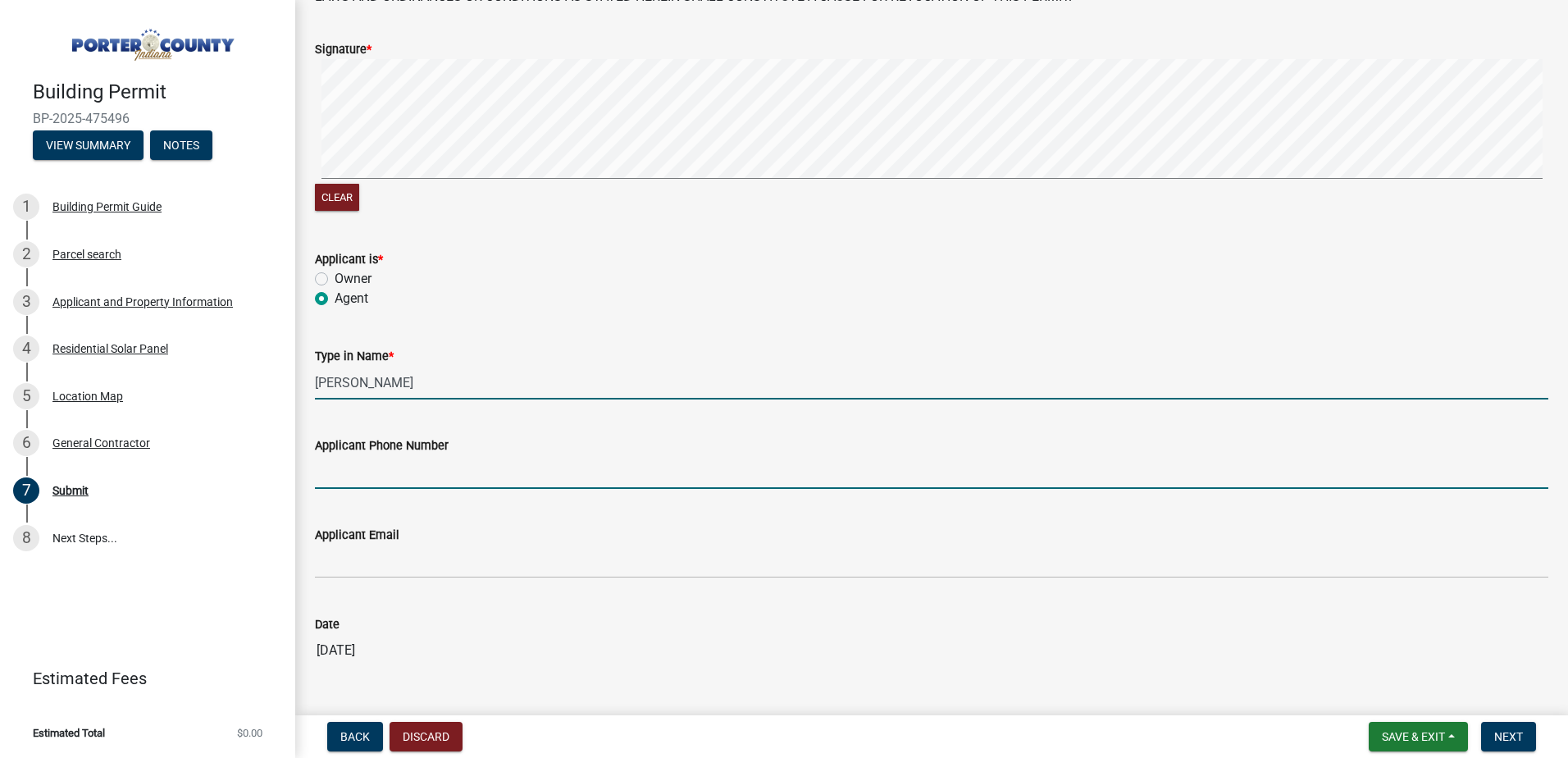
type input "[PHONE_NUMBER]"
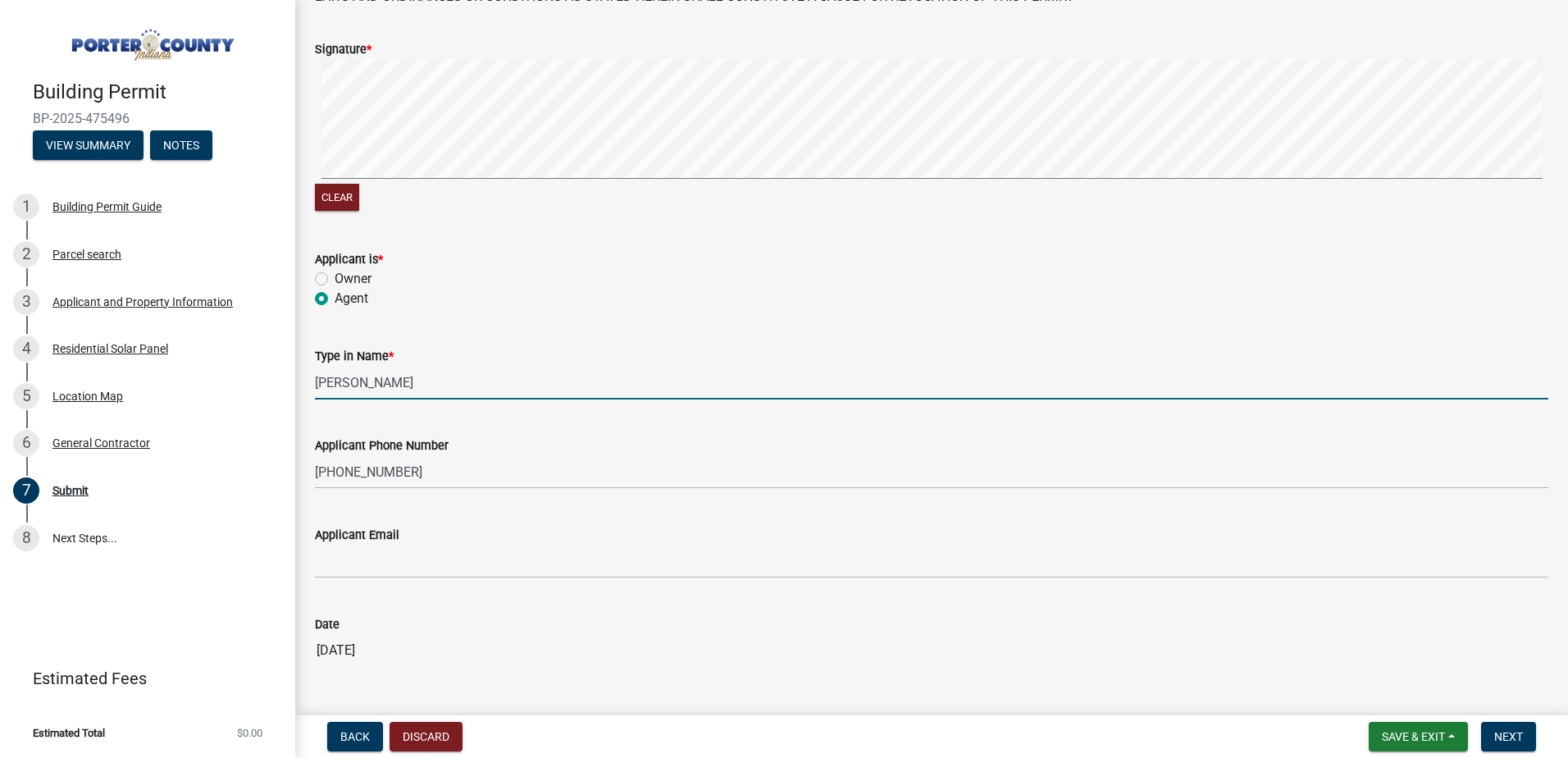
type input "[EMAIL_ADDRESS][DOMAIN_NAME]"
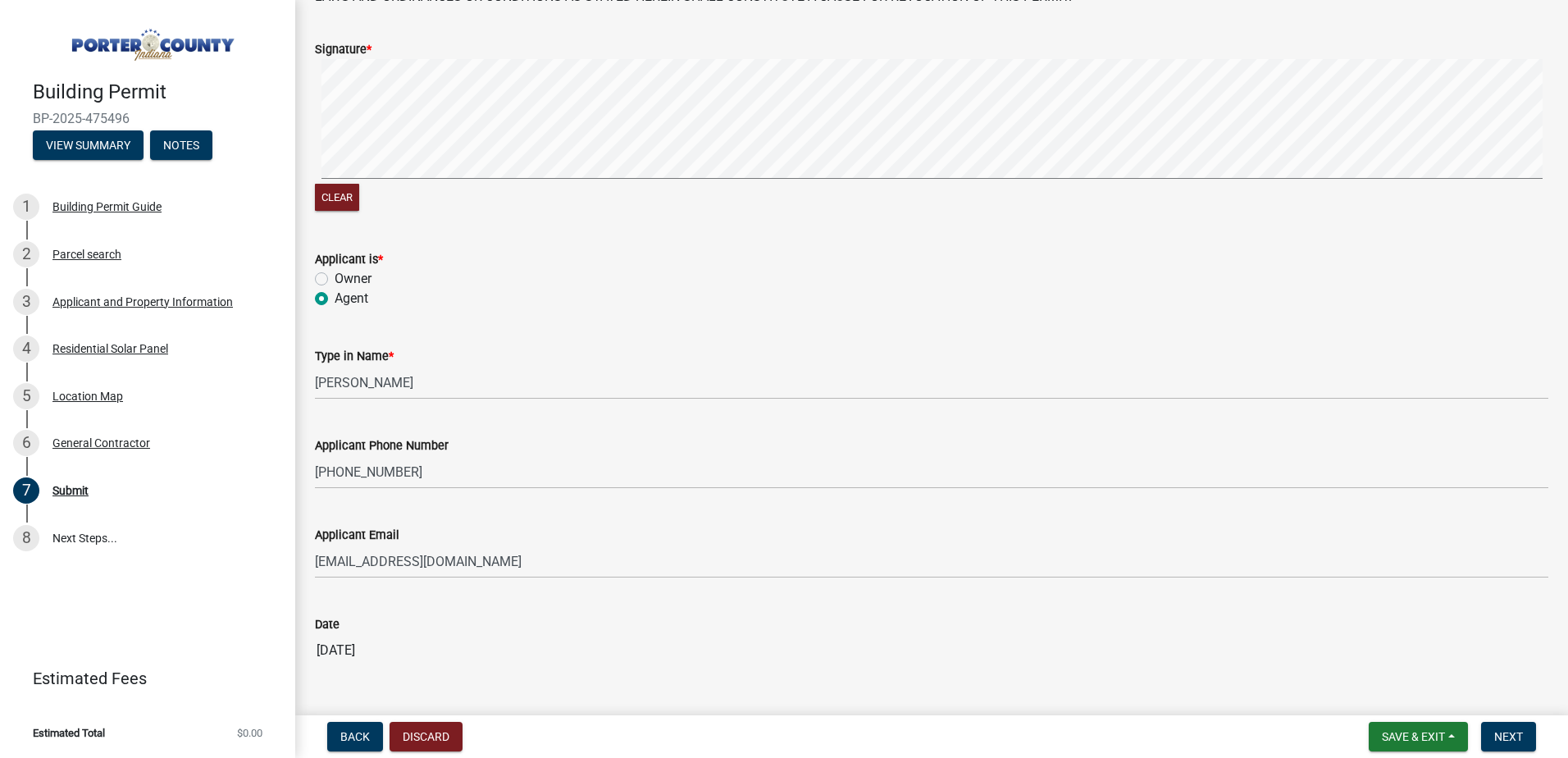
drag, startPoint x: 621, startPoint y: 596, endPoint x: 644, endPoint y: 599, distance: 23.2
click at [623, 597] on div "Date [DATE]" at bounding box center [932, 628] width 1234 height 75
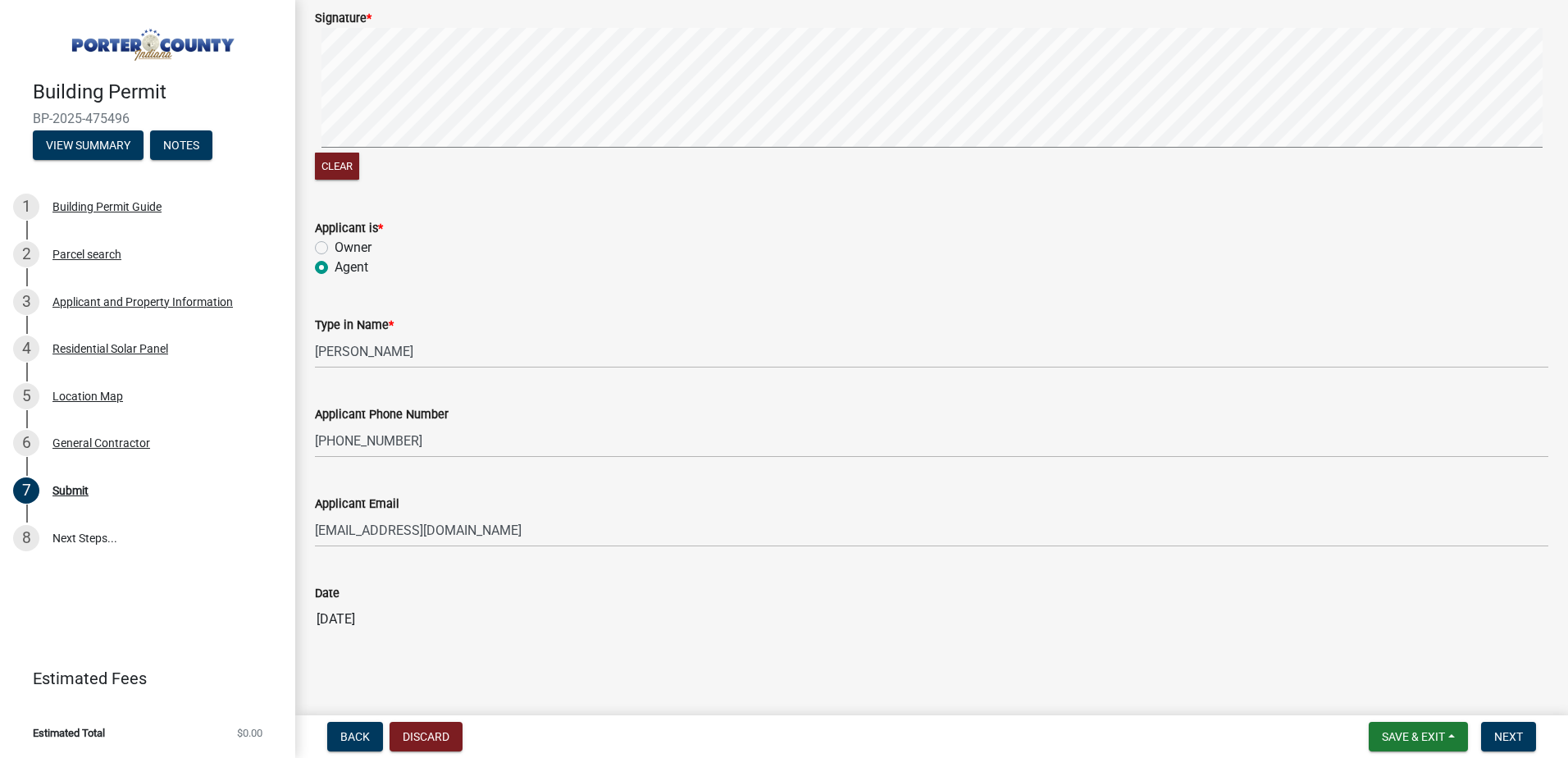
scroll to position [213, 0]
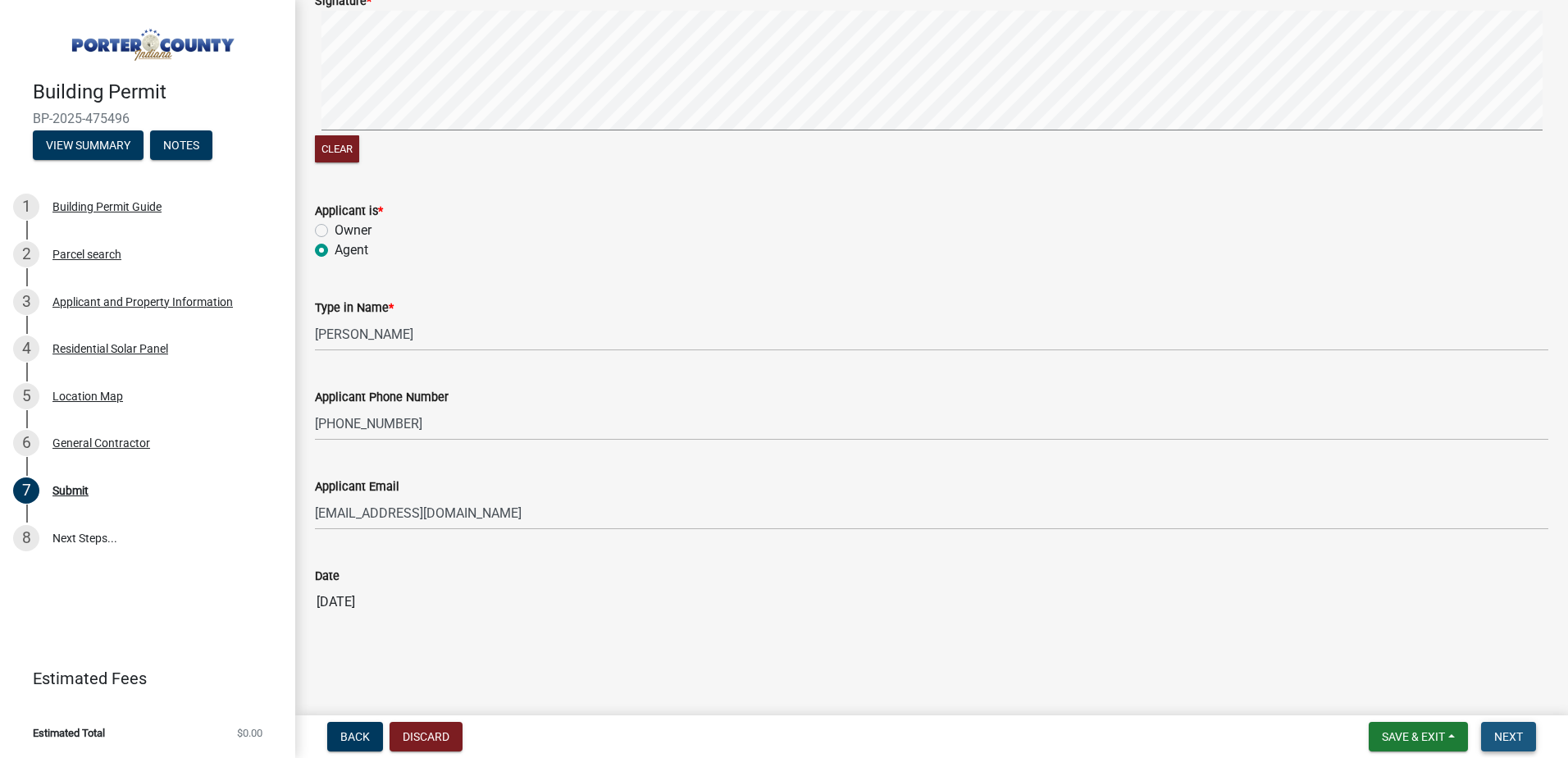
click at [1521, 731] on span "Next" at bounding box center [1508, 736] width 29 height 13
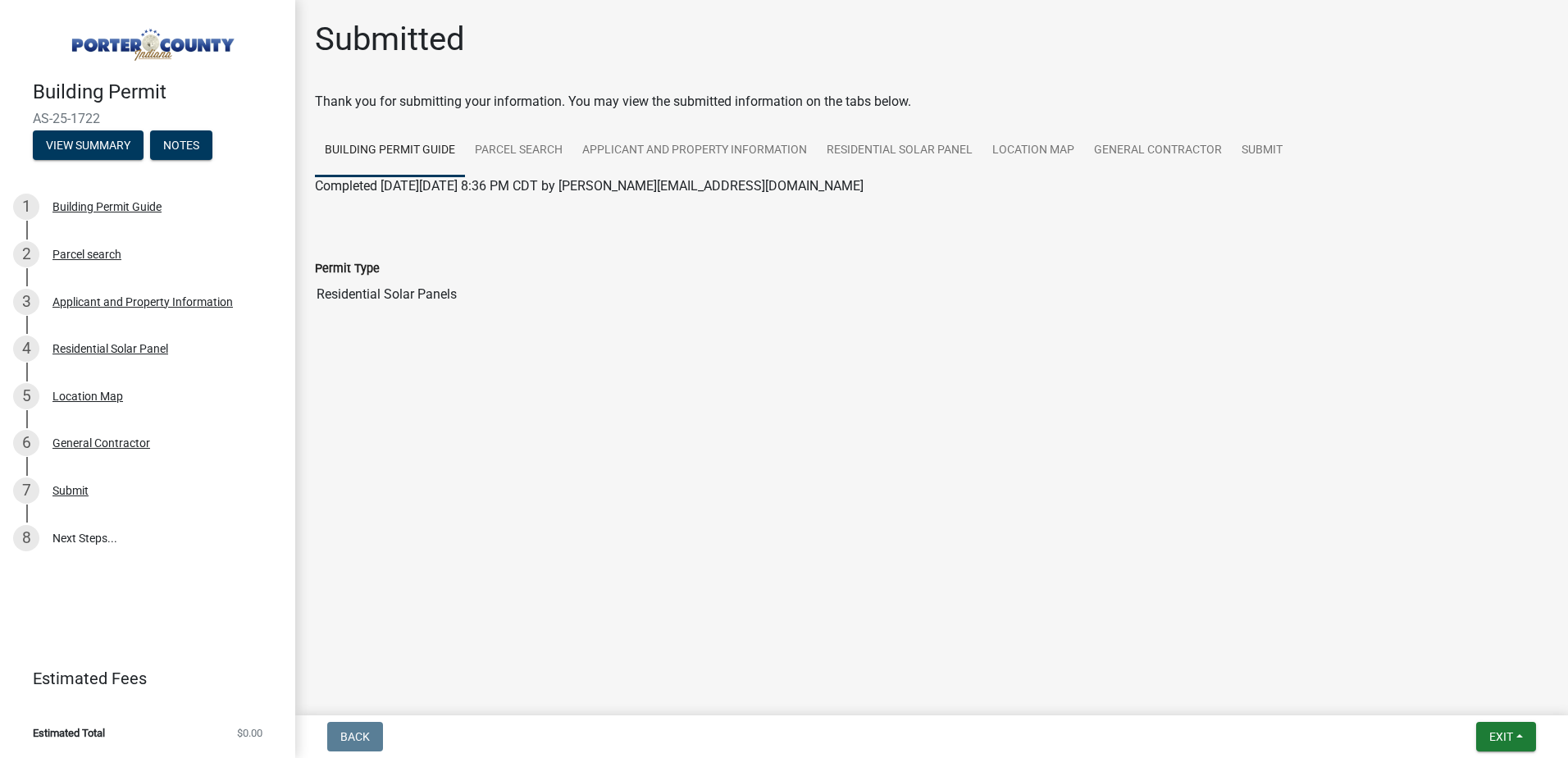
drag, startPoint x: 1519, startPoint y: 718, endPoint x: 1032, endPoint y: 604, distance: 500.2
click at [1032, 604] on main "Submitted Thank you for submitting your information. You may view the submitted…" at bounding box center [932, 354] width 1272 height 709
drag, startPoint x: 103, startPoint y: 118, endPoint x: 26, endPoint y: 97, distance: 79.8
click at [26, 97] on div "Building Permit AS-25-1722 View Summary Notes" at bounding box center [147, 116] width 269 height 97
copy div "Building Permit AS-25-1722"
